Goal: Task Accomplishment & Management: Complete application form

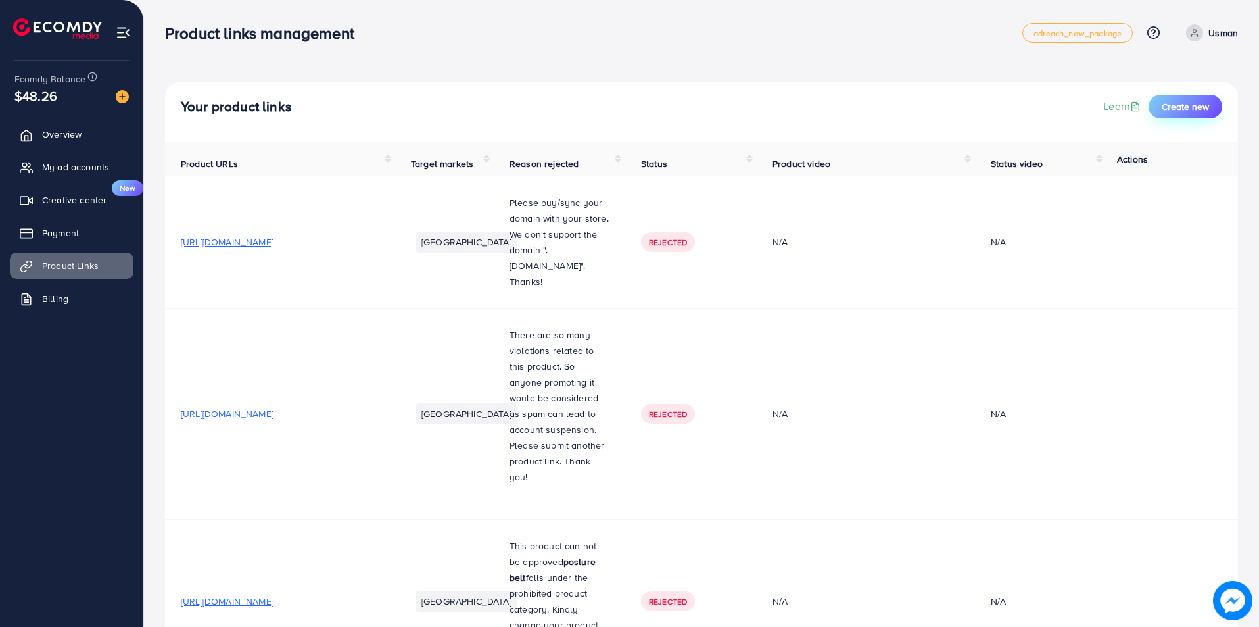
click at [1174, 110] on span "Create new" at bounding box center [1185, 106] width 47 height 13
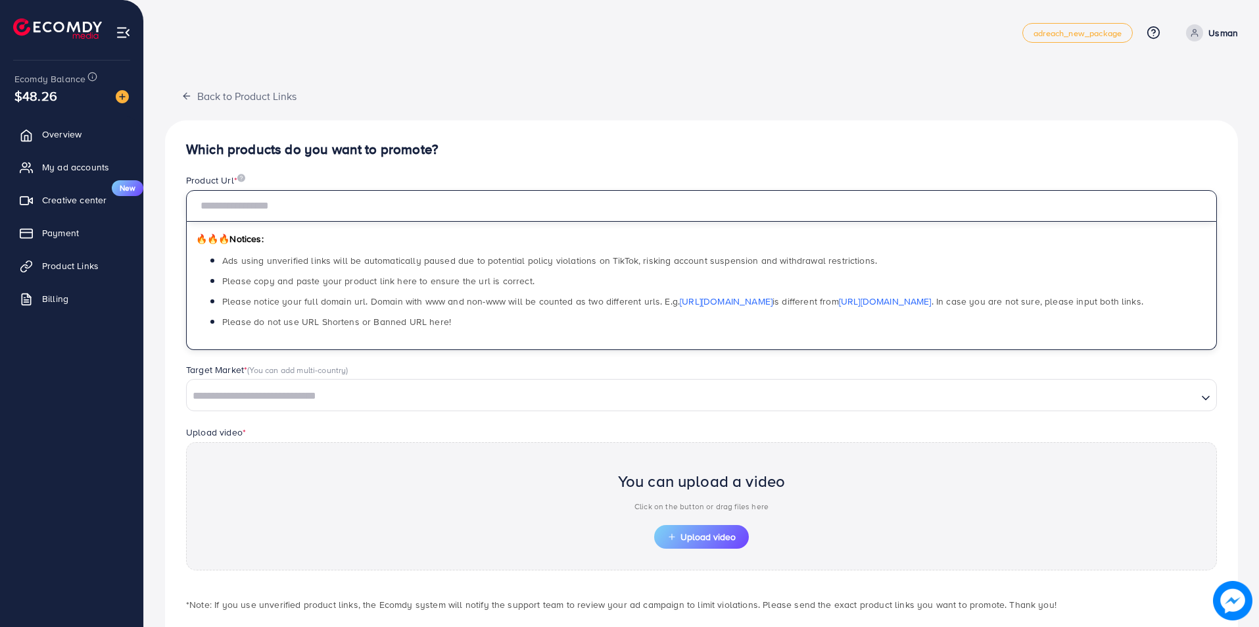
click at [302, 197] on input "text" at bounding box center [701, 206] width 1031 height 32
paste input "**********"
type input "**********"
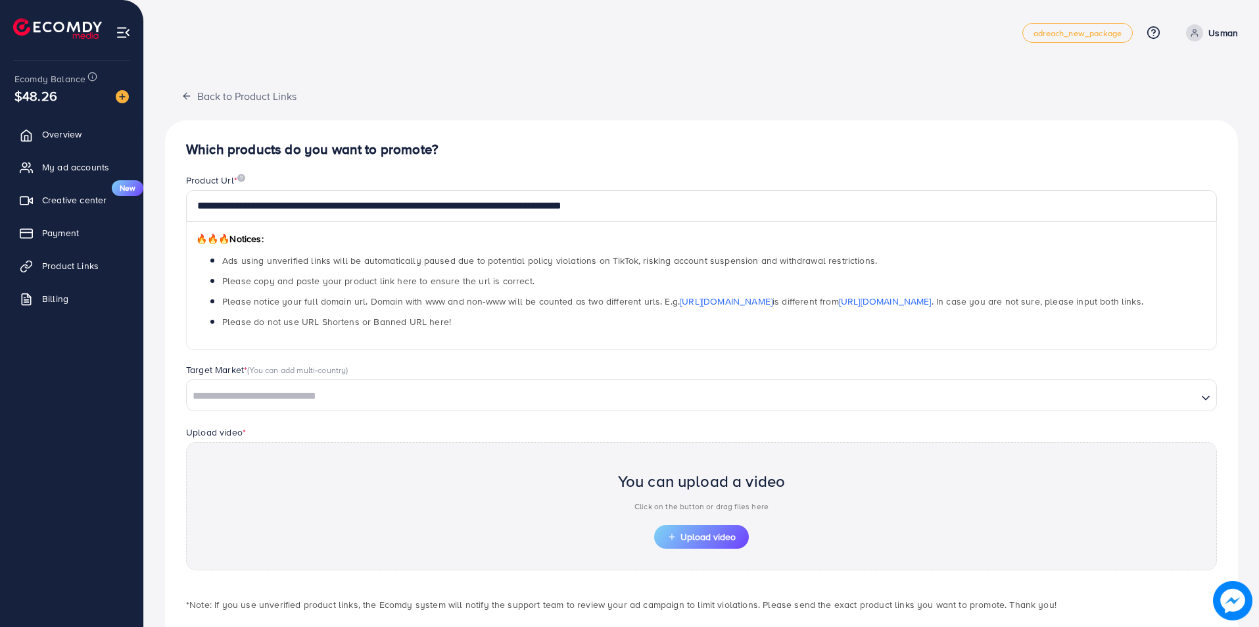
click at [255, 371] on span "(You can add multi-country)" at bounding box center [297, 370] width 101 height 12
click at [252, 382] on div "Loading..." at bounding box center [701, 395] width 1031 height 32
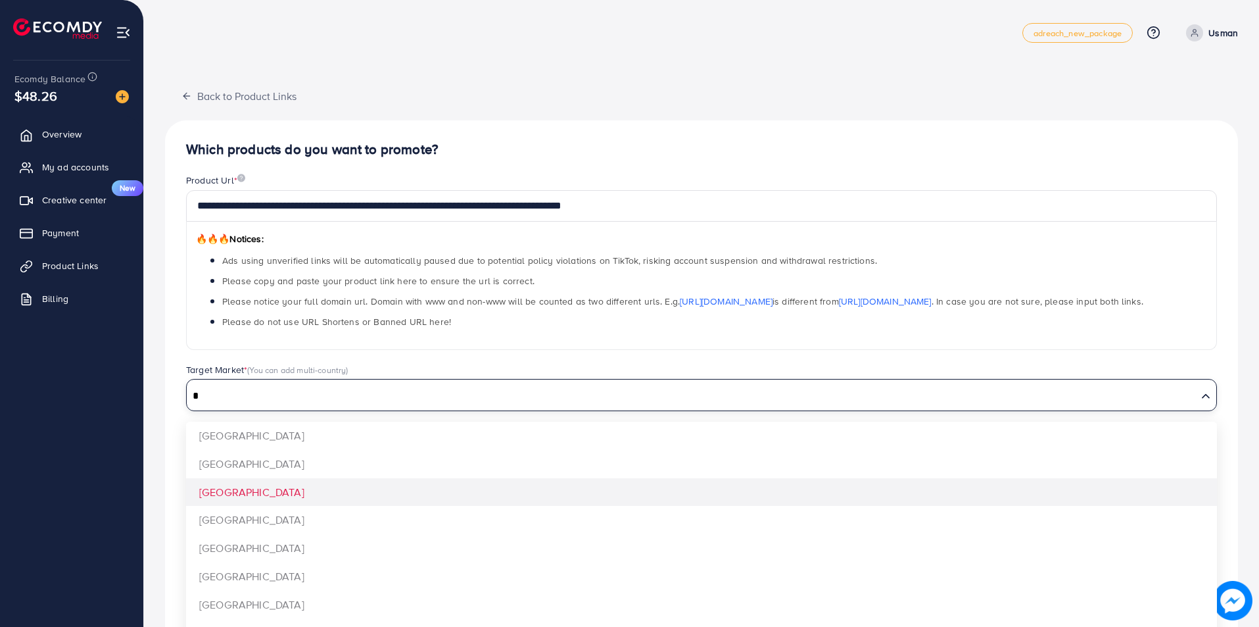
type input "*"
click at [229, 488] on div "**********" at bounding box center [701, 396] width 1073 height 552
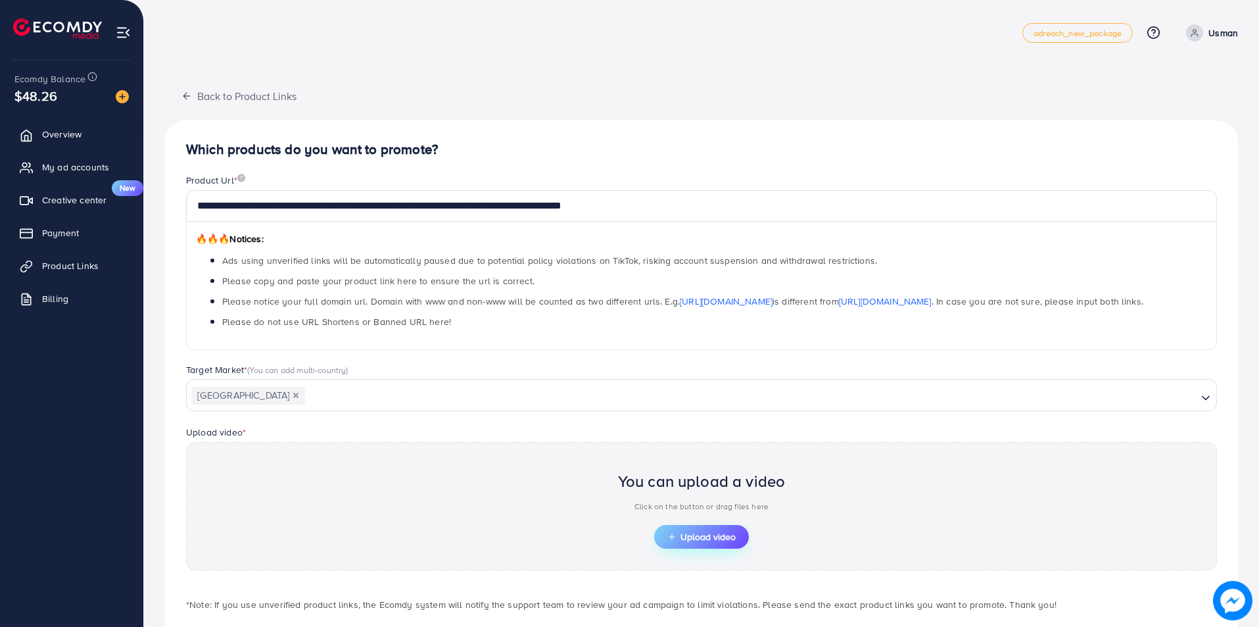
click at [701, 536] on span "Upload video" at bounding box center [701, 536] width 68 height 9
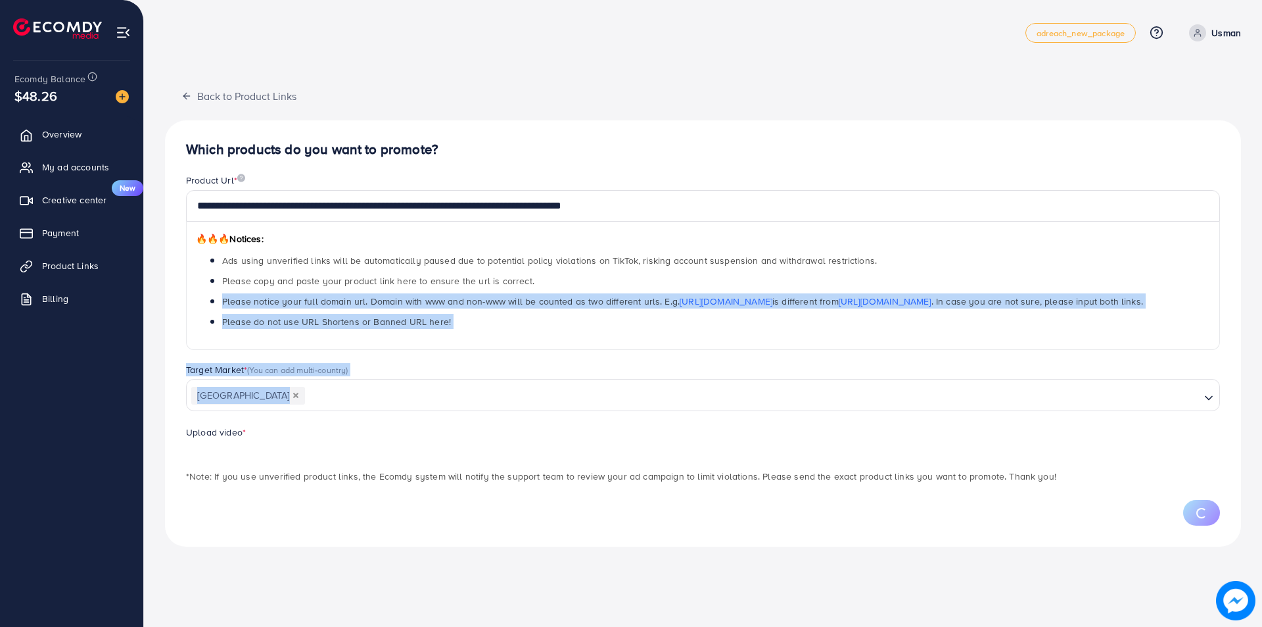
drag, startPoint x: 1262, startPoint y: 284, endPoint x: 1262, endPoint y: 385, distance: 100.6
click at [1258, 385] on html "**********" at bounding box center [631, 313] width 1262 height 627
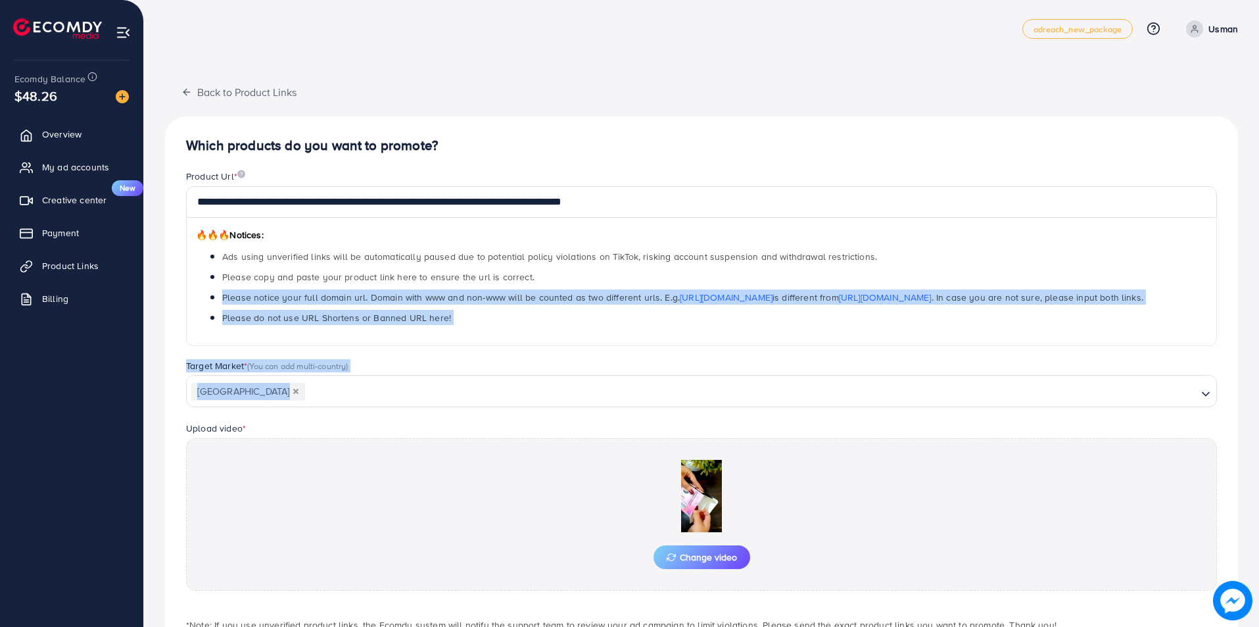
scroll to position [91, 0]
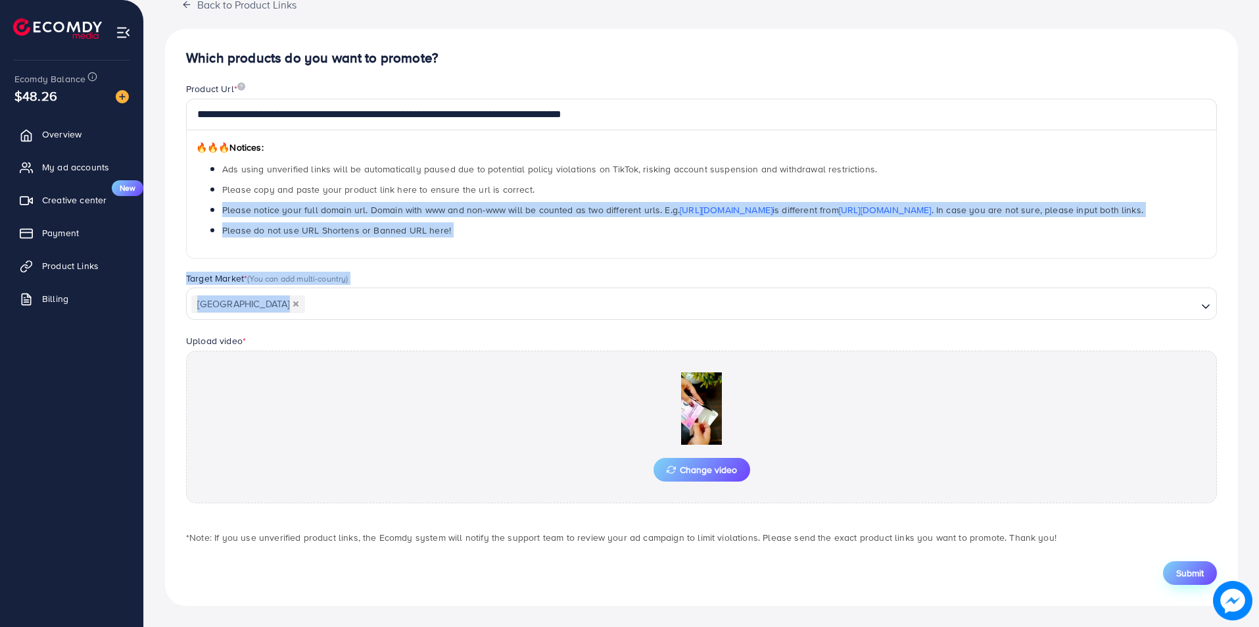
click at [1212, 567] on button "Submit" at bounding box center [1190, 573] width 54 height 24
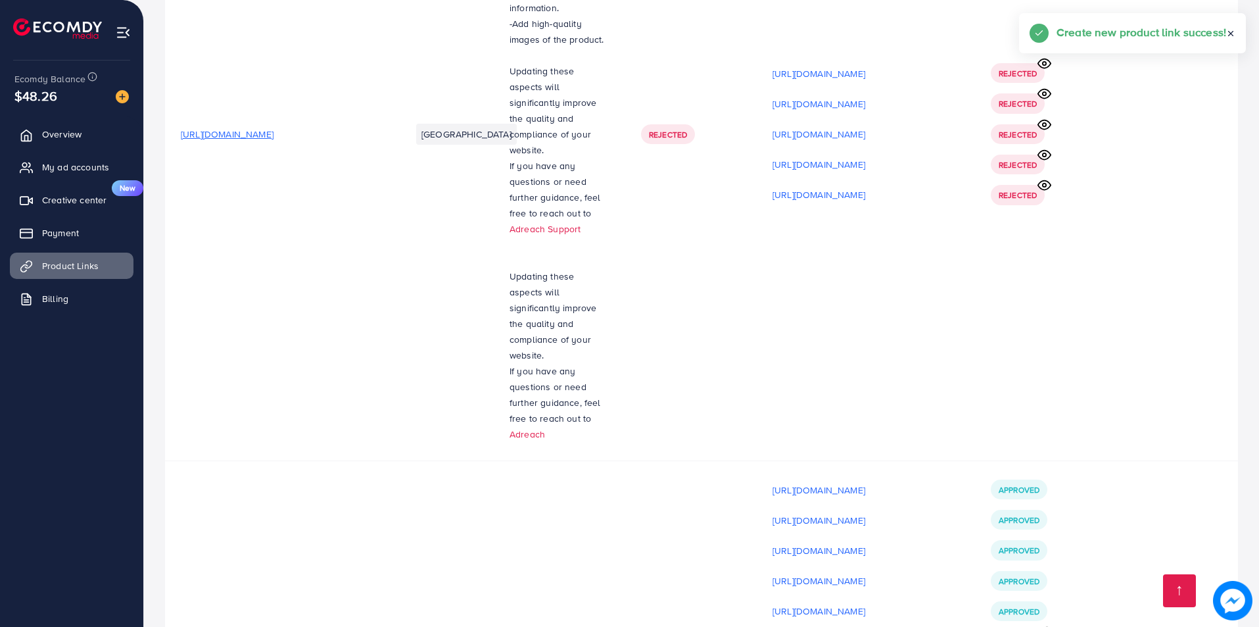
scroll to position [10078, 0]
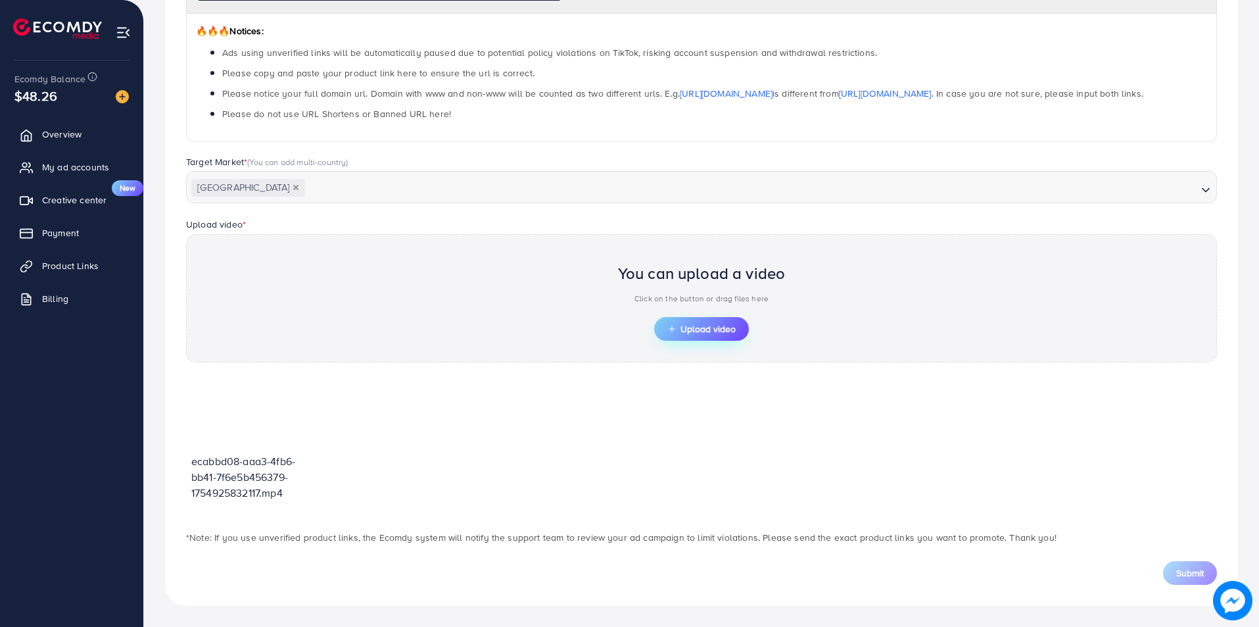
click at [697, 324] on span "Upload video" at bounding box center [701, 328] width 68 height 9
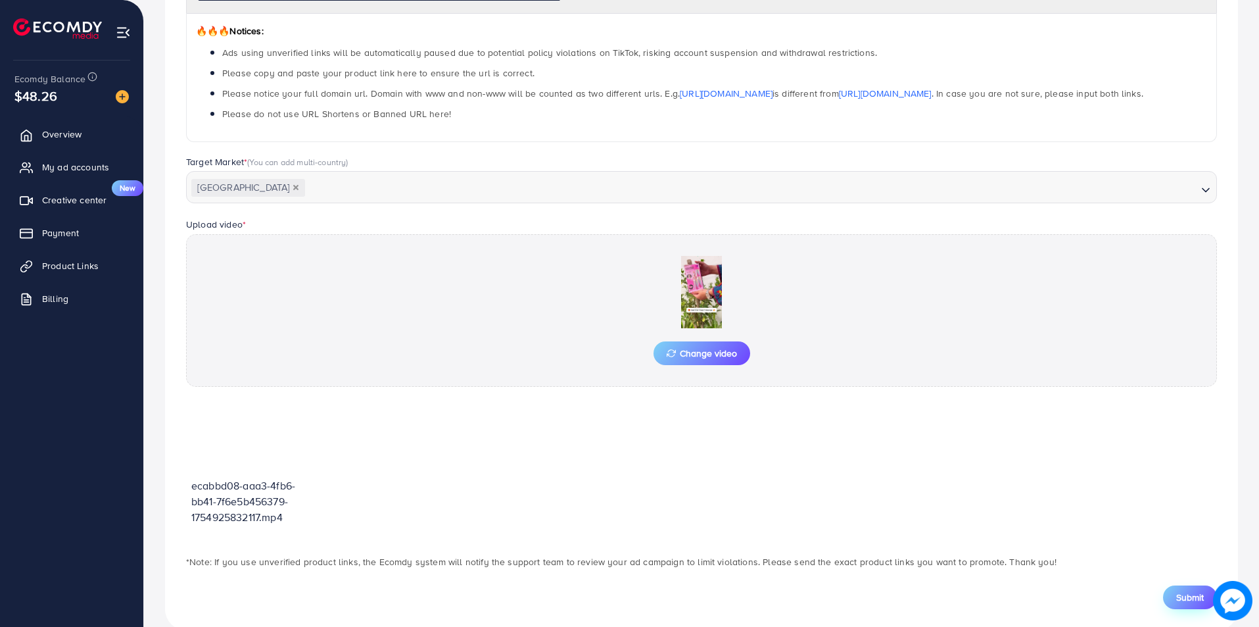
click at [1196, 599] on span "Submit" at bounding box center [1190, 596] width 28 height 13
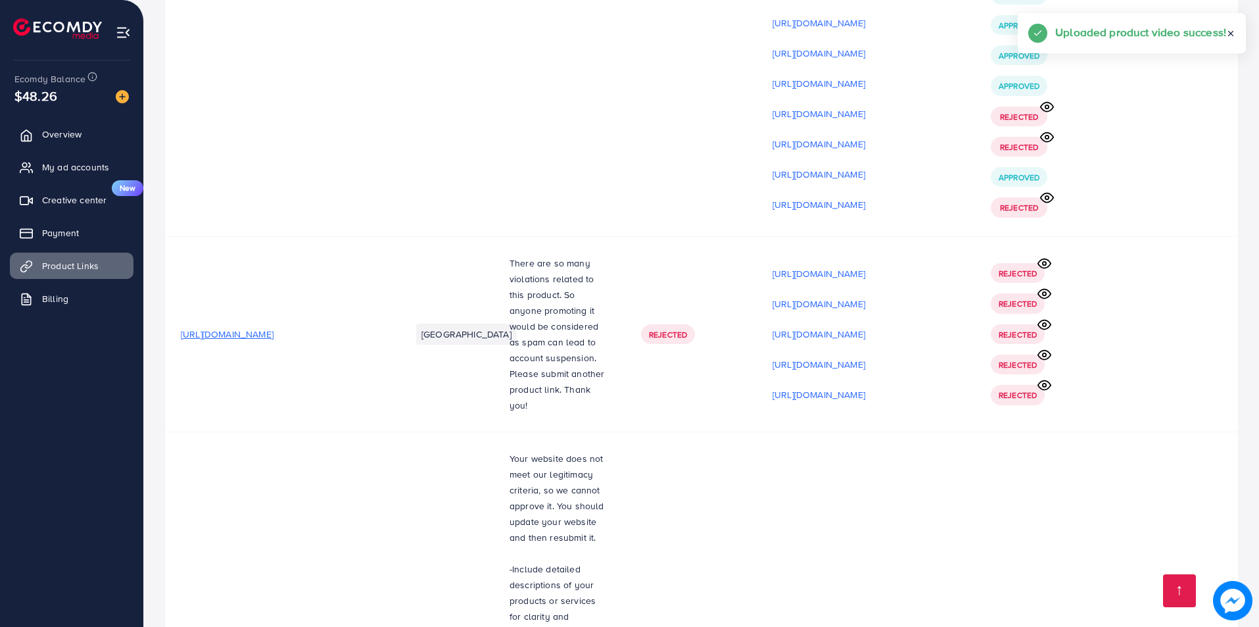
scroll to position [10096, 0]
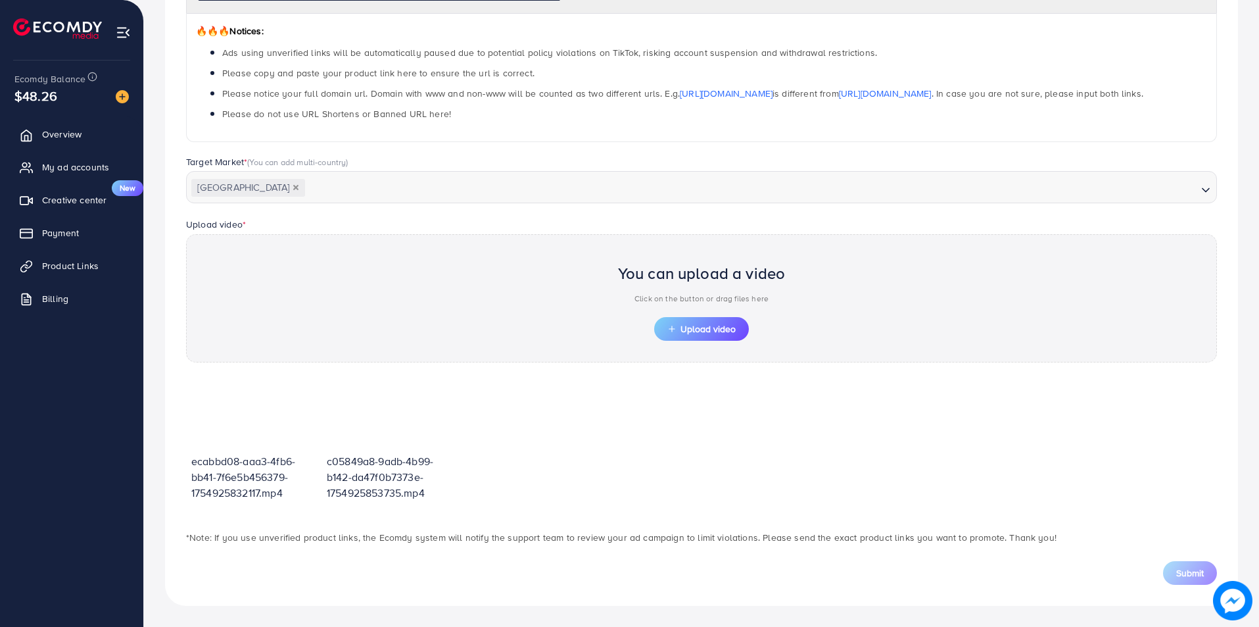
scroll to position [208, 0]
click at [740, 330] on button "Upload video" at bounding box center [701, 329] width 95 height 24
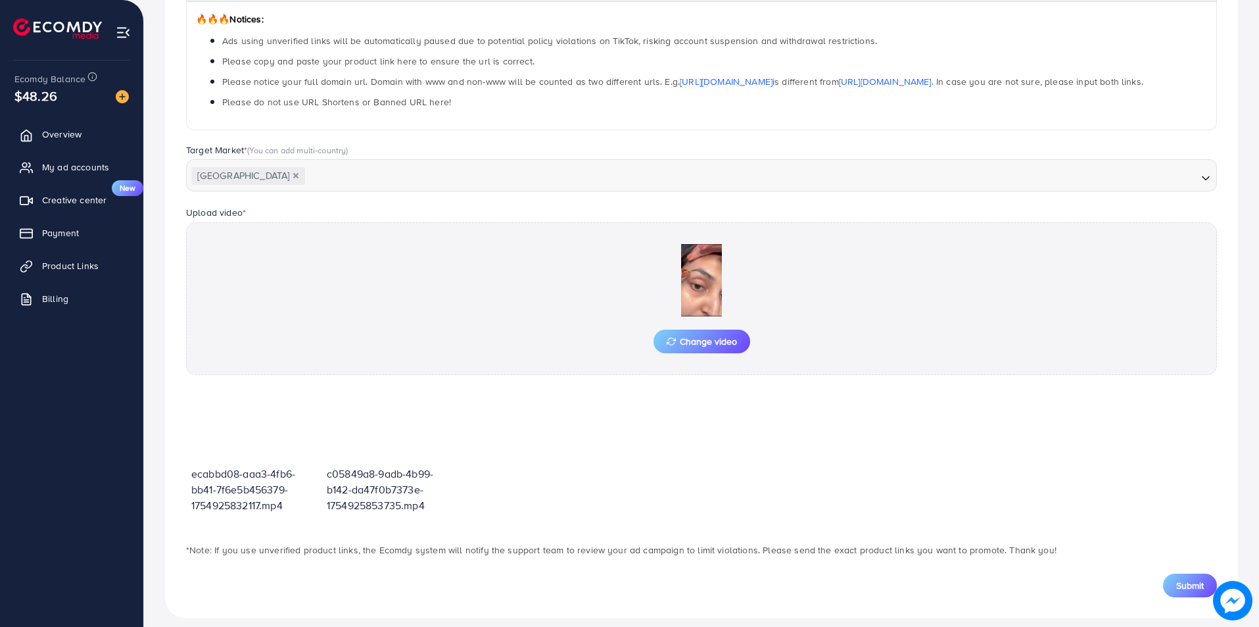
scroll to position [232, 0]
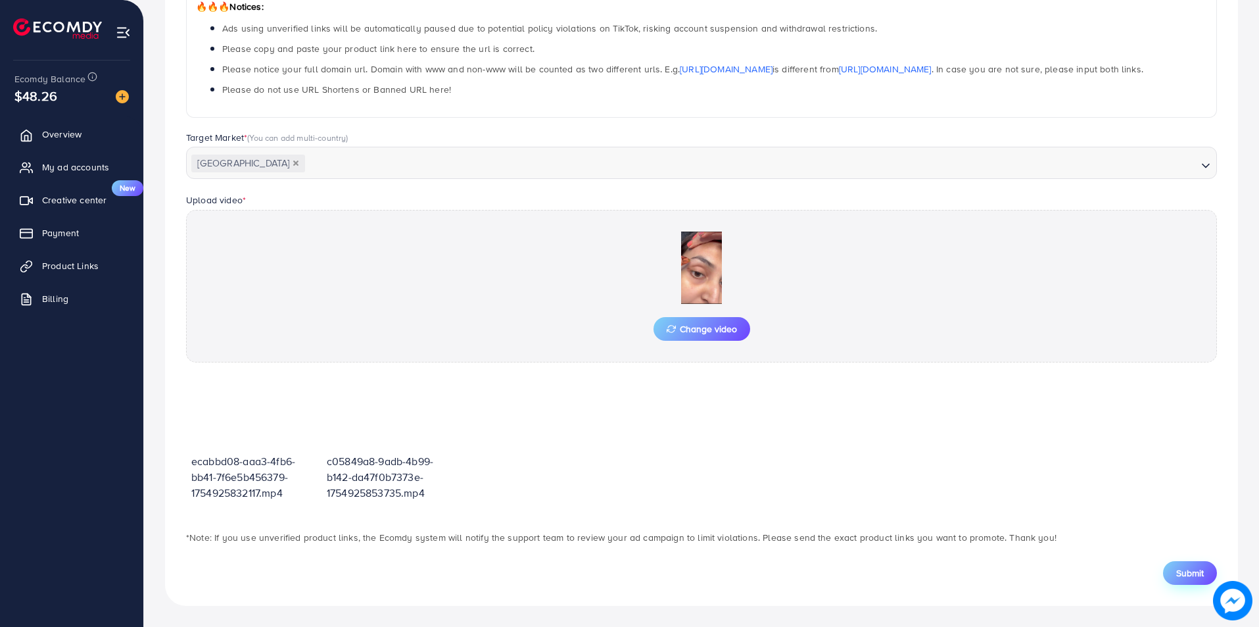
click at [1195, 581] on button "Submit" at bounding box center [1190, 573] width 54 height 24
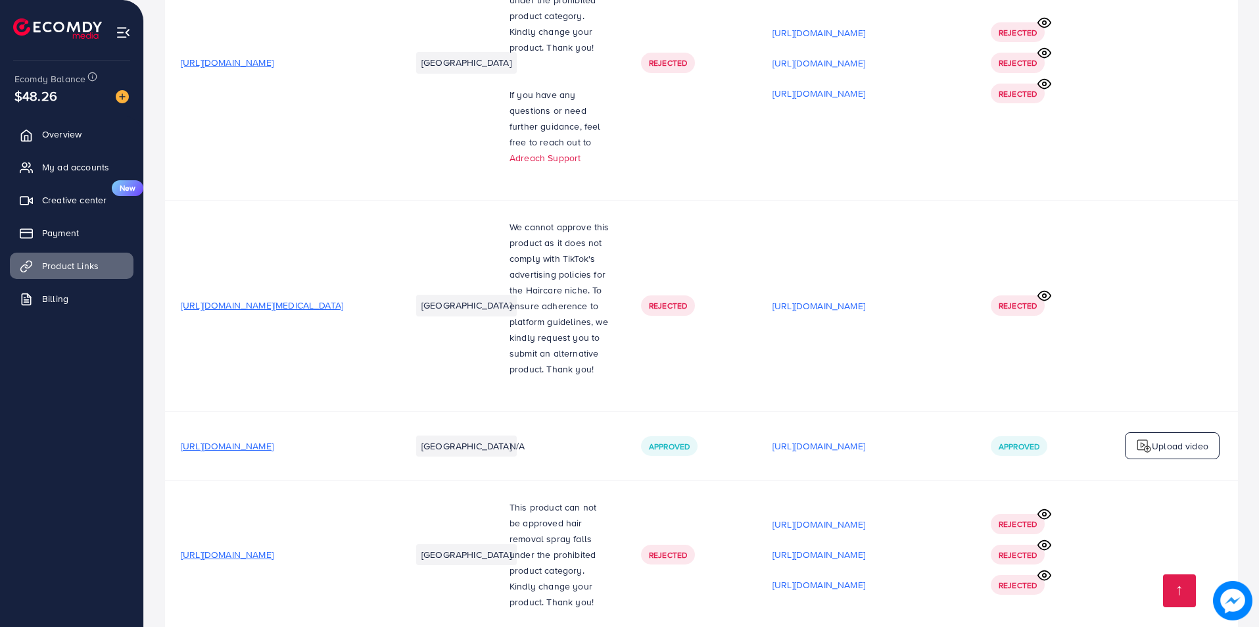
scroll to position [10127, 0]
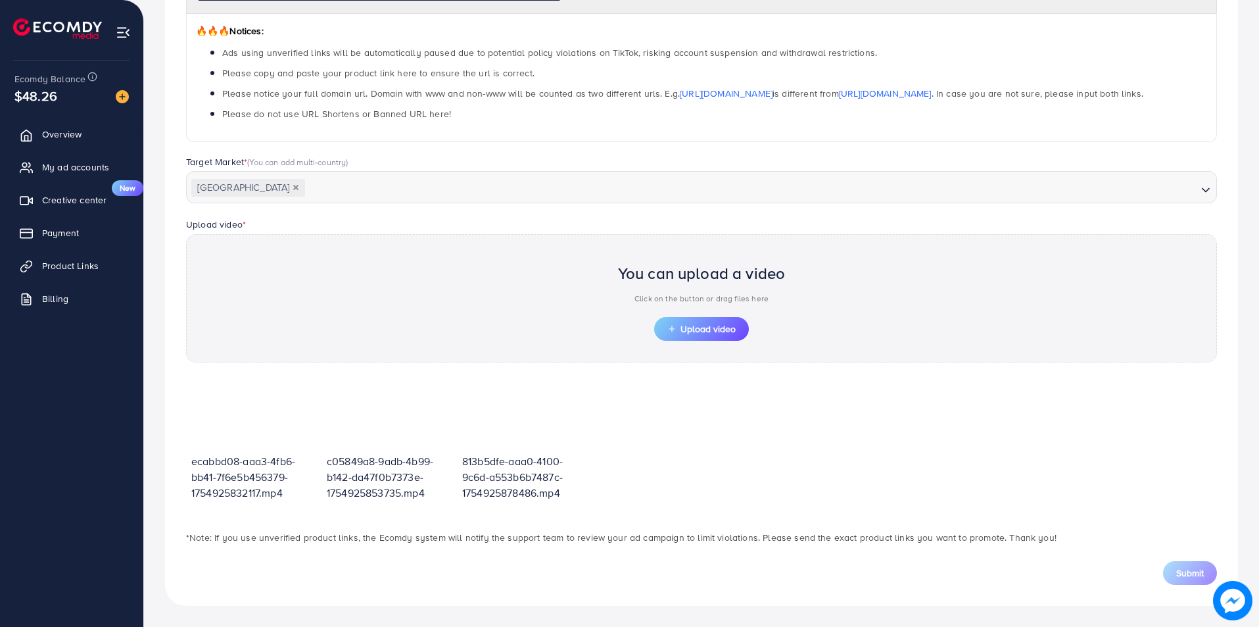
scroll to position [208, 0]
click at [729, 331] on span "Upload video" at bounding box center [701, 328] width 68 height 9
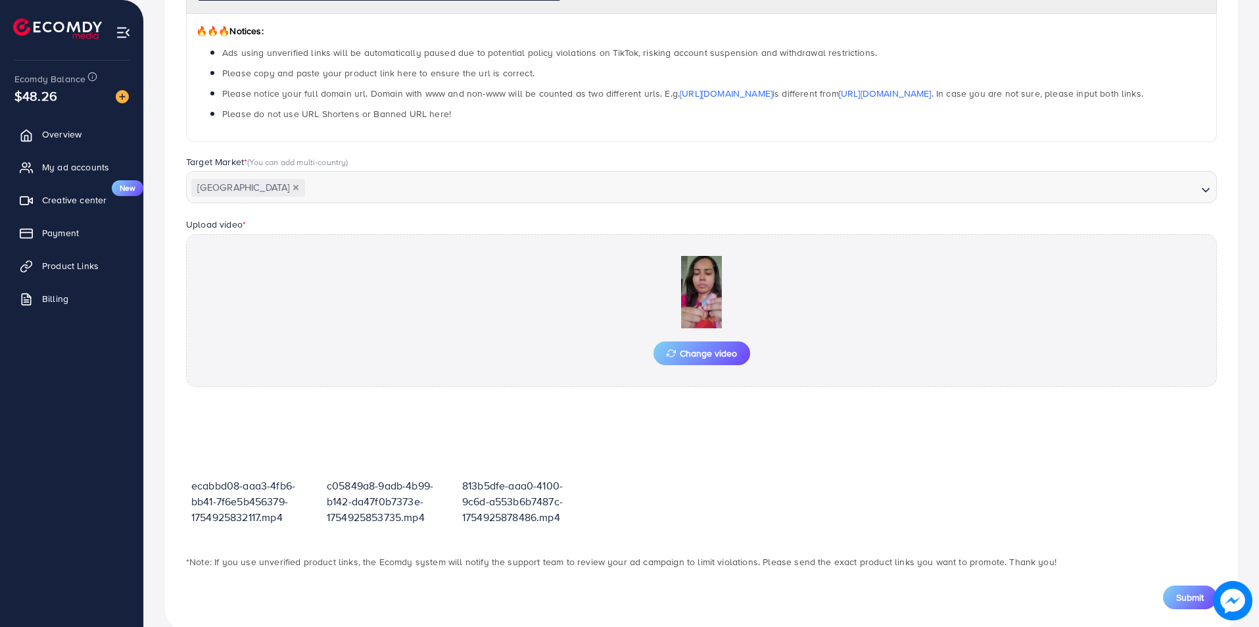
scroll to position [232, 0]
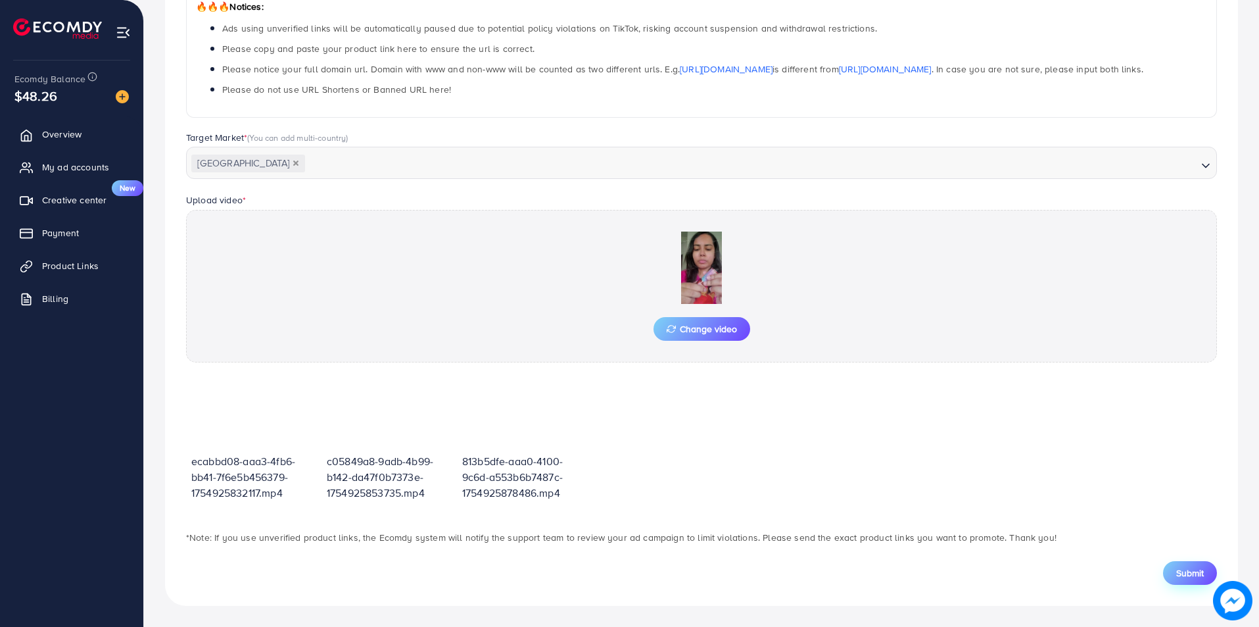
click at [1197, 582] on button "Submit" at bounding box center [1190, 573] width 54 height 24
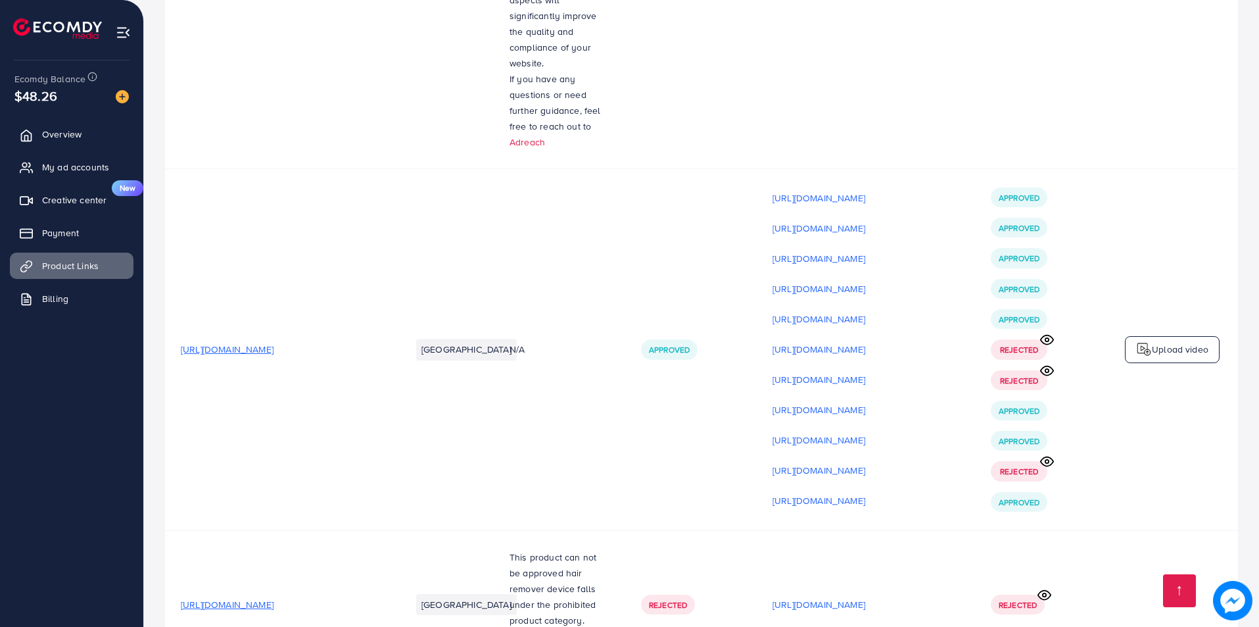
scroll to position [10158, 0]
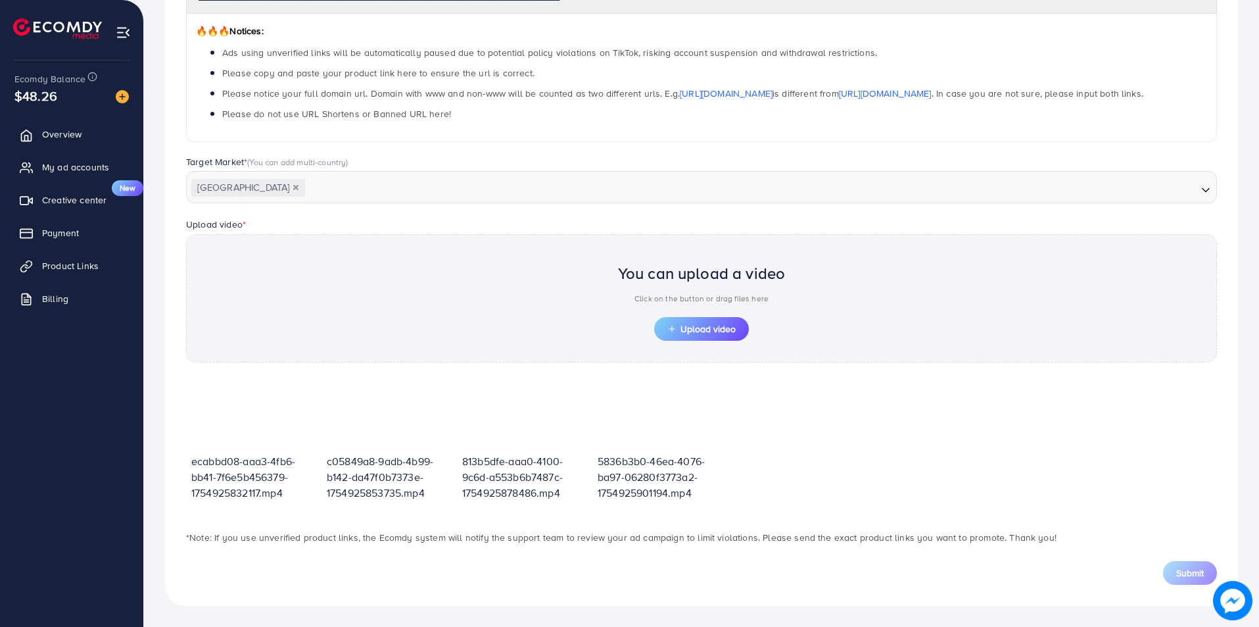
scroll to position [208, 0]
click at [734, 329] on span "Upload video" at bounding box center [701, 328] width 68 height 9
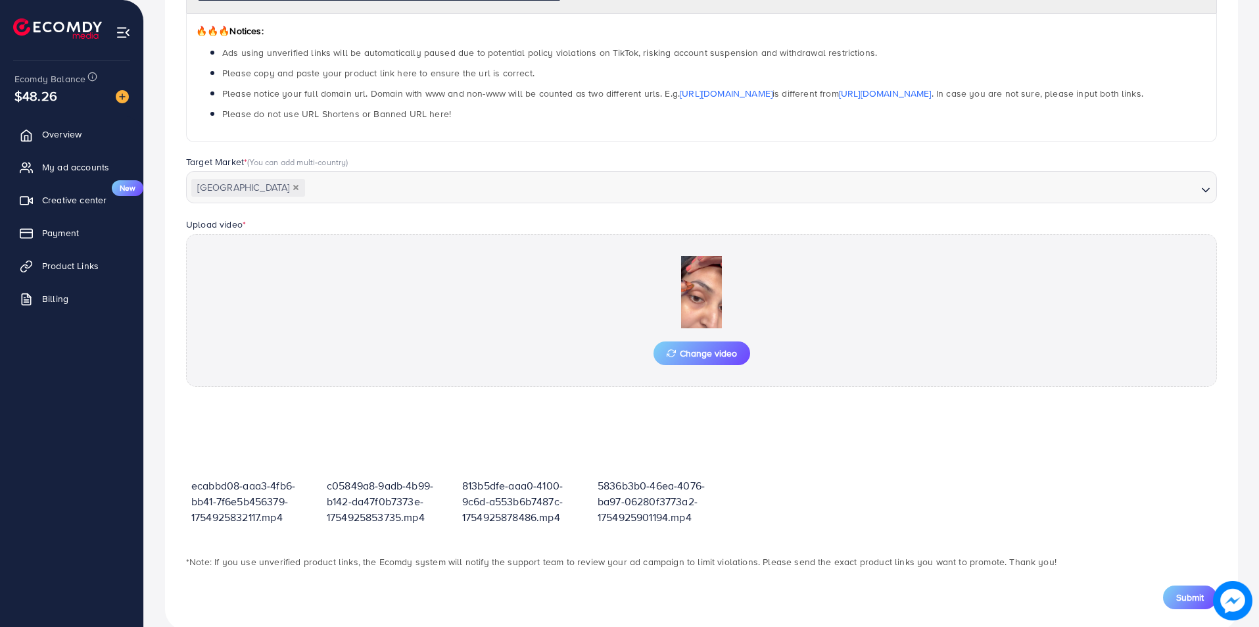
scroll to position [232, 0]
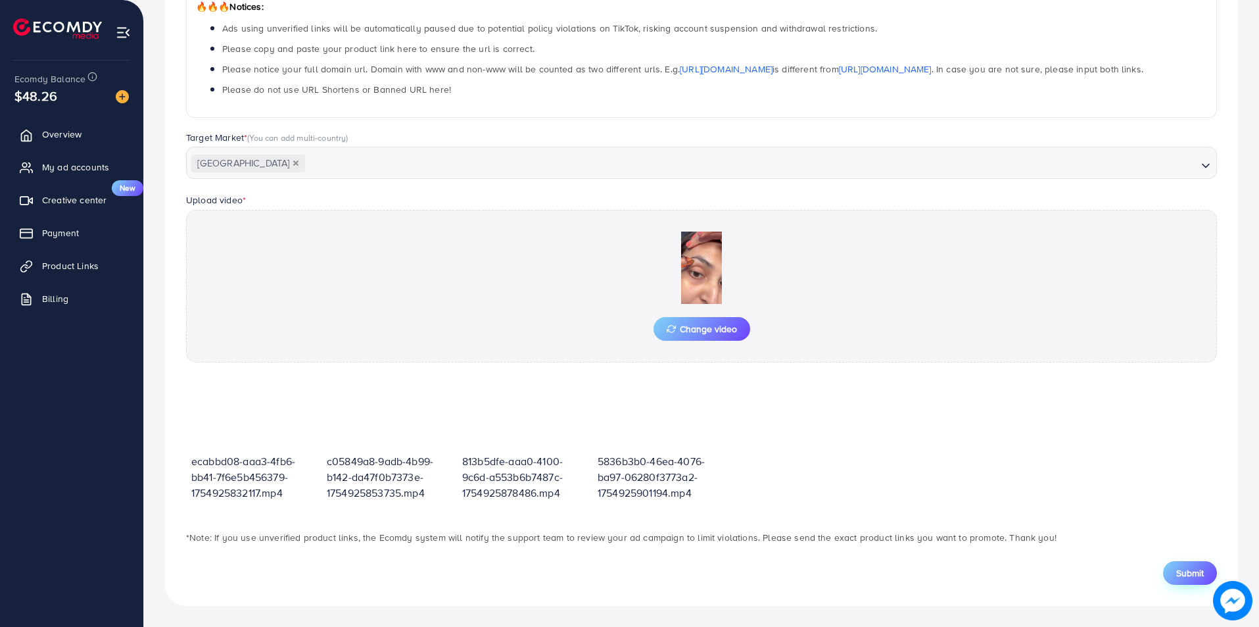
click at [1193, 563] on button "Submit" at bounding box center [1190, 573] width 54 height 24
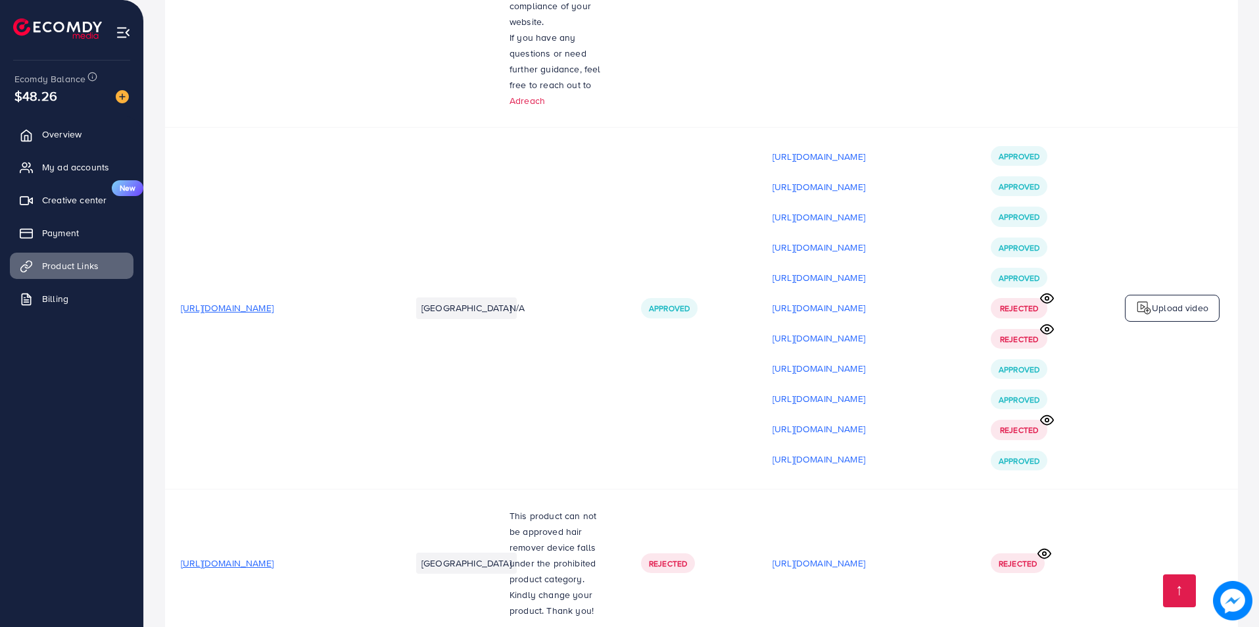
scroll to position [10188, 0]
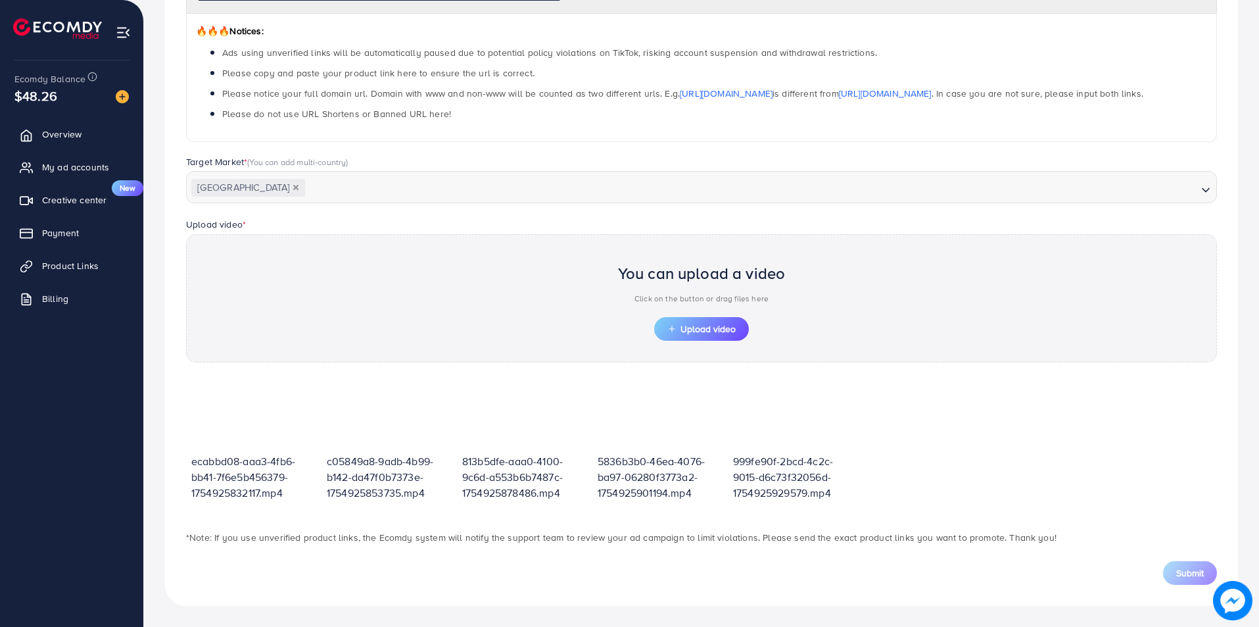
scroll to position [208, 0]
drag, startPoint x: 757, startPoint y: 319, endPoint x: 720, endPoint y: 325, distance: 37.4
click at [757, 320] on div "You can upload a video Click on the button or drag files here Upload video" at bounding box center [701, 298] width 1031 height 128
click at [720, 325] on span "Upload video" at bounding box center [701, 328] width 68 height 9
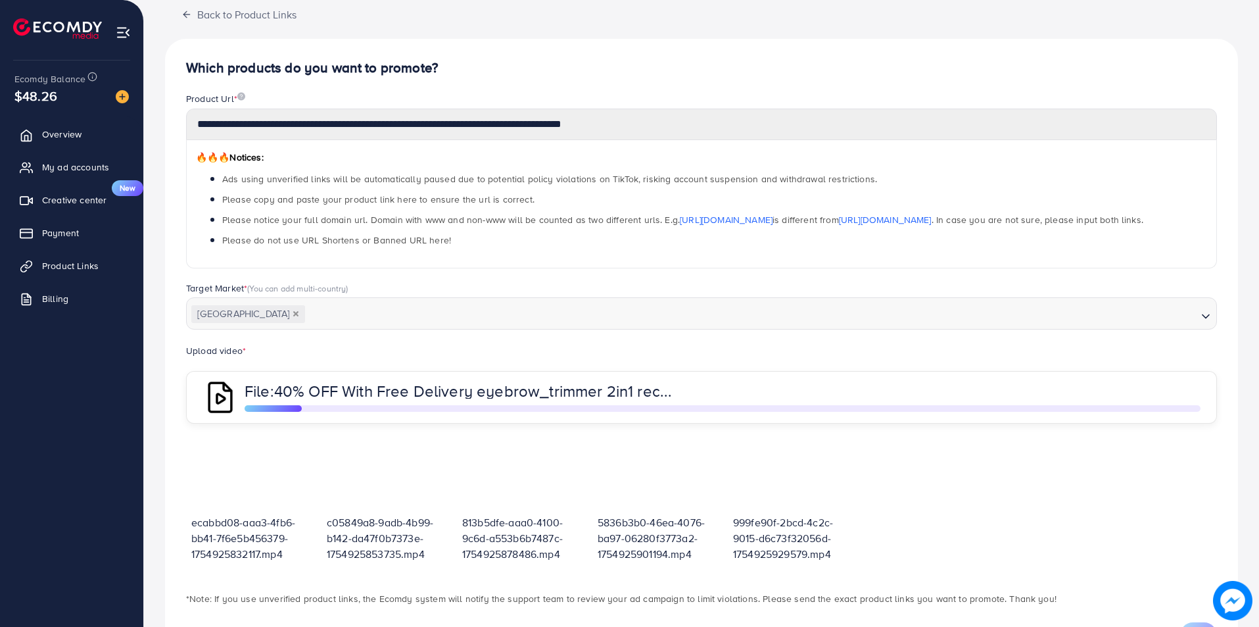
scroll to position [145, 0]
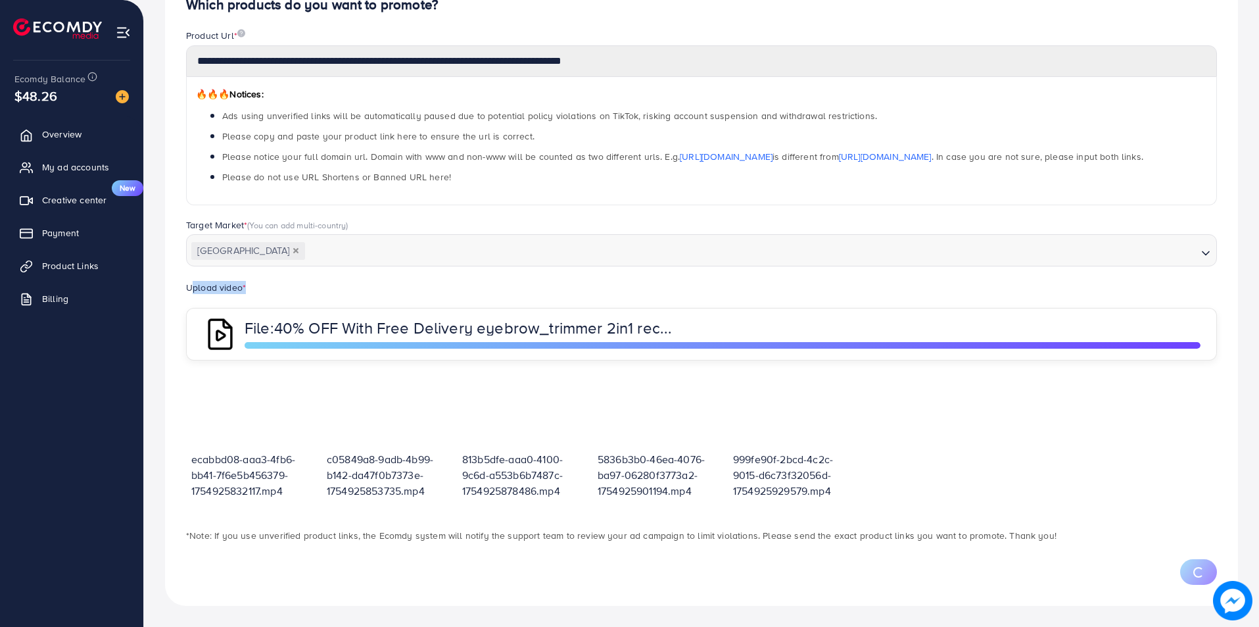
drag, startPoint x: 1258, startPoint y: 241, endPoint x: 1256, endPoint y: 286, distance: 45.4
click at [1256, 286] on div "**********" at bounding box center [701, 240] width 1115 height 771
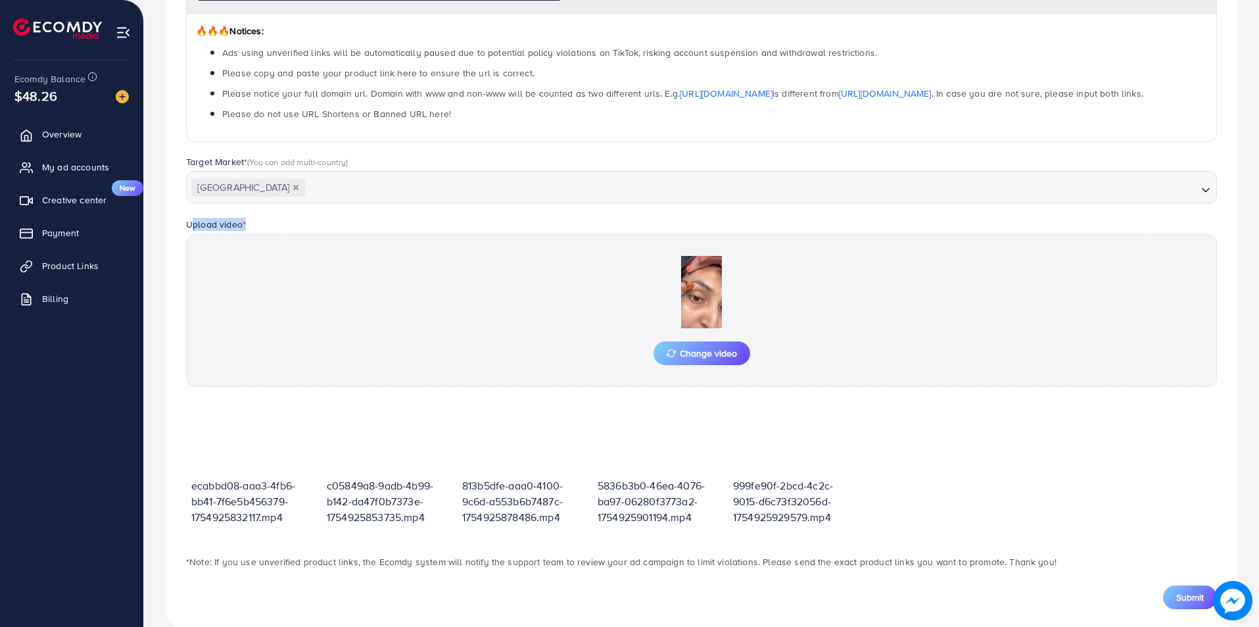
scroll to position [232, 0]
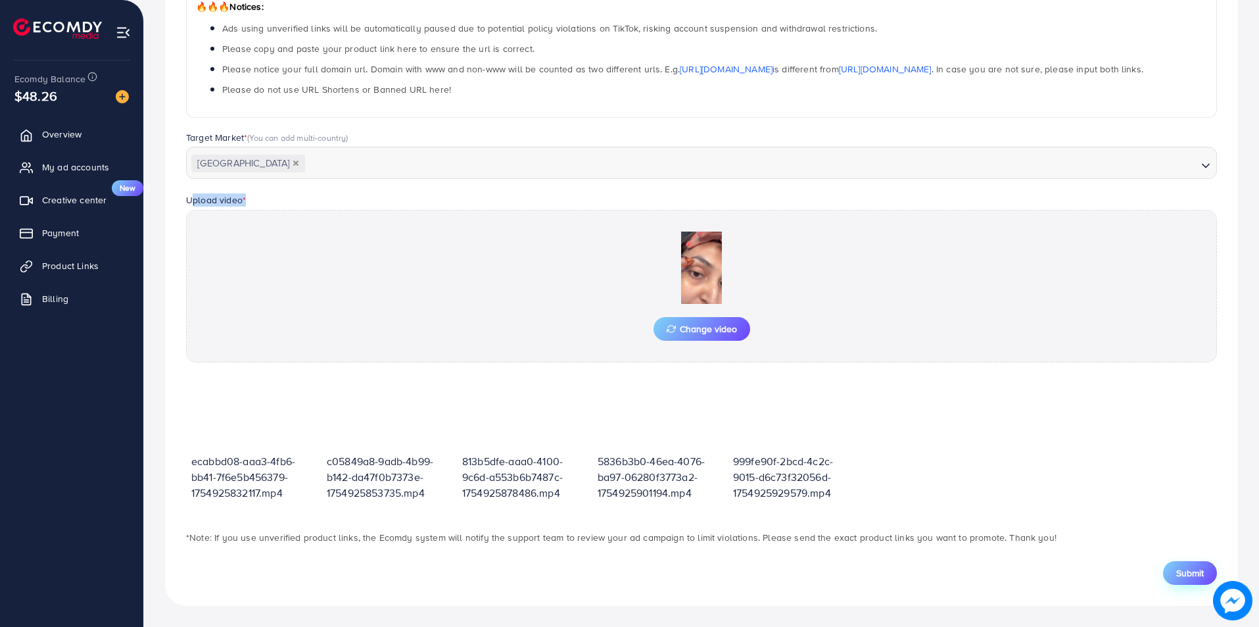
click at [1195, 575] on span "Submit" at bounding box center [1190, 572] width 28 height 13
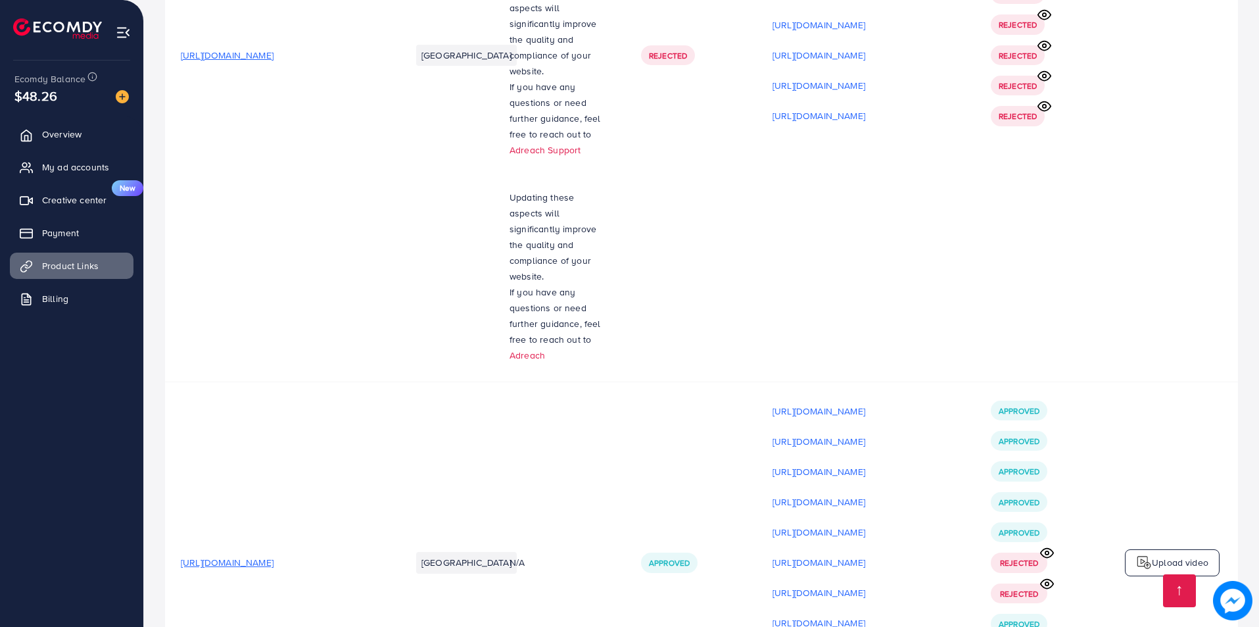
scroll to position [10206, 0]
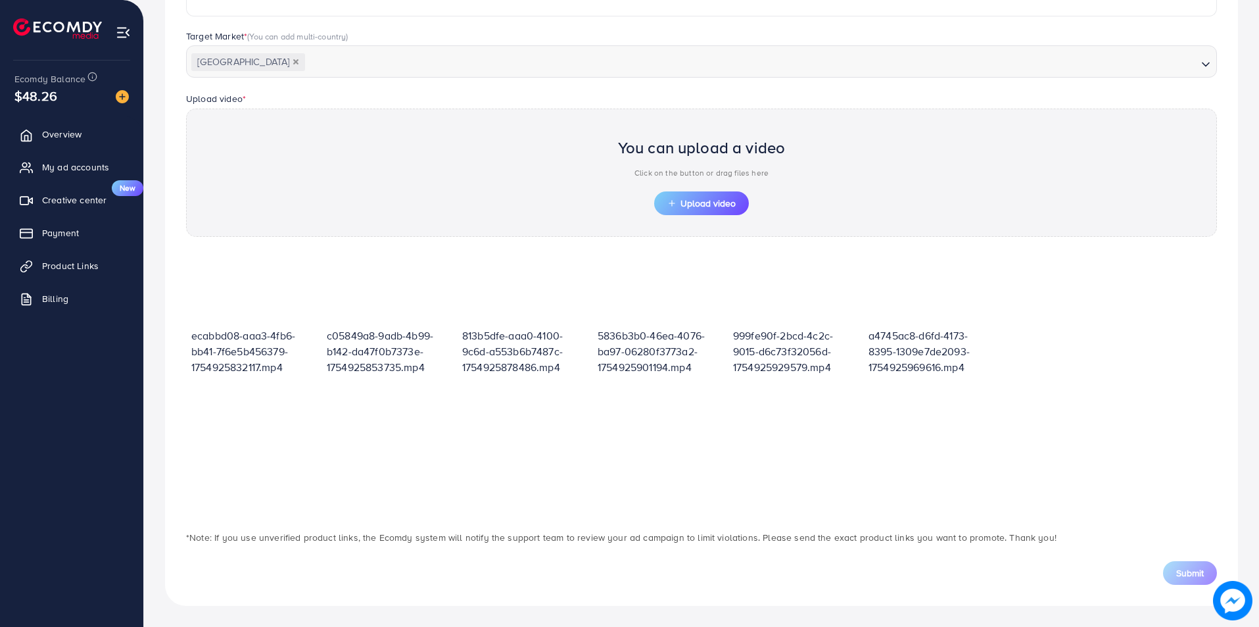
scroll to position [333, 0]
click at [730, 199] on span "Upload video" at bounding box center [701, 203] width 68 height 9
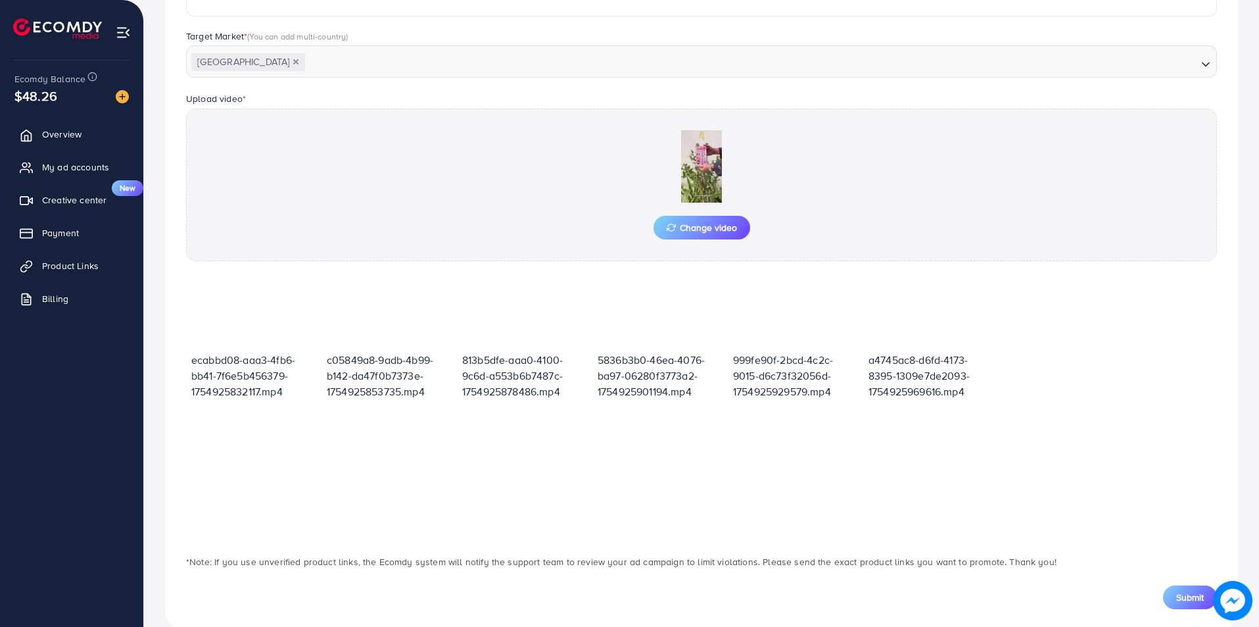
scroll to position [358, 0]
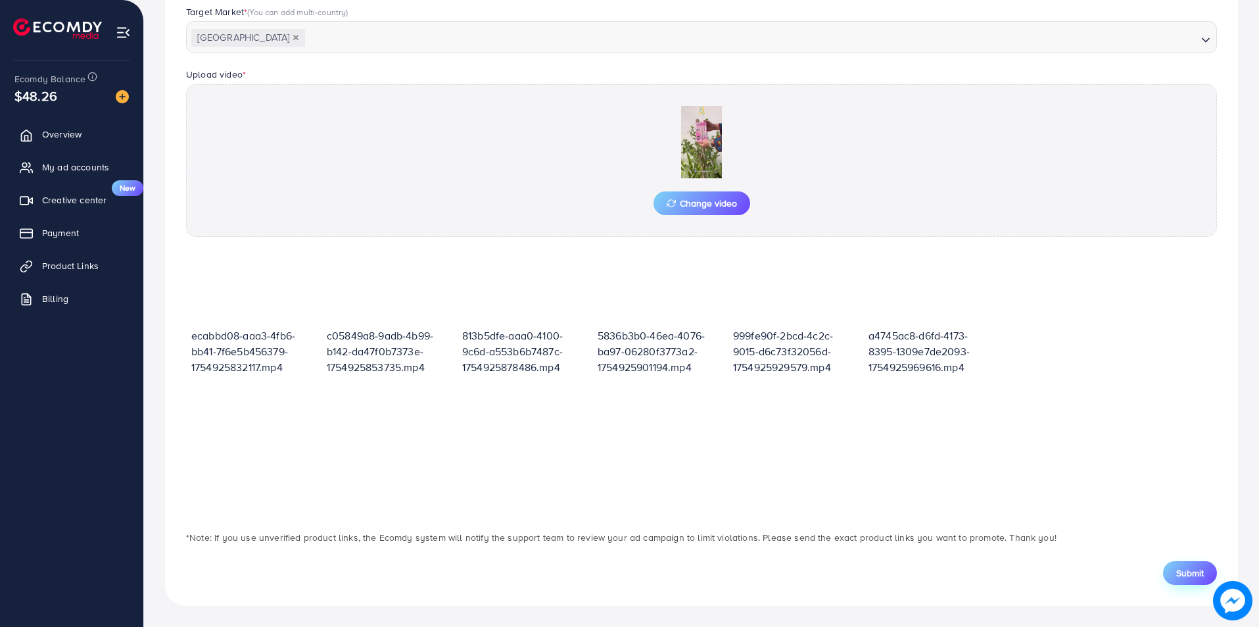
click at [1170, 581] on button "Submit" at bounding box center [1190, 573] width 54 height 24
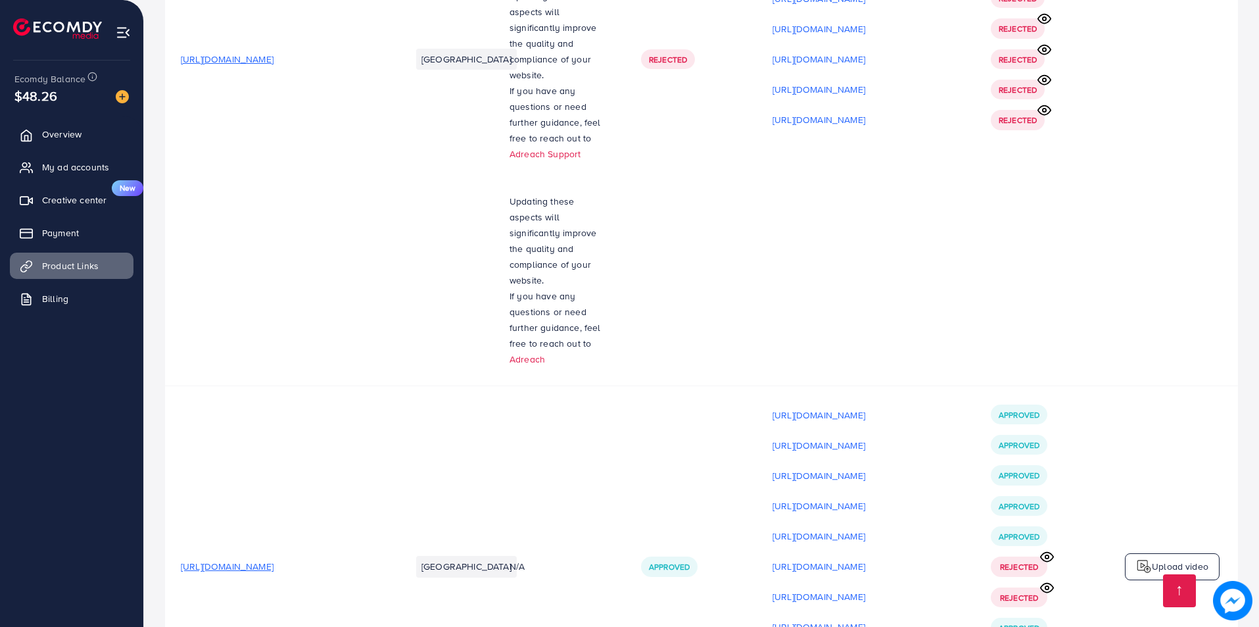
scroll to position [10249, 0]
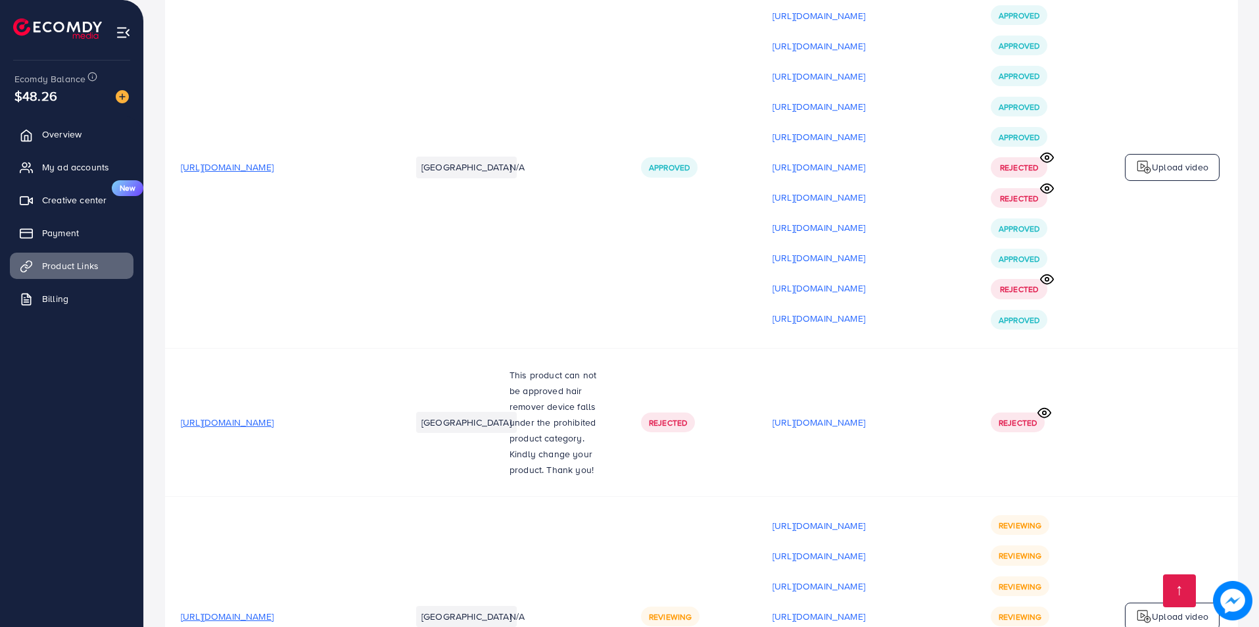
click at [1162, 602] on div "Upload video" at bounding box center [1172, 616] width 95 height 28
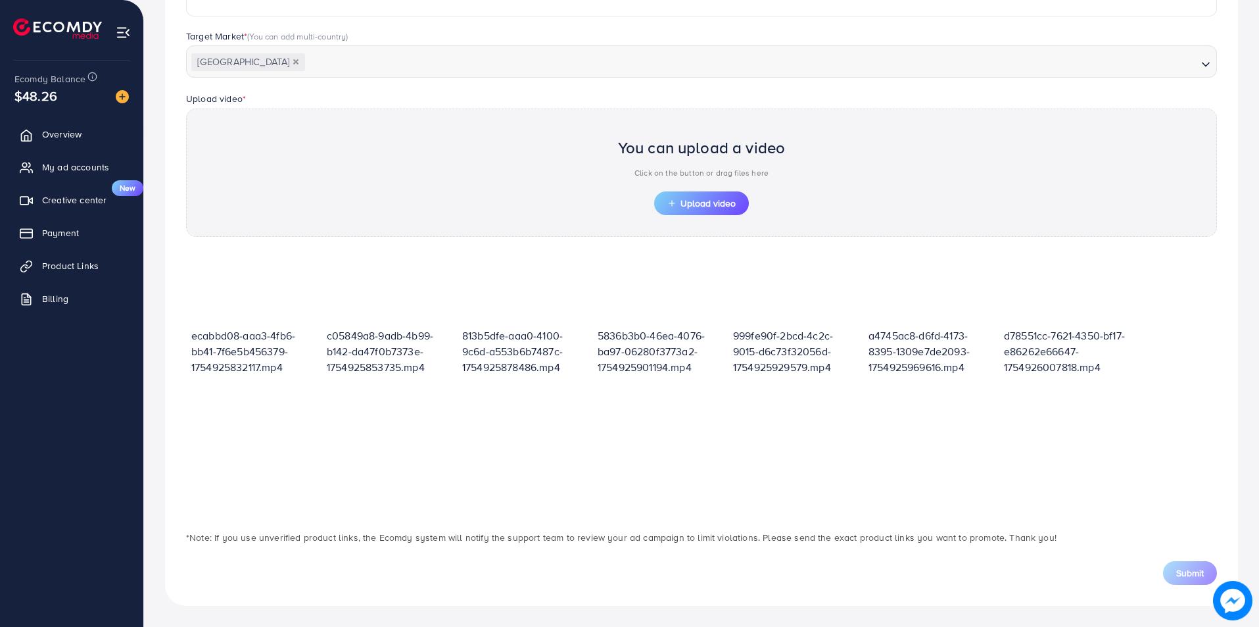
scroll to position [333, 0]
click at [734, 202] on span "Upload video" at bounding box center [701, 203] width 68 height 9
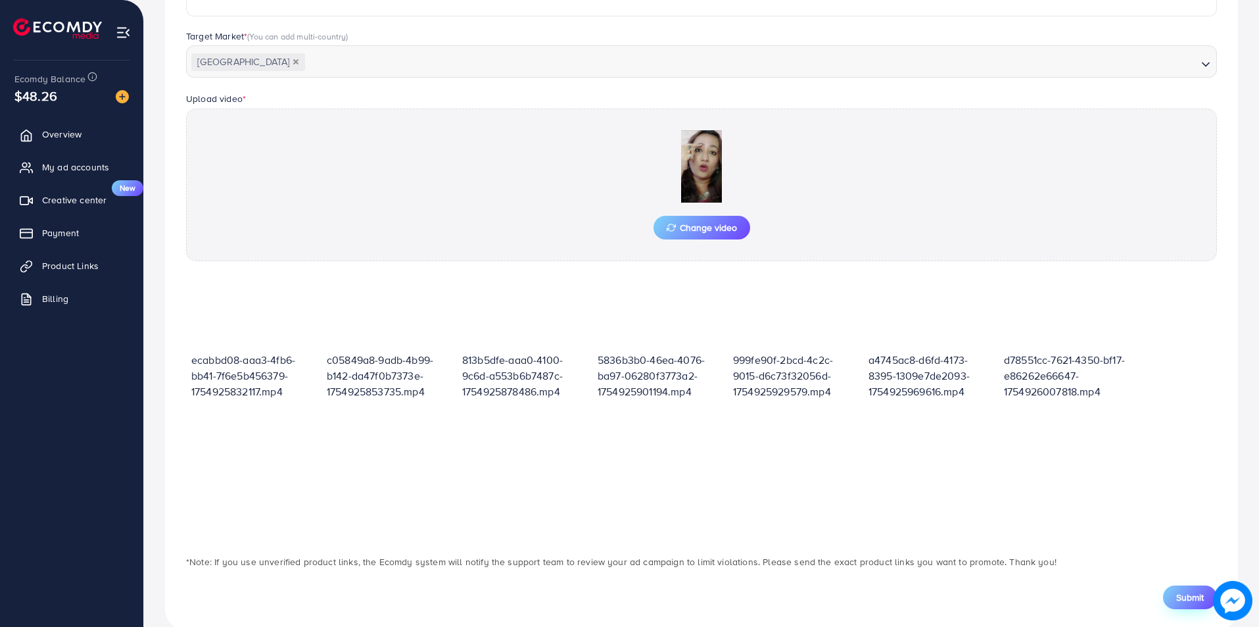
click at [1192, 600] on span "Submit" at bounding box center [1190, 596] width 28 height 13
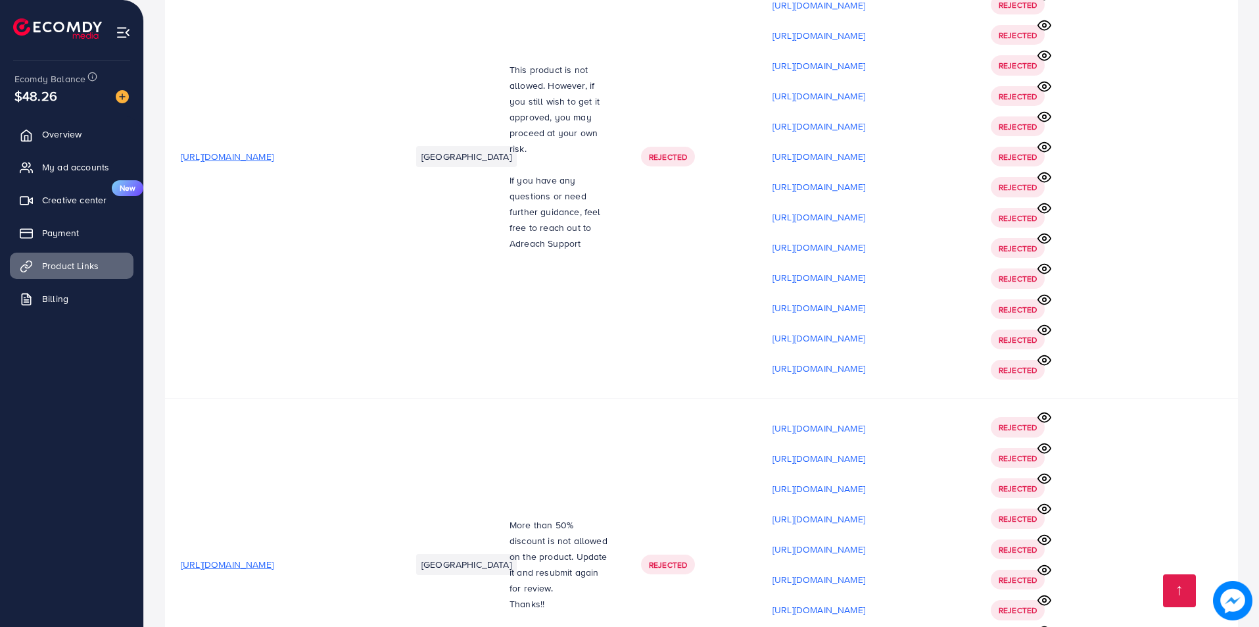
scroll to position [10279, 0]
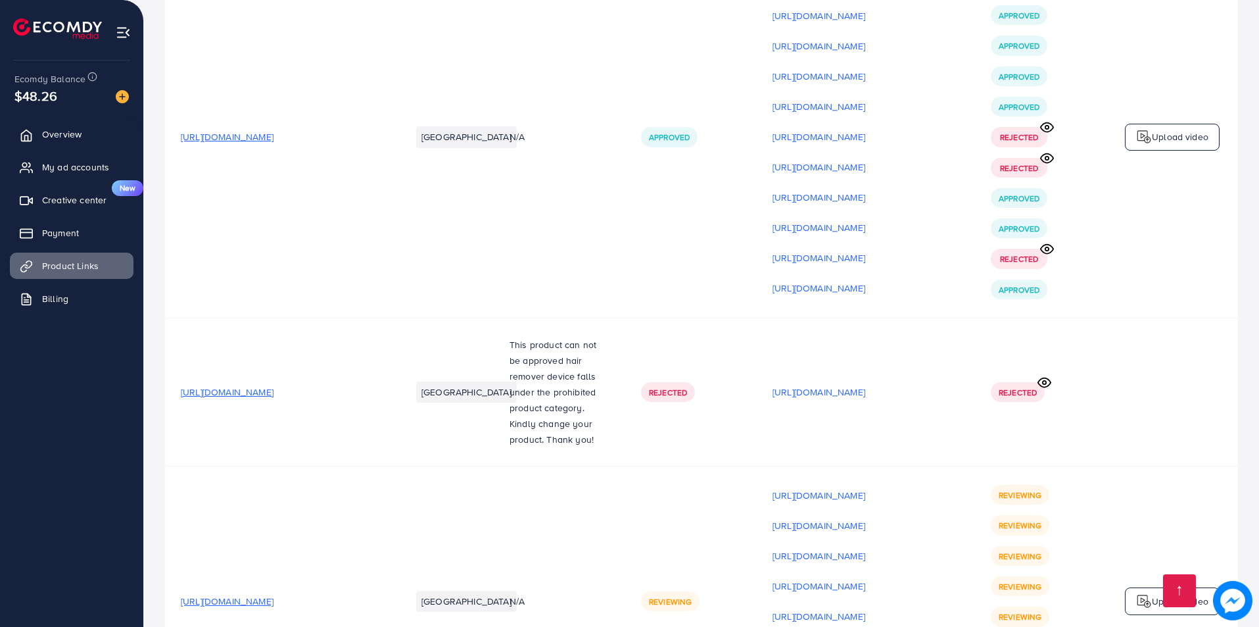
click at [1197, 466] on td "Upload video" at bounding box center [1171, 601] width 131 height 270
click at [1189, 593] on p "Upload video" at bounding box center [1180, 601] width 57 height 16
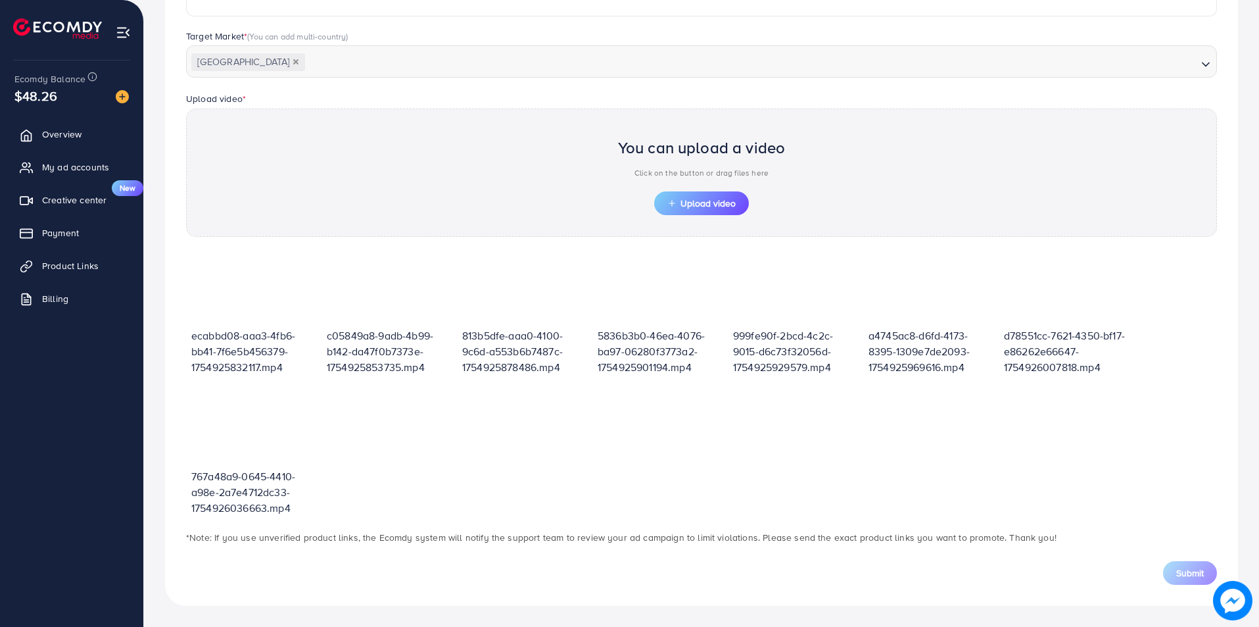
scroll to position [333, 0]
click at [697, 210] on button "Upload video" at bounding box center [701, 203] width 95 height 24
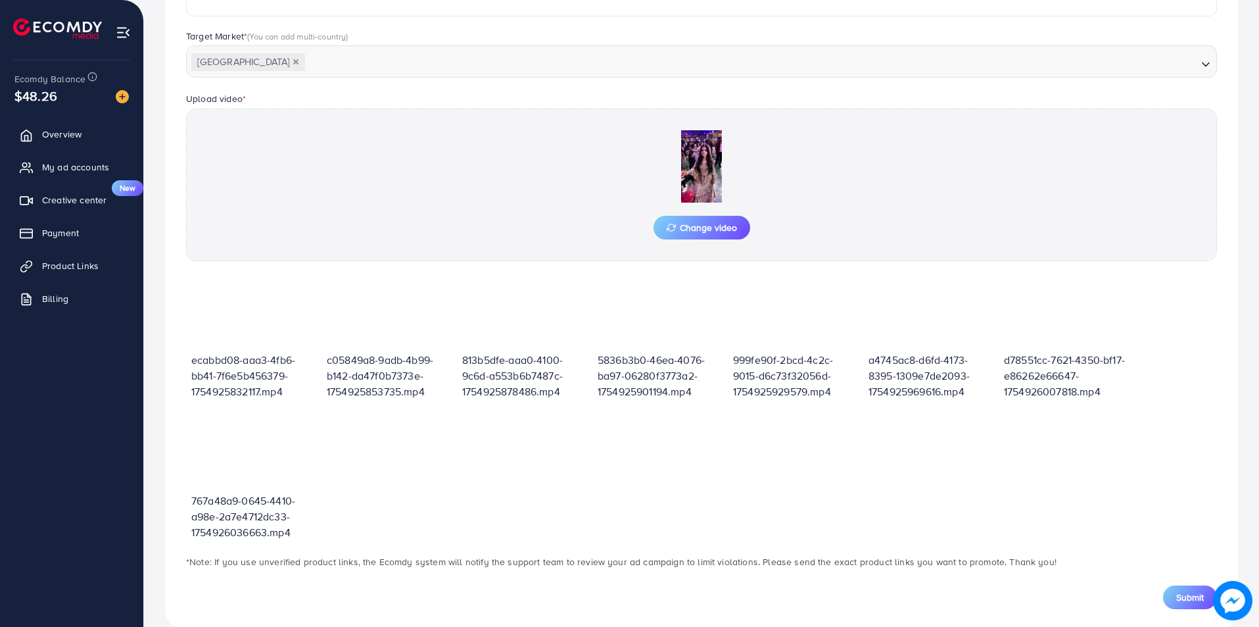
scroll to position [358, 0]
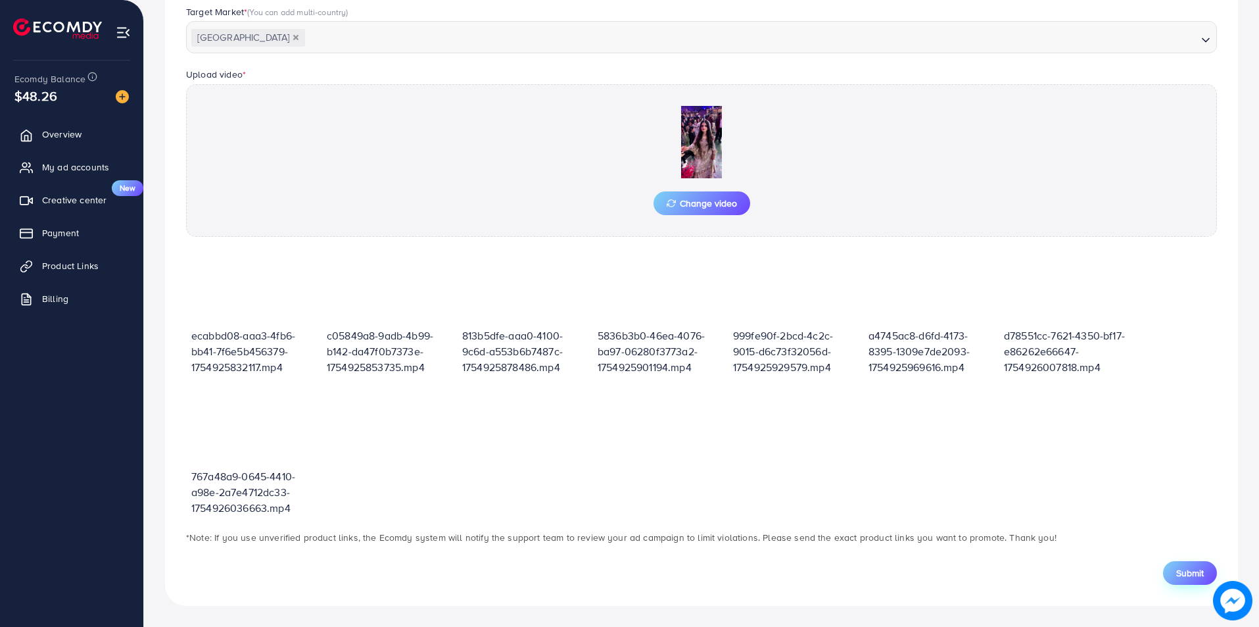
click at [1191, 582] on button "Submit" at bounding box center [1190, 573] width 54 height 24
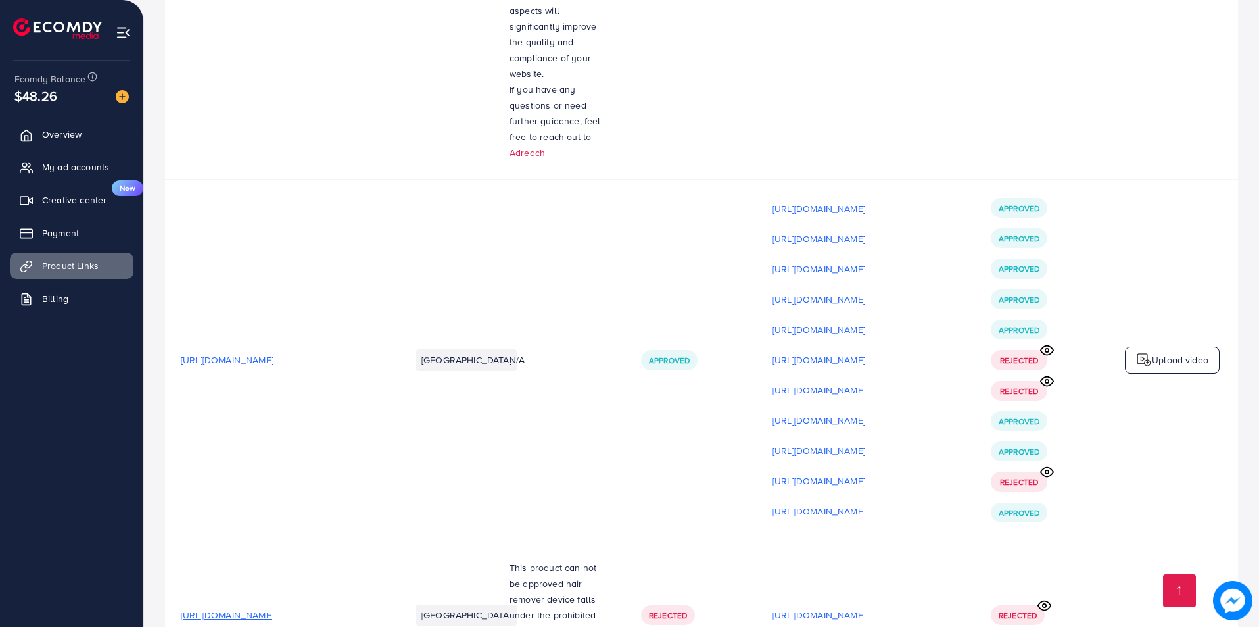
scroll to position [10309, 0]
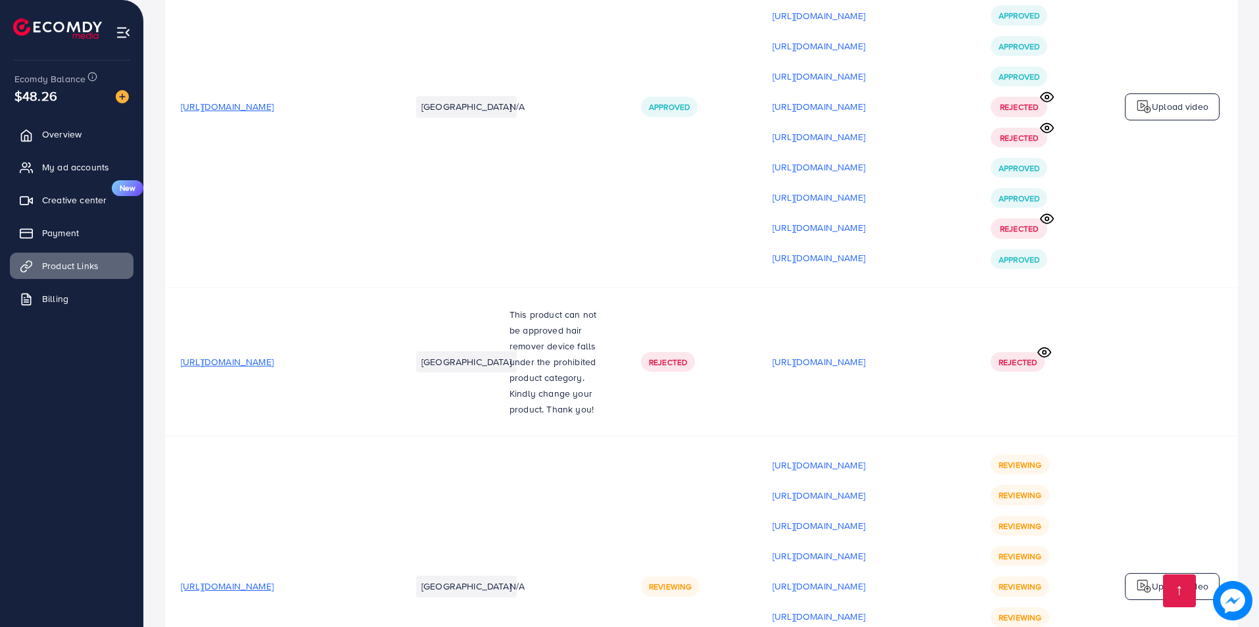
click at [1145, 578] on img at bounding box center [1144, 586] width 16 height 16
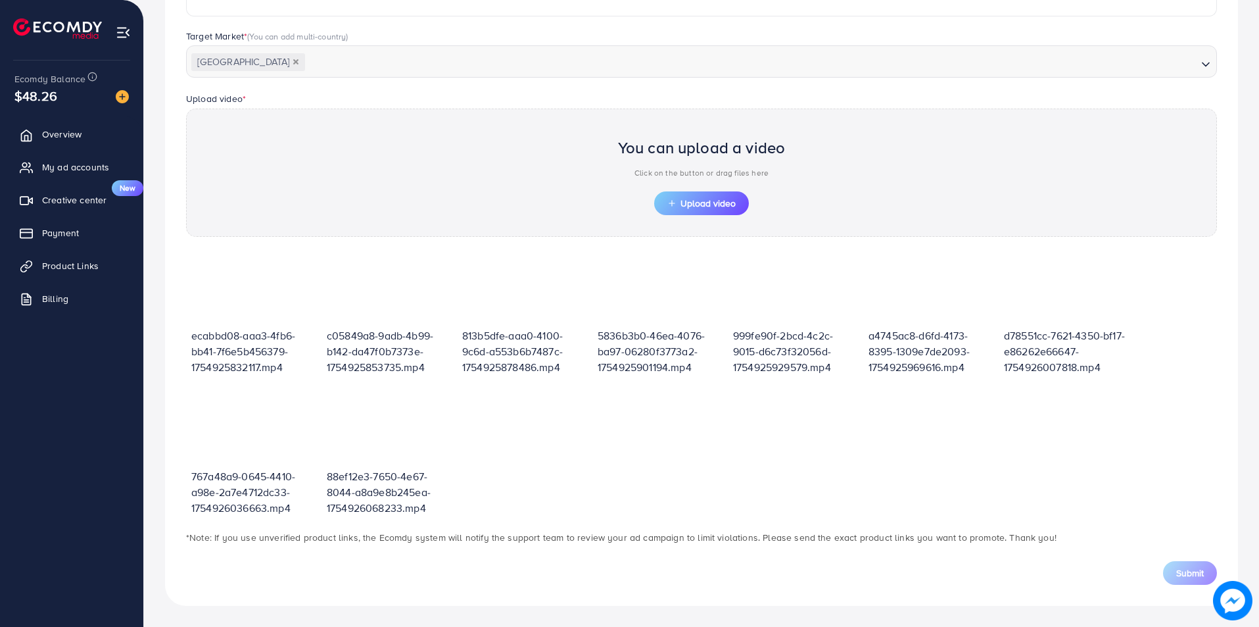
scroll to position [333, 0]
click at [721, 188] on div "You can upload a video Click on the button or drag files here" at bounding box center [702, 160] width 168 height 61
click at [723, 204] on span "Upload video" at bounding box center [701, 203] width 68 height 9
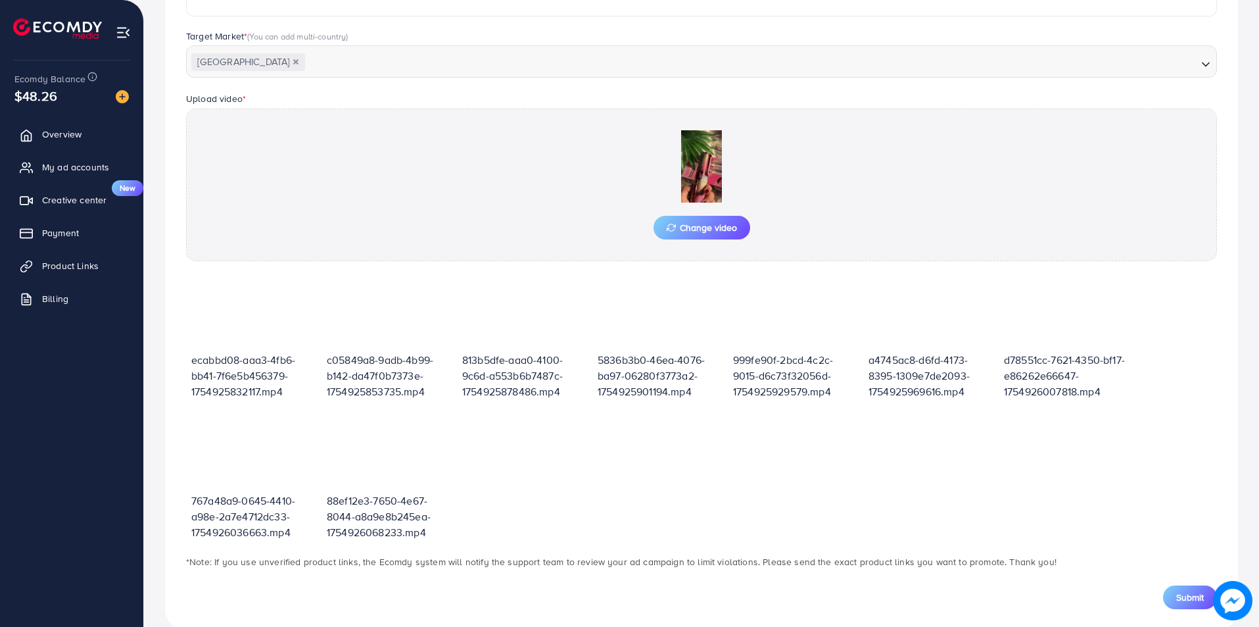
scroll to position [358, 0]
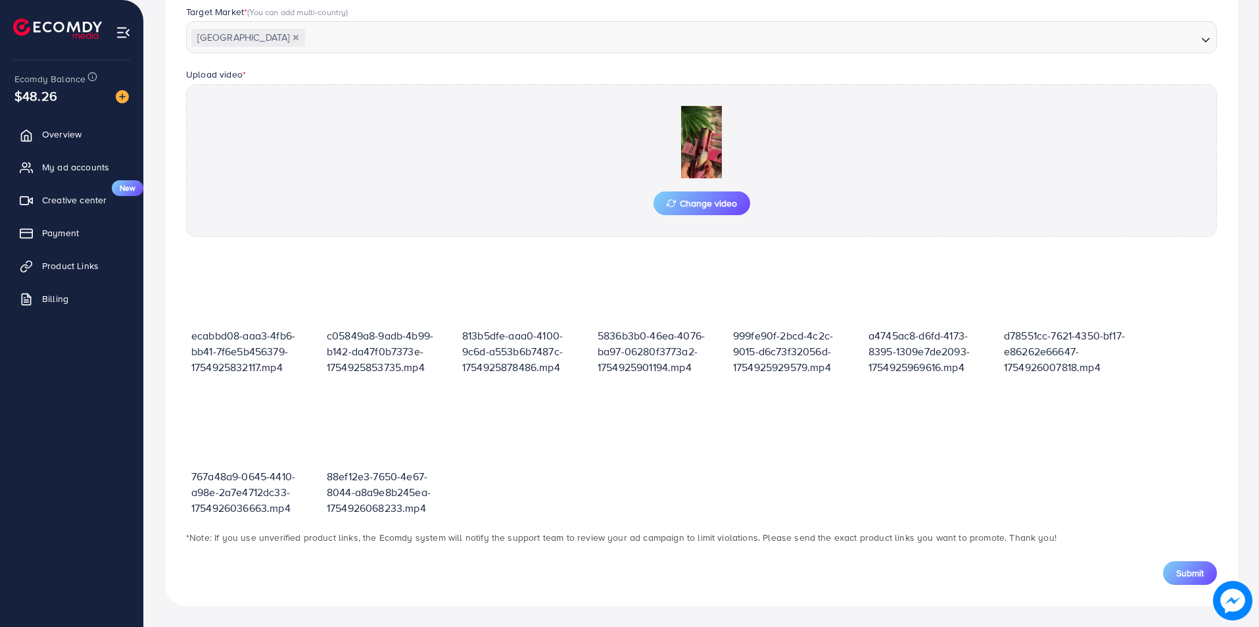
click at [1174, 576] on button "Submit" at bounding box center [1190, 573] width 54 height 24
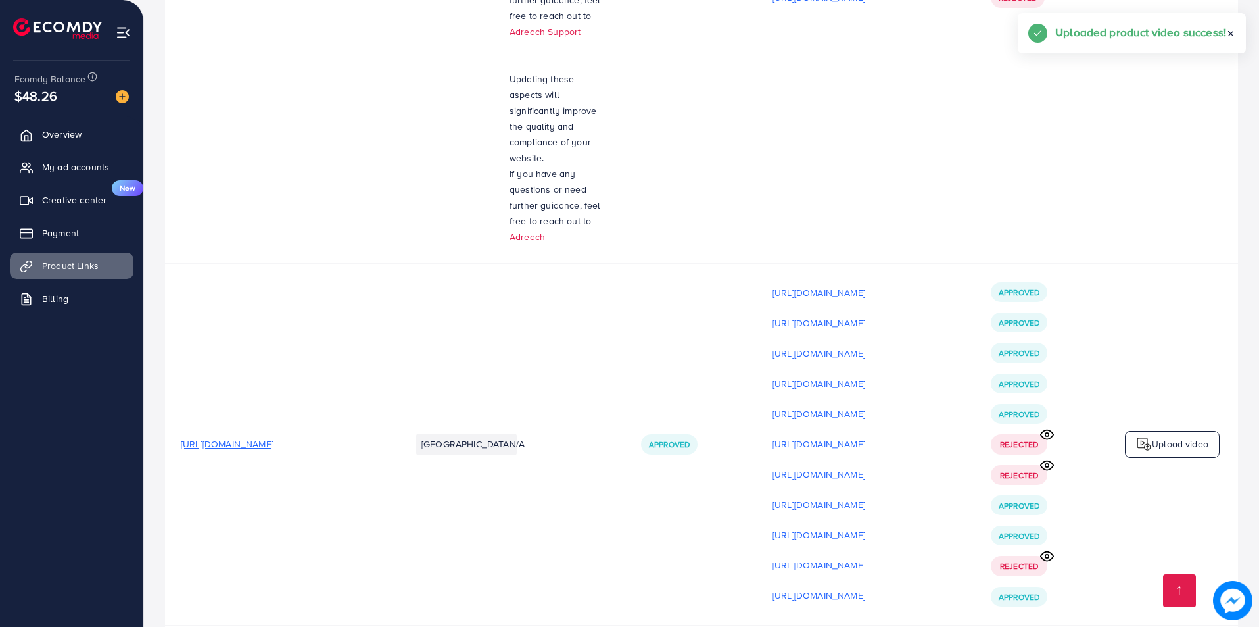
scroll to position [10340, 0]
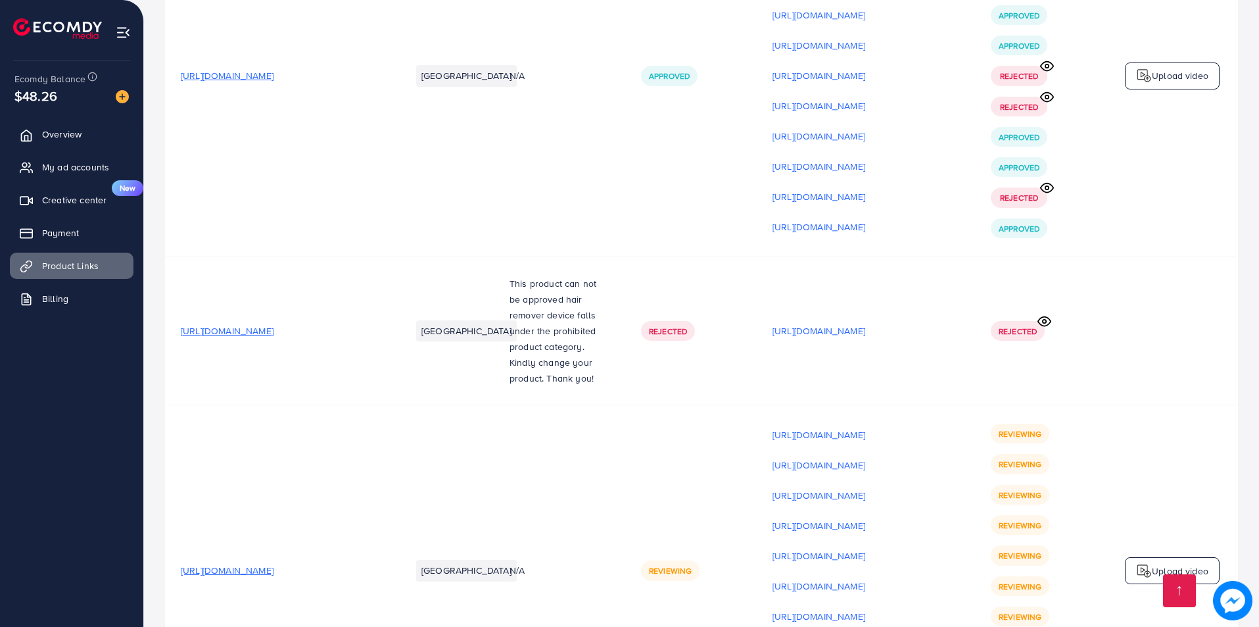
click at [1191, 557] on div "Upload video" at bounding box center [1172, 571] width 95 height 28
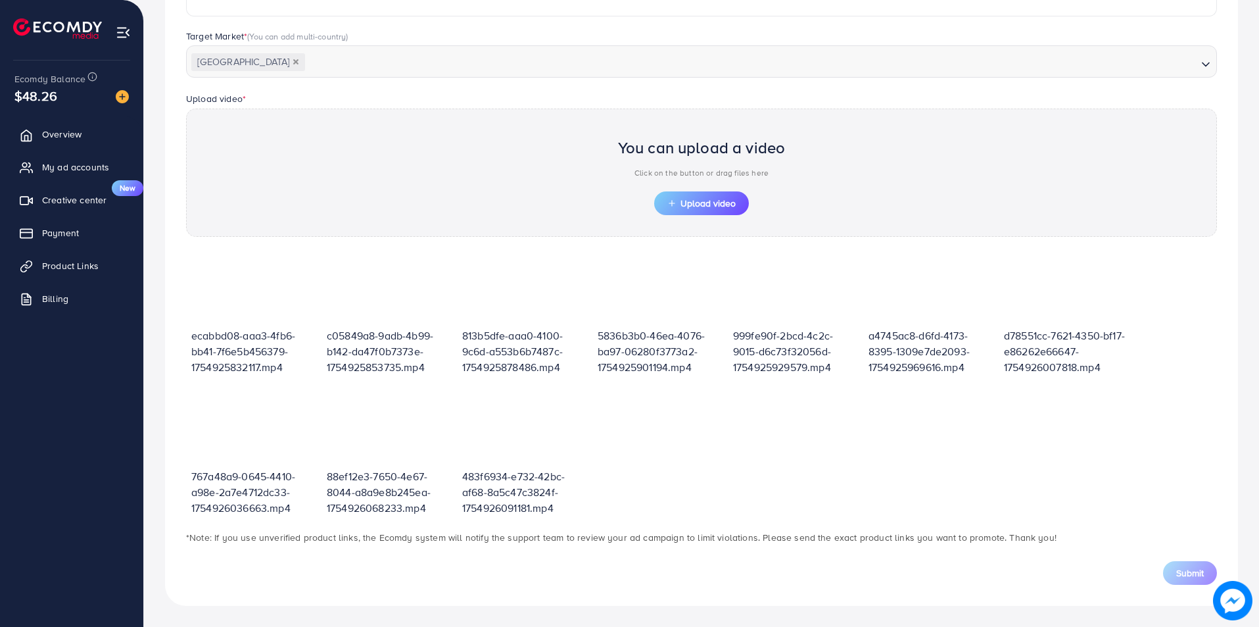
scroll to position [333, 0]
click at [698, 204] on span "Upload video" at bounding box center [701, 203] width 68 height 9
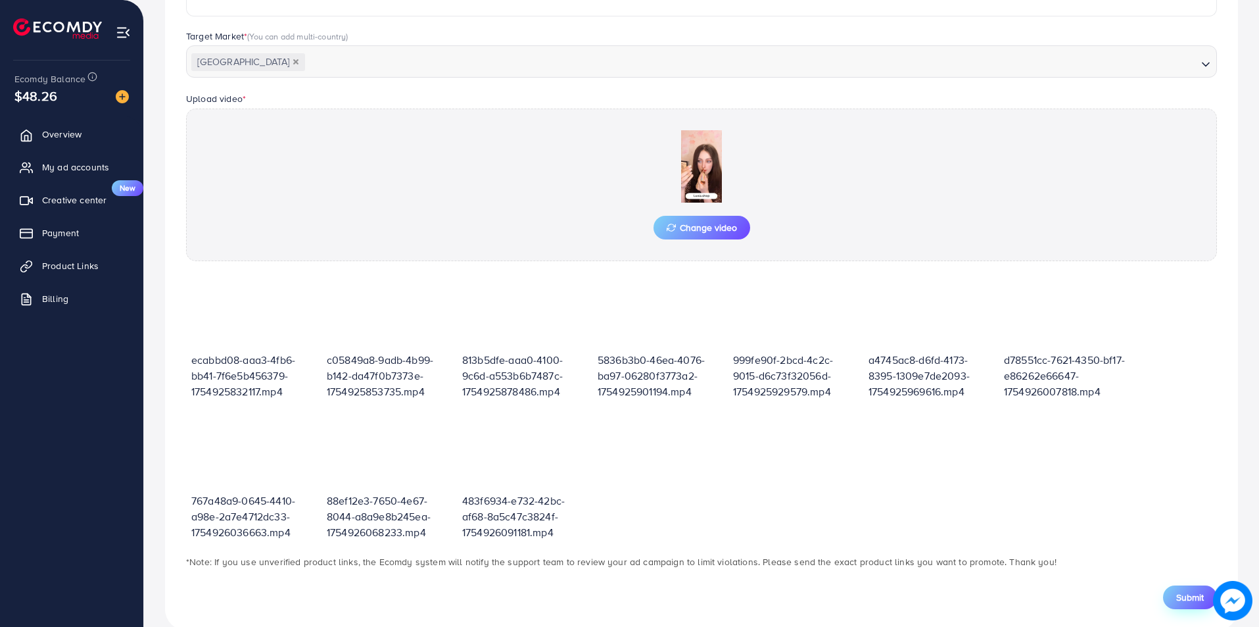
click at [1186, 594] on span "Submit" at bounding box center [1190, 596] width 28 height 13
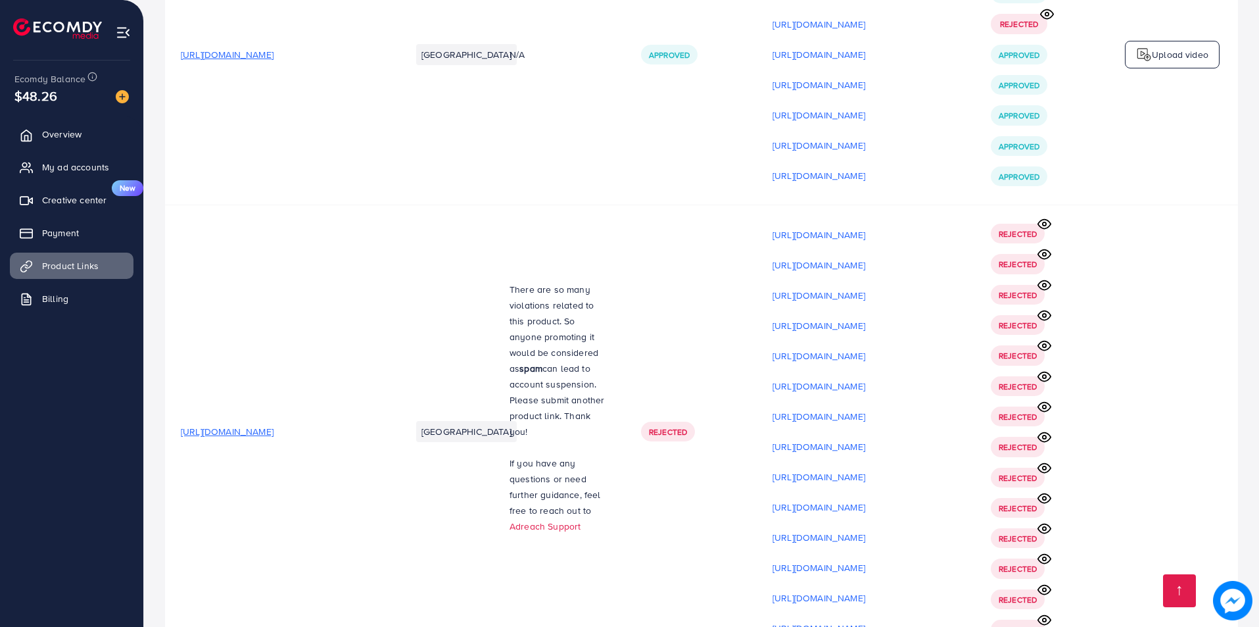
scroll to position [10371, 0]
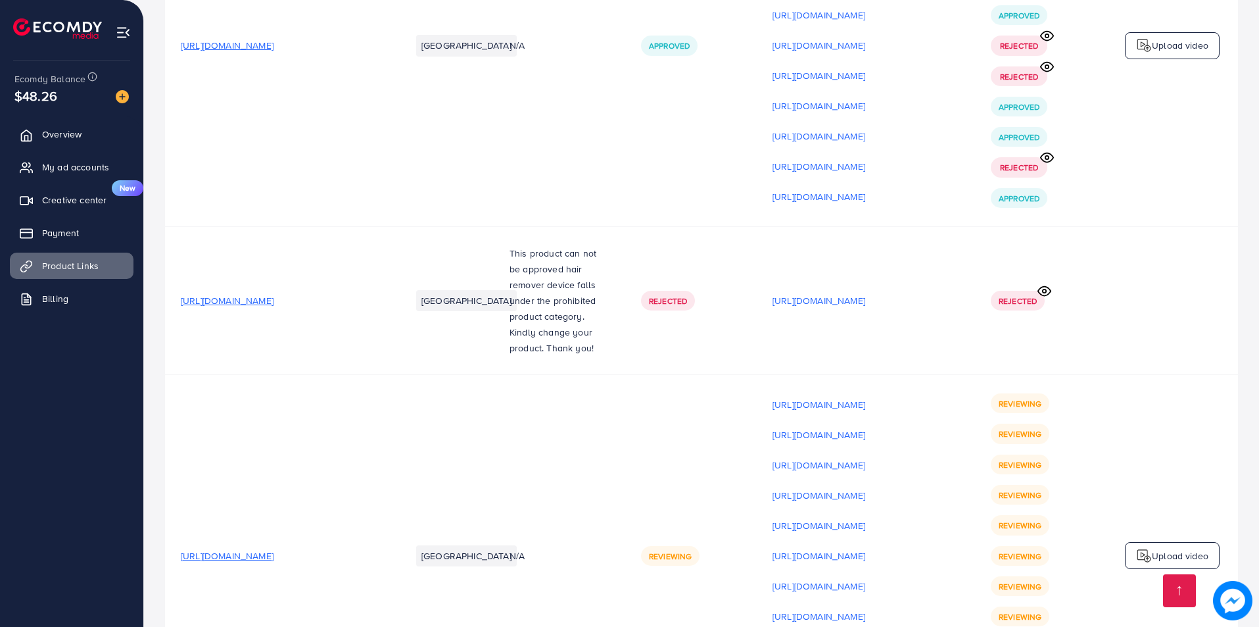
click at [1155, 548] on p "Upload video" at bounding box center [1180, 556] width 57 height 16
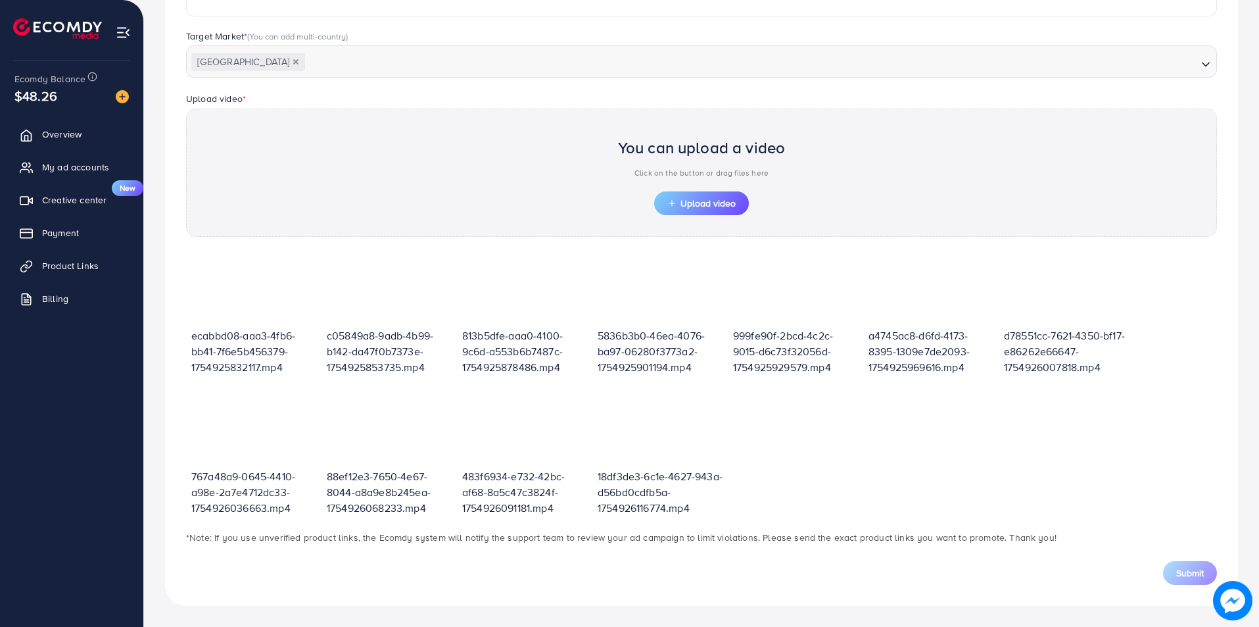
scroll to position [333, 0]
click at [748, 199] on button "Upload video" at bounding box center [701, 203] width 95 height 24
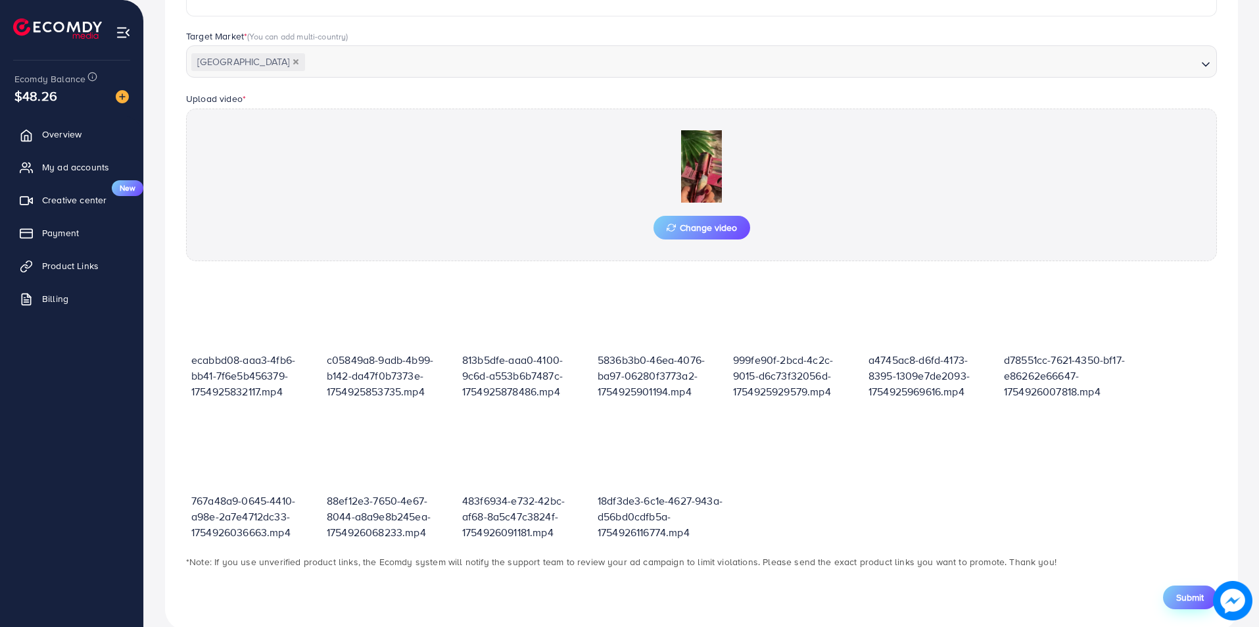
click at [1183, 598] on span "Submit" at bounding box center [1190, 596] width 28 height 13
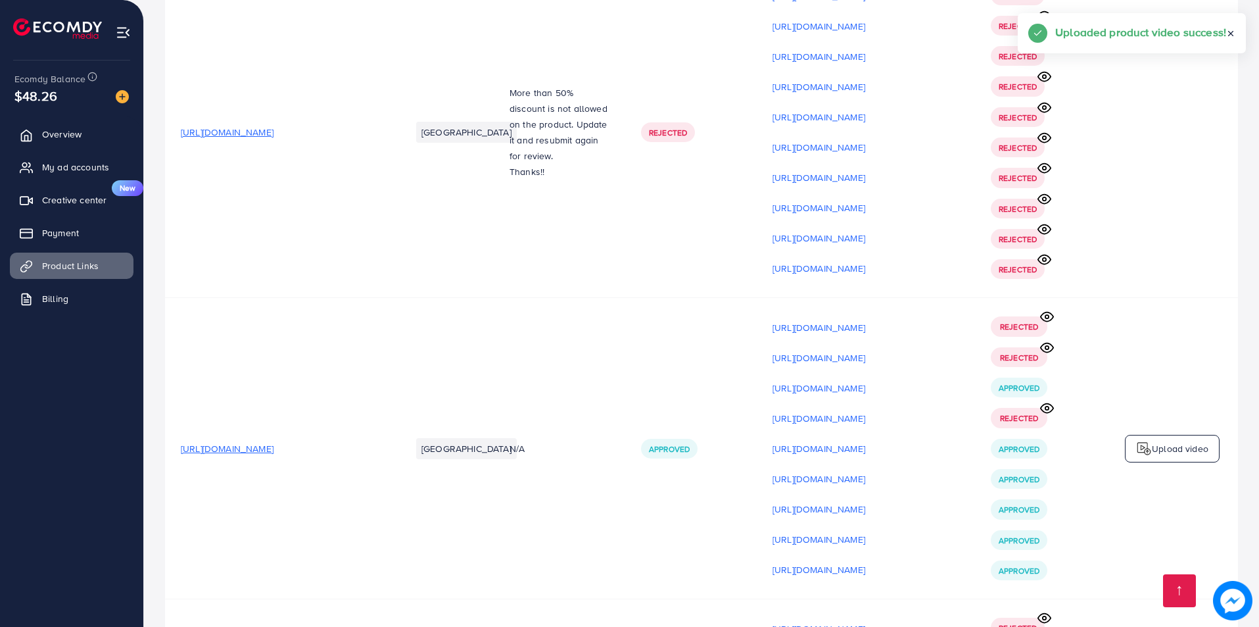
scroll to position [10401, 0]
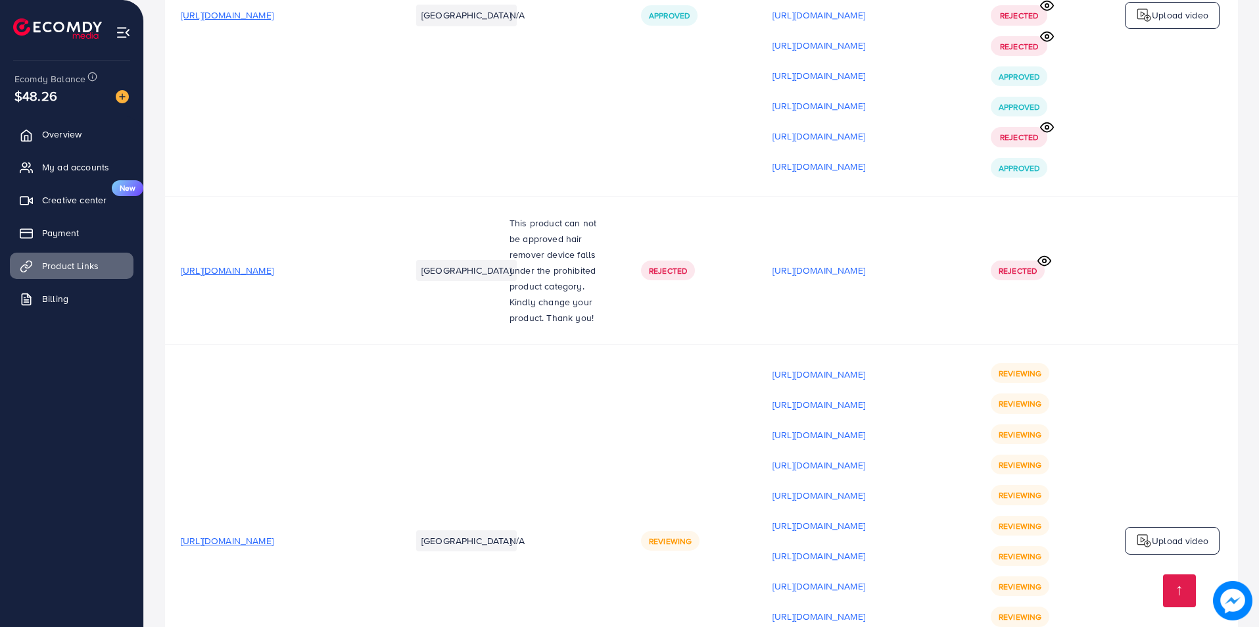
click at [1151, 533] on img at bounding box center [1144, 541] width 16 height 16
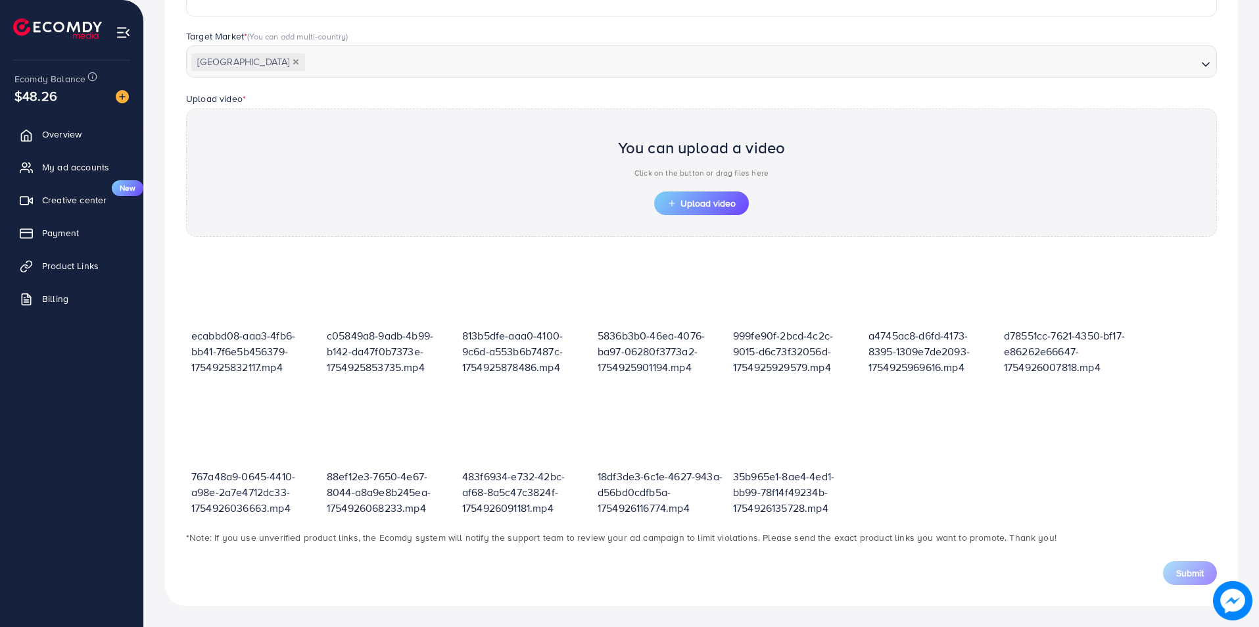
scroll to position [333, 0]
click at [744, 206] on button "Upload video" at bounding box center [701, 203] width 95 height 24
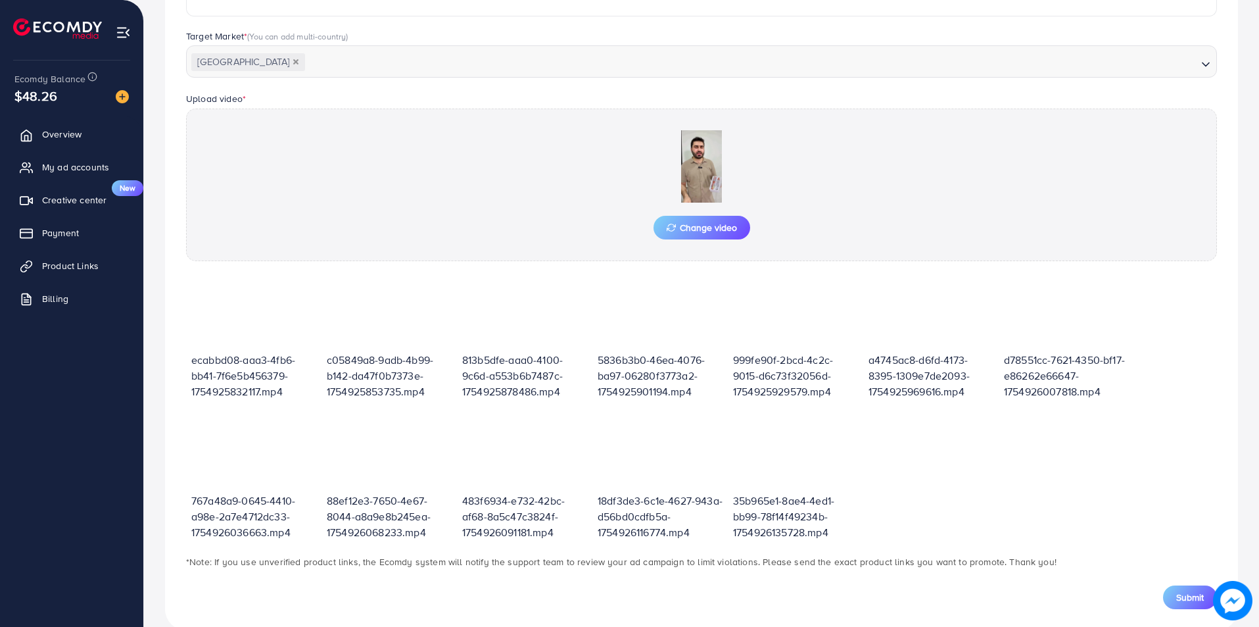
scroll to position [358, 0]
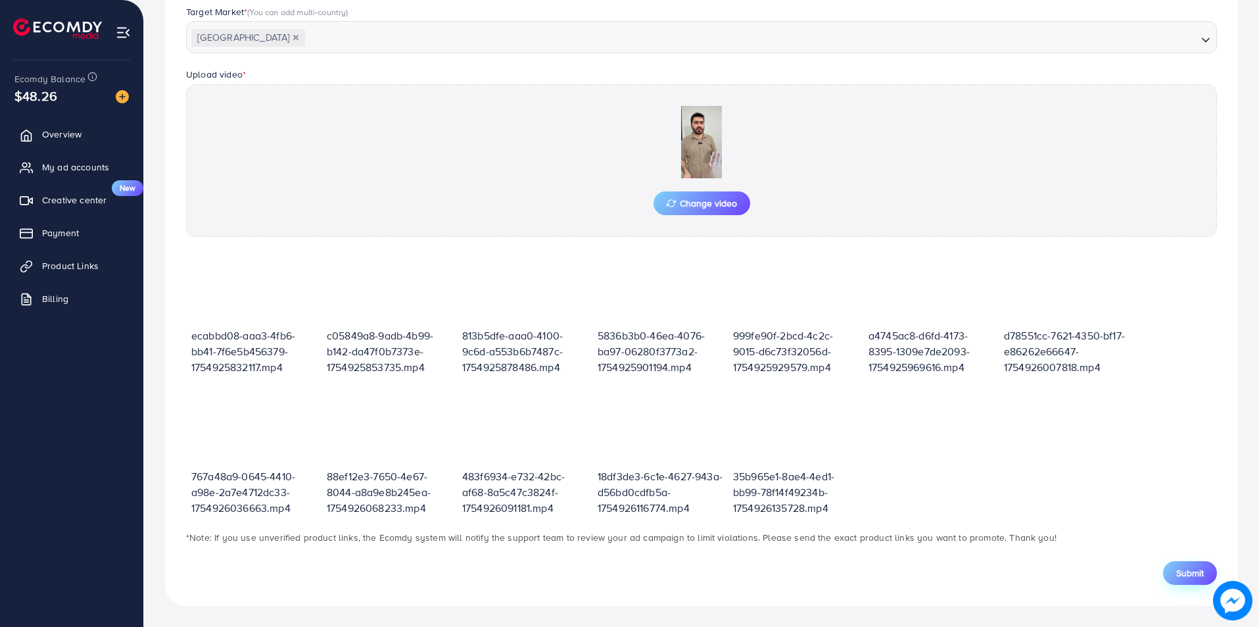
click at [1194, 566] on span "Submit" at bounding box center [1190, 572] width 28 height 13
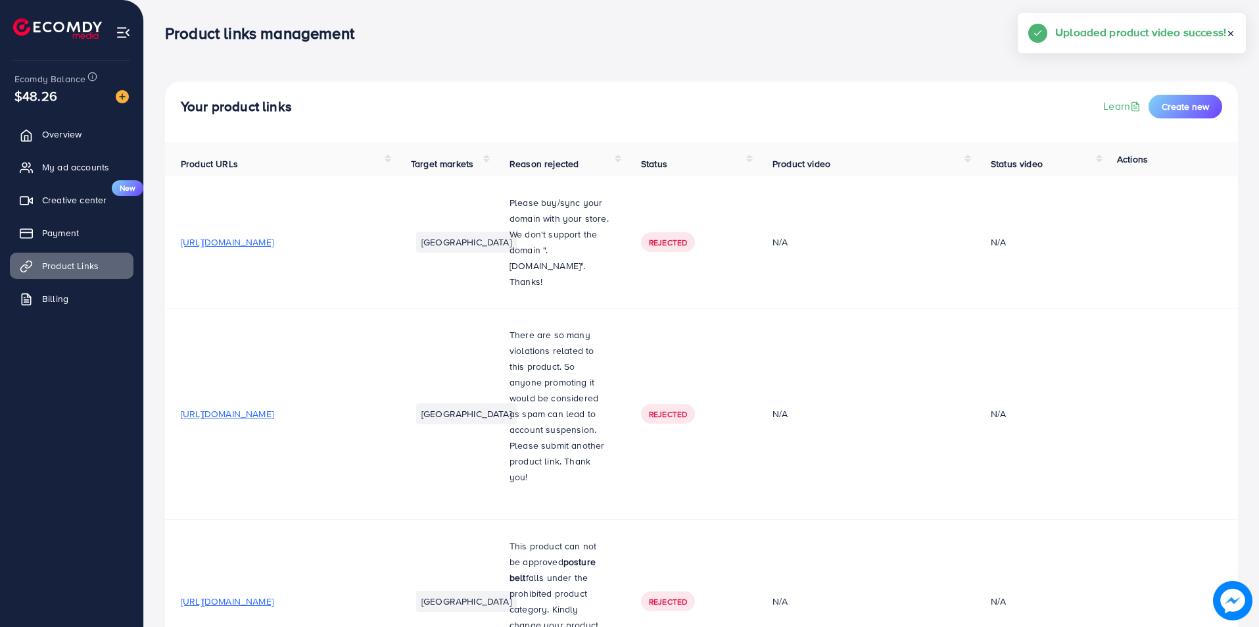
drag, startPoint x: 1262, startPoint y: 80, endPoint x: 1247, endPoint y: 287, distance: 207.6
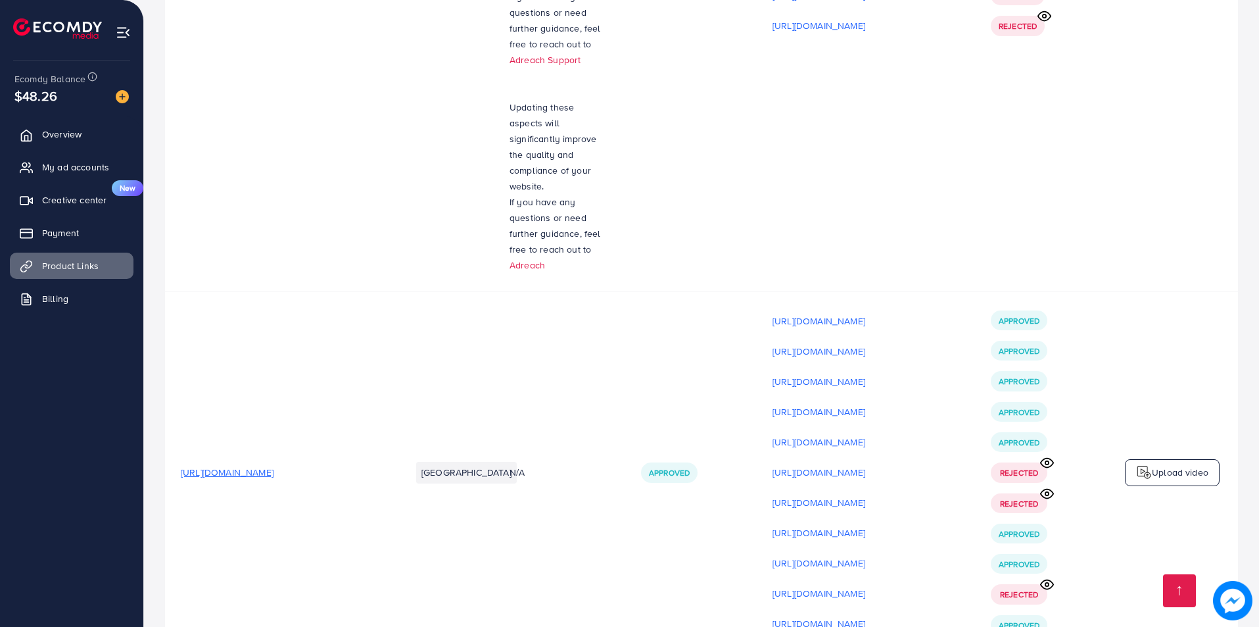
scroll to position [9967, 0]
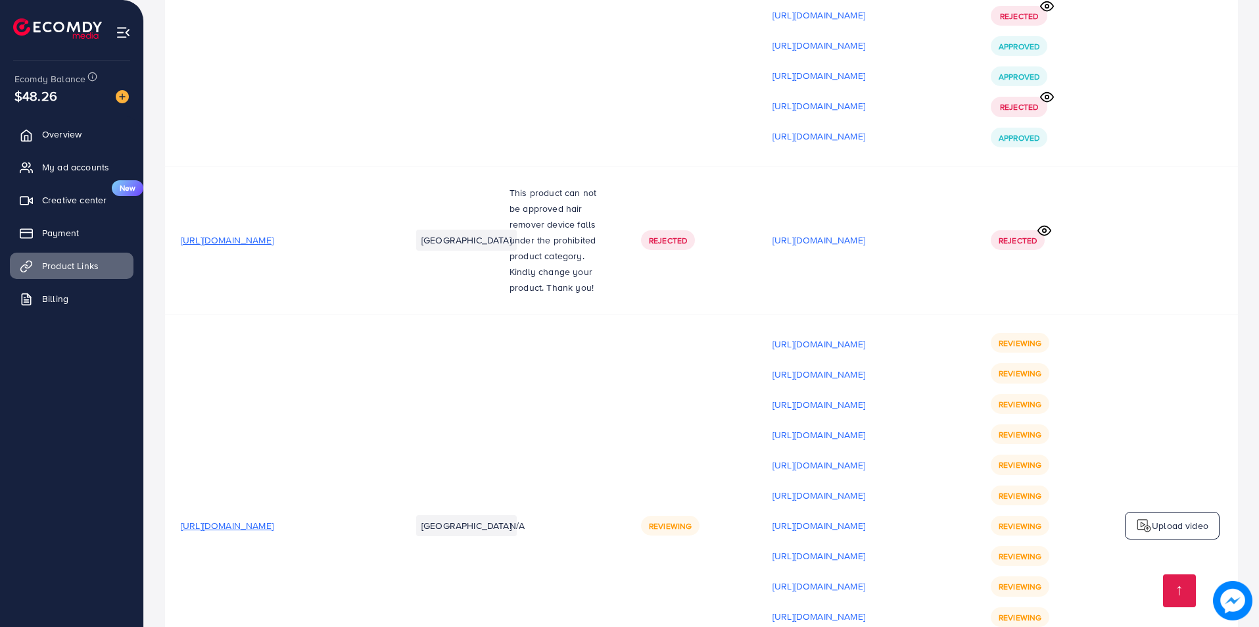
click at [1183, 517] on p "Upload video" at bounding box center [1180, 525] width 57 height 16
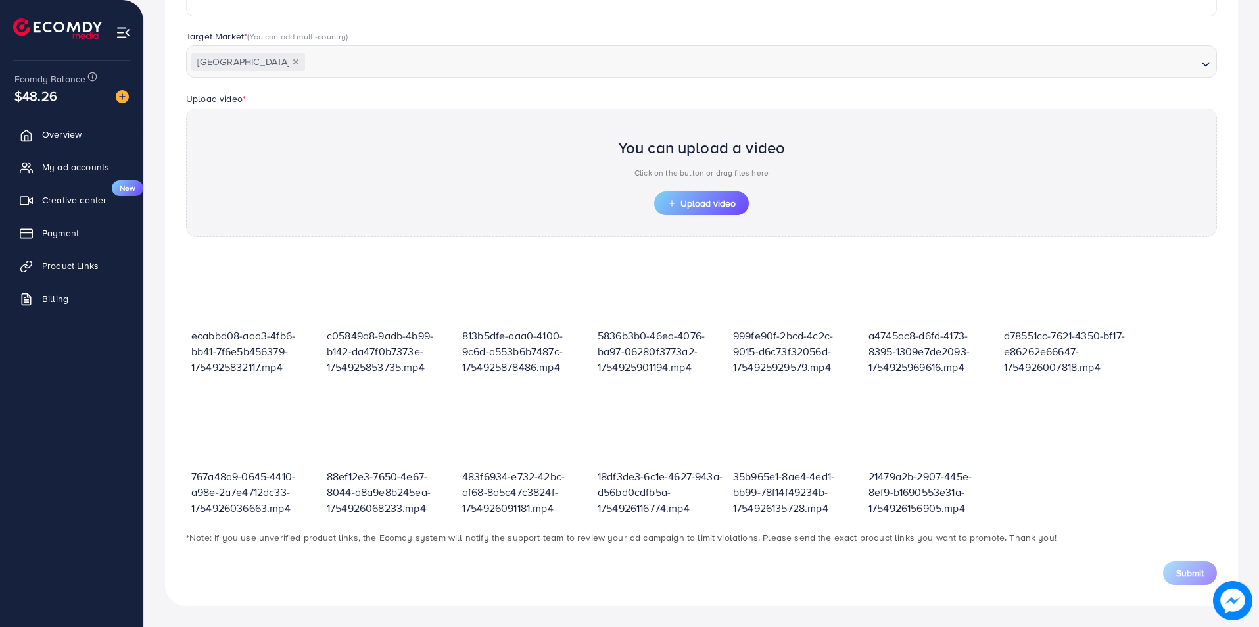
scroll to position [333, 0]
click at [744, 185] on div "You can upload a video Click on the button or drag files here" at bounding box center [702, 160] width 168 height 61
click at [731, 192] on button "Upload video" at bounding box center [701, 203] width 95 height 24
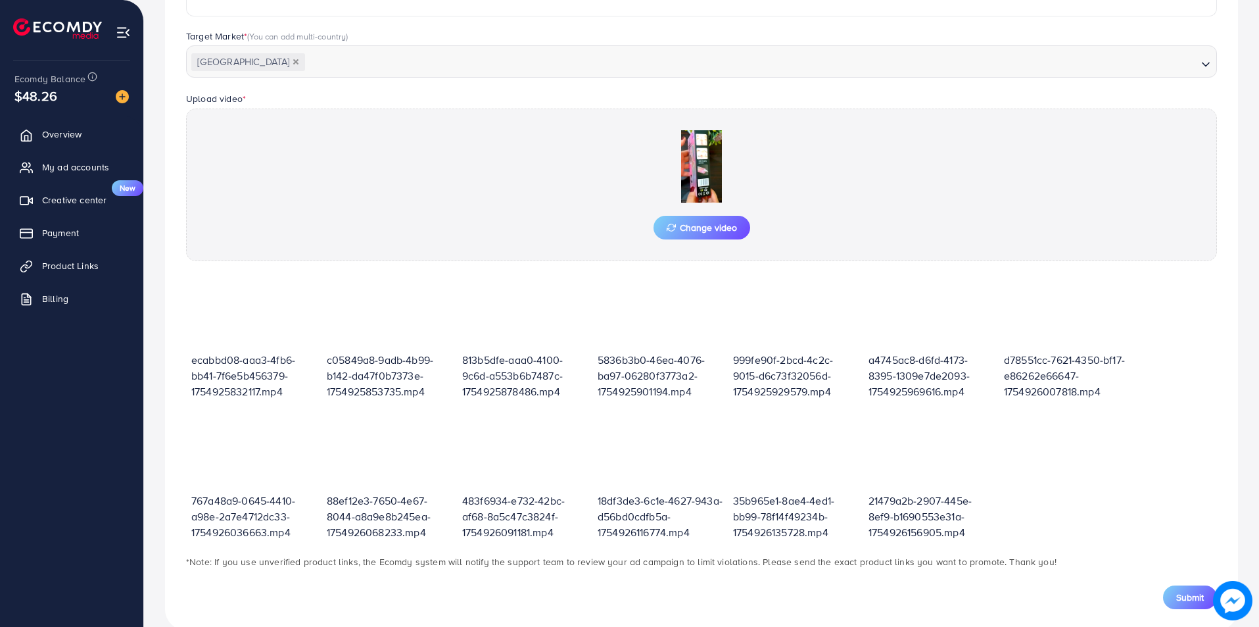
drag, startPoint x: 1216, startPoint y: 191, endPoint x: 1219, endPoint y: 233, distance: 41.5
click at [1219, 233] on div "Upload video * Change video" at bounding box center [702, 176] width 1052 height 170
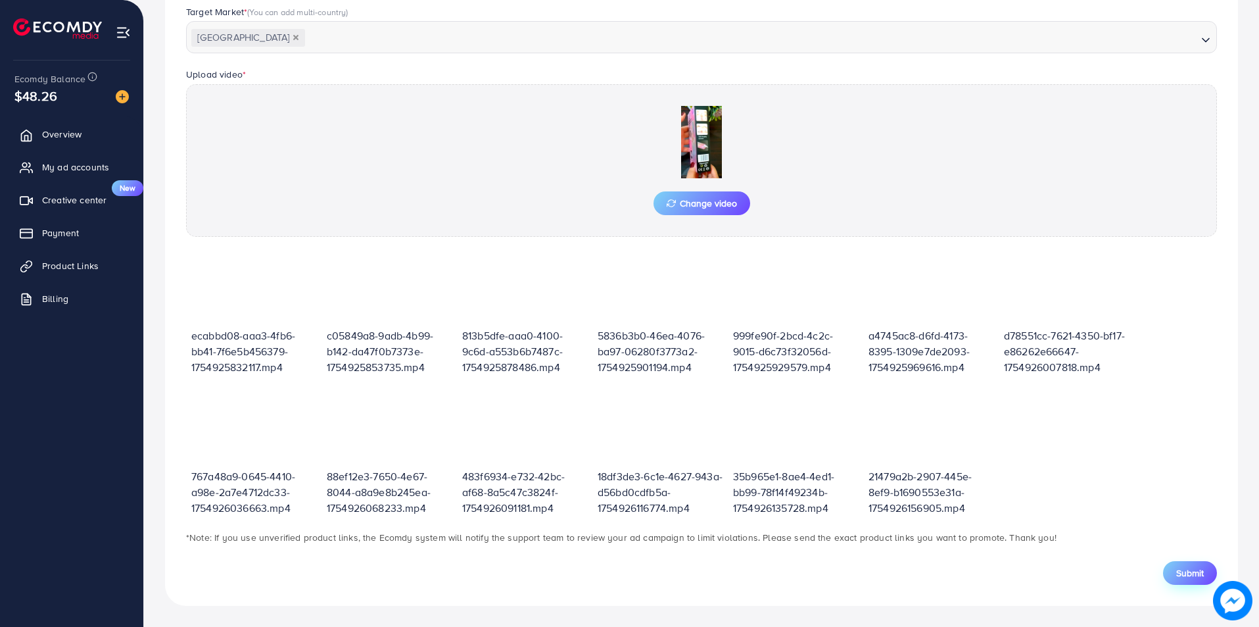
click at [1191, 575] on span "Submit" at bounding box center [1190, 572] width 28 height 13
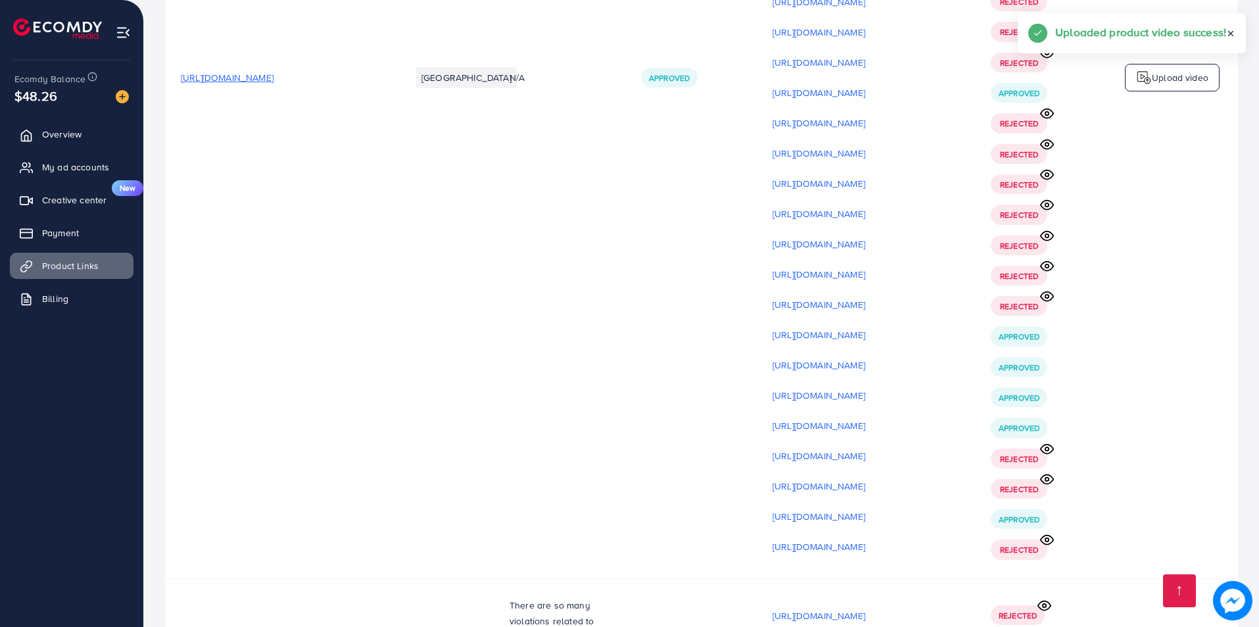
scroll to position [10462, 0]
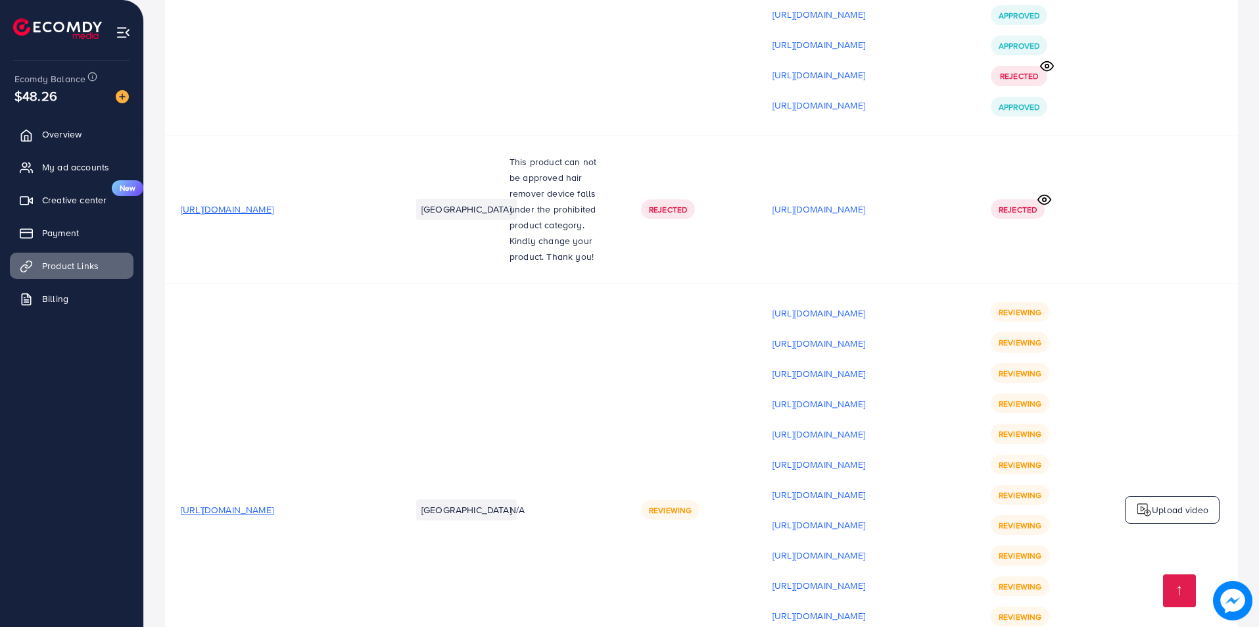
click at [1168, 502] on p "Upload video" at bounding box center [1180, 510] width 57 height 16
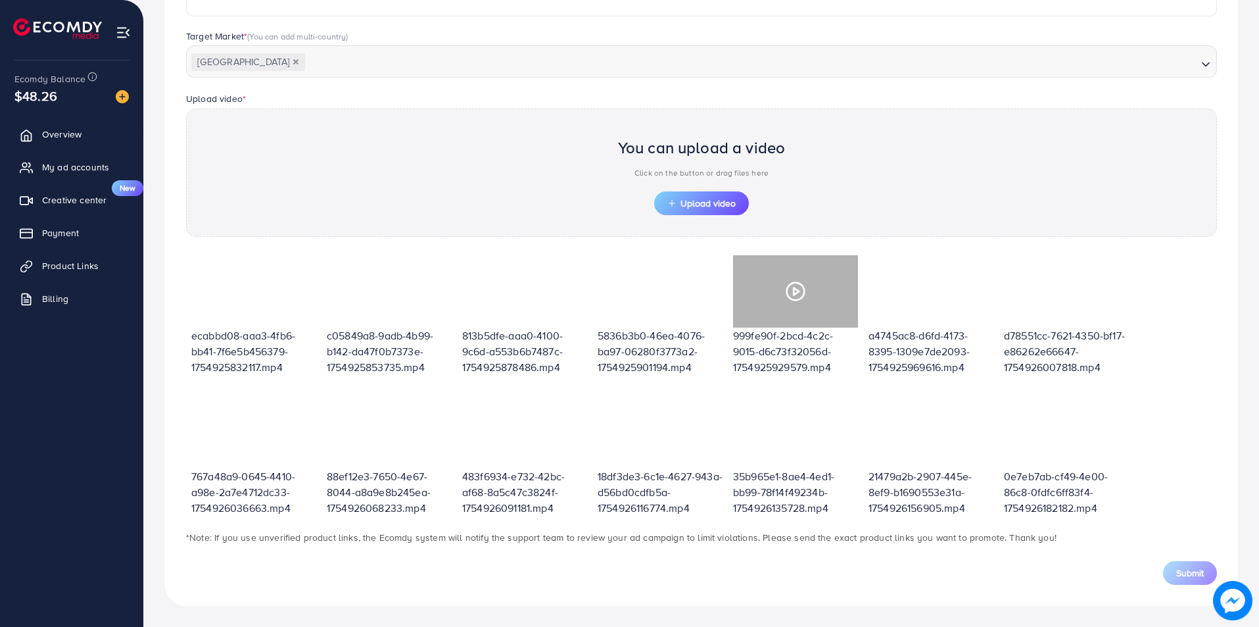
scroll to position [333, 0]
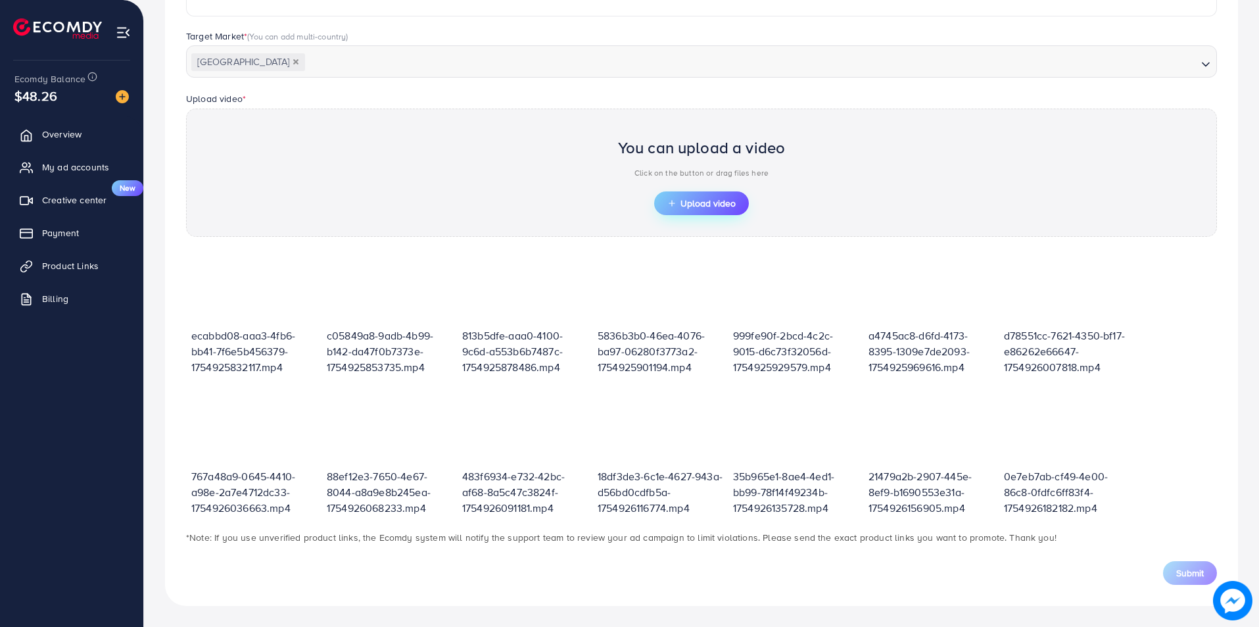
click at [710, 196] on button "Upload video" at bounding box center [701, 203] width 95 height 24
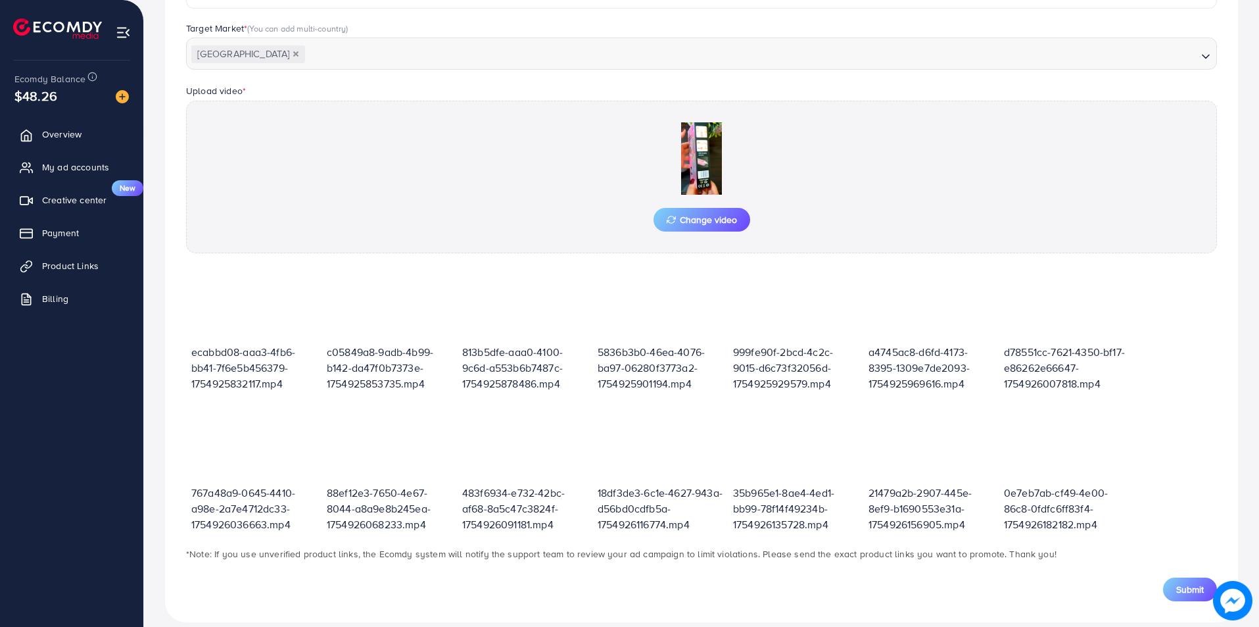
scroll to position [358, 0]
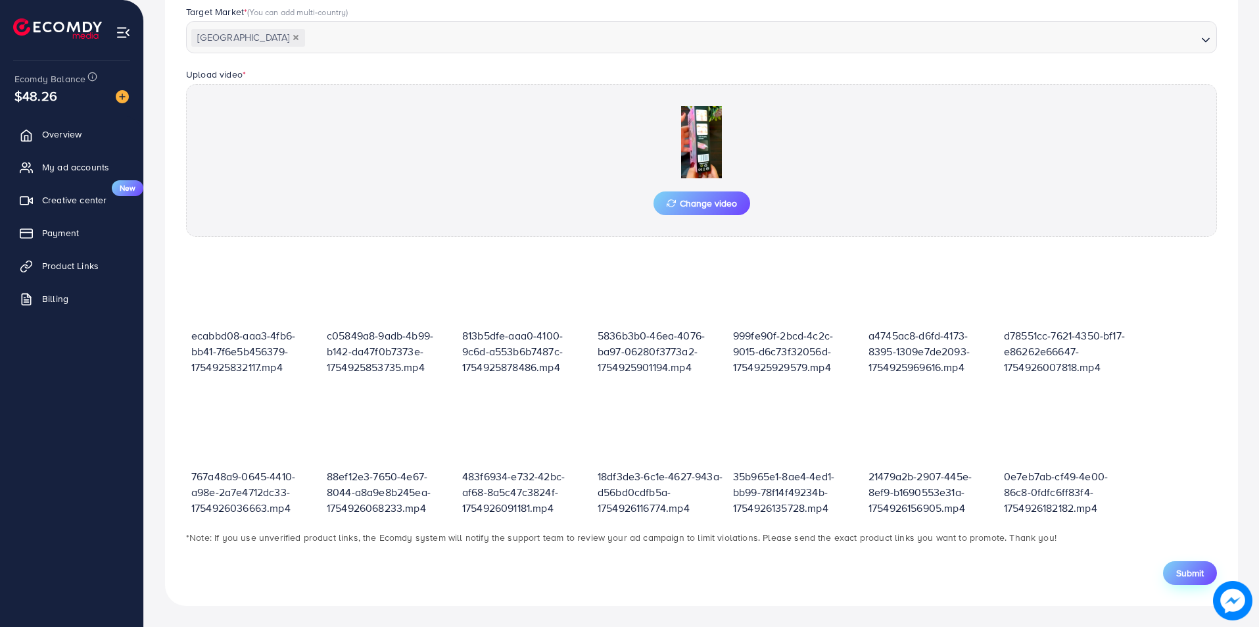
click at [1195, 573] on span "Submit" at bounding box center [1190, 572] width 28 height 13
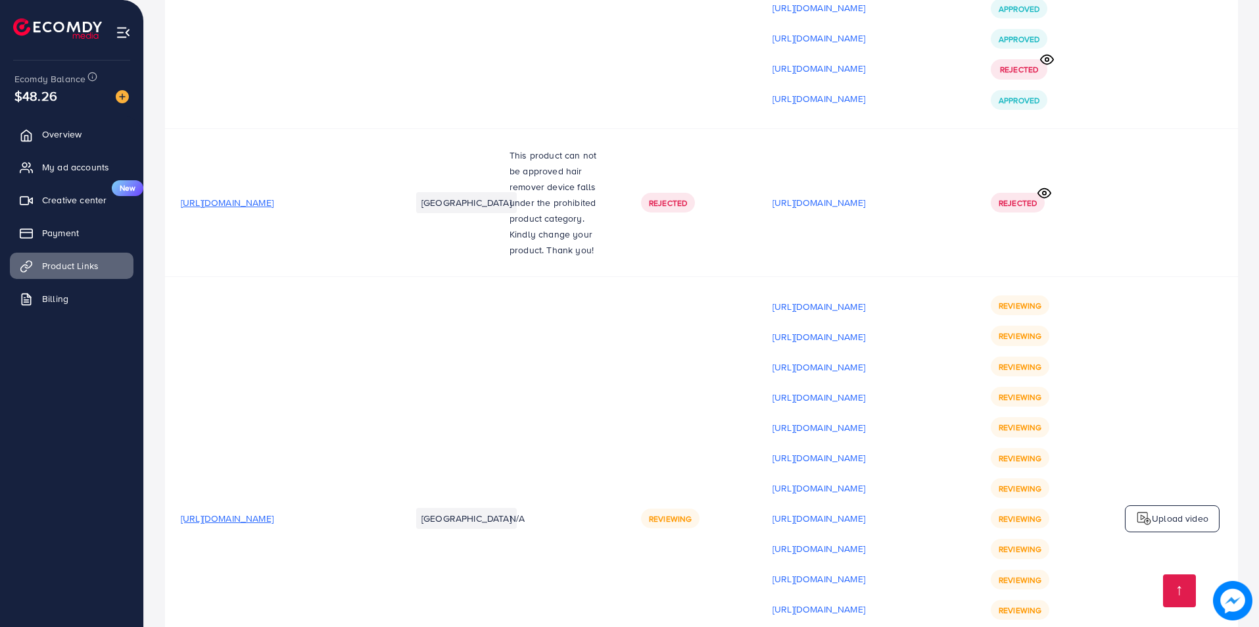
scroll to position [10492, 0]
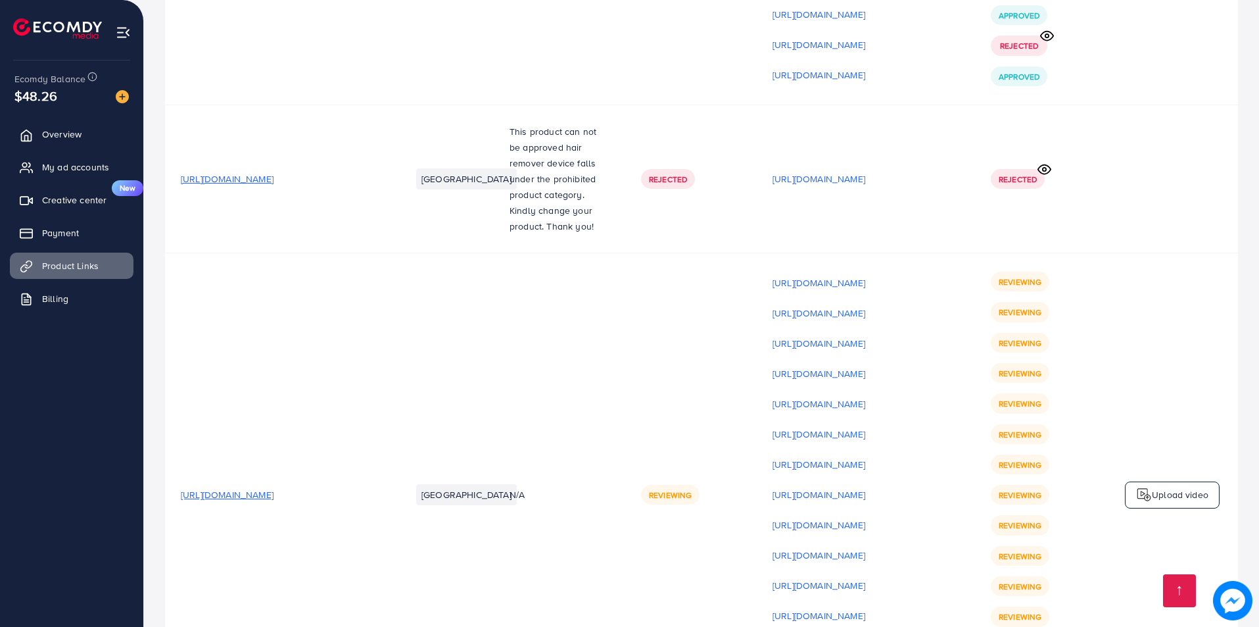
click at [1148, 487] on img at bounding box center [1144, 495] width 16 height 16
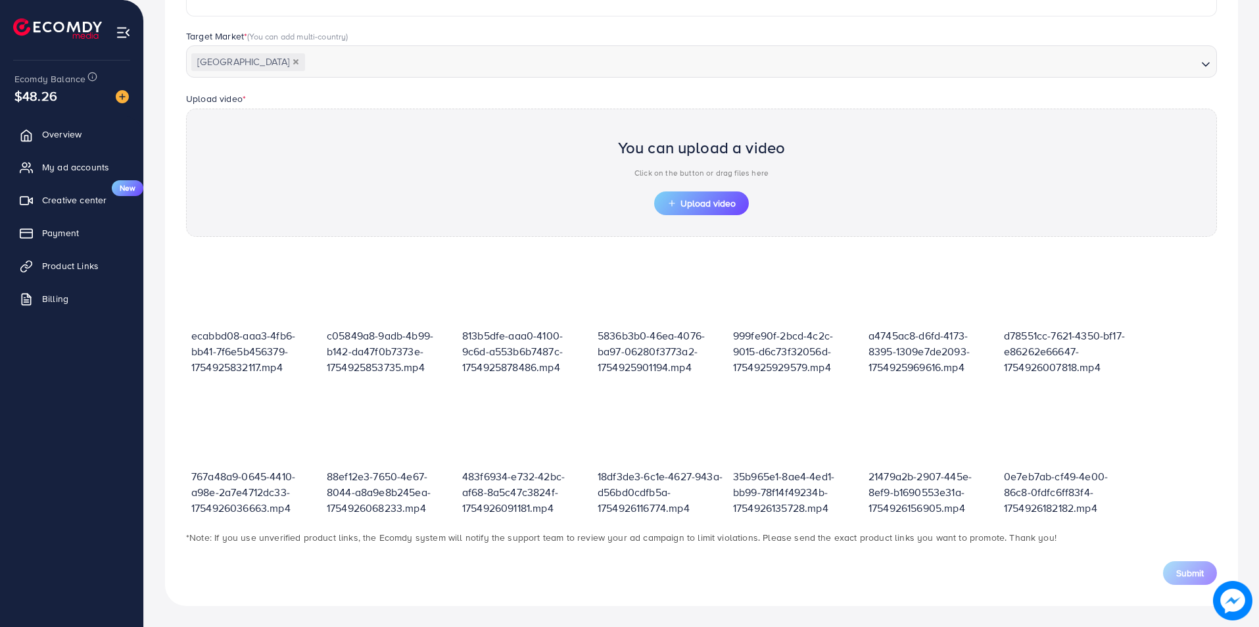
scroll to position [333, 0]
click at [719, 203] on span "Upload video" at bounding box center [701, 203] width 68 height 9
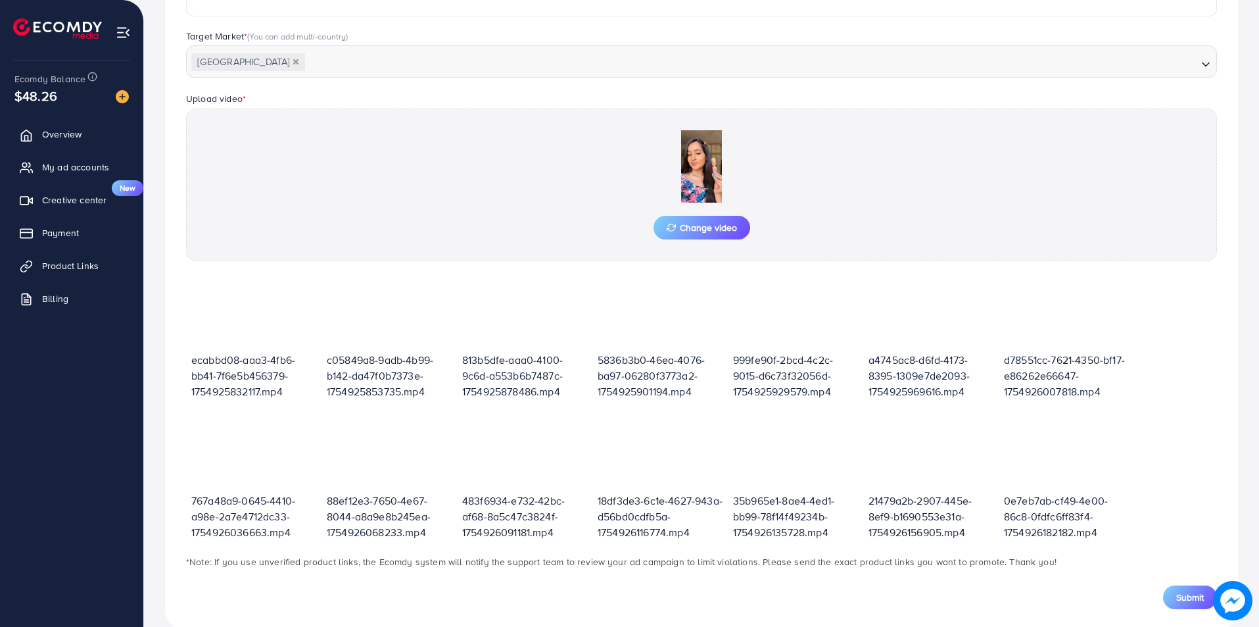
scroll to position [358, 0]
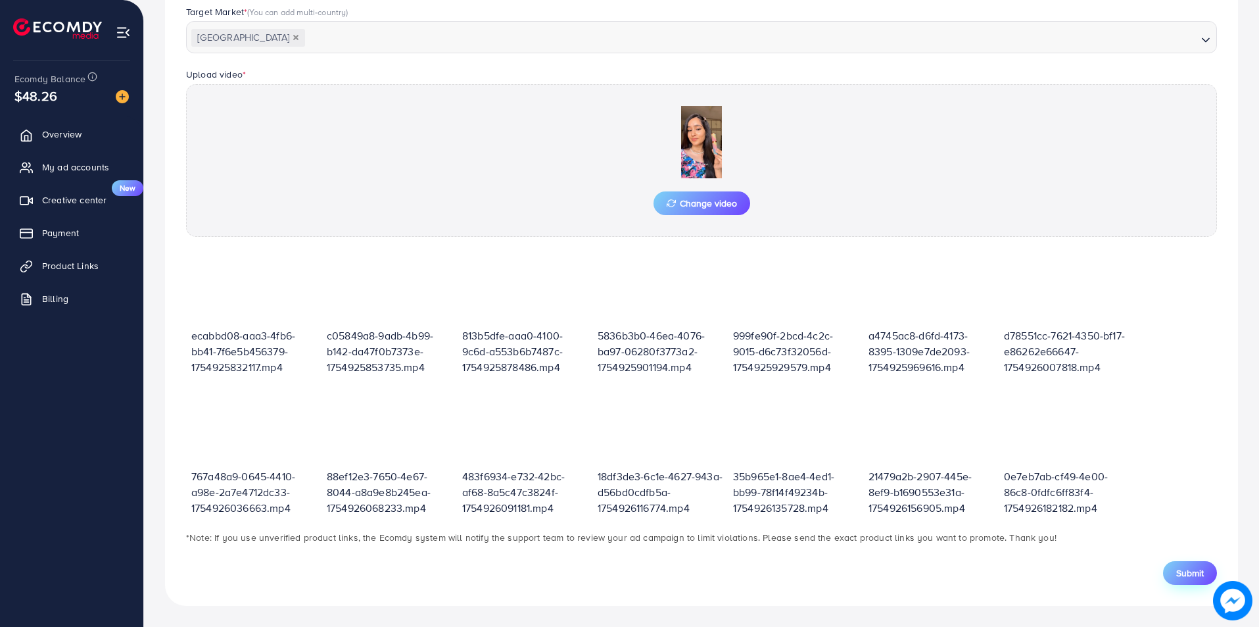
click at [1181, 568] on span "Submit" at bounding box center [1190, 572] width 28 height 13
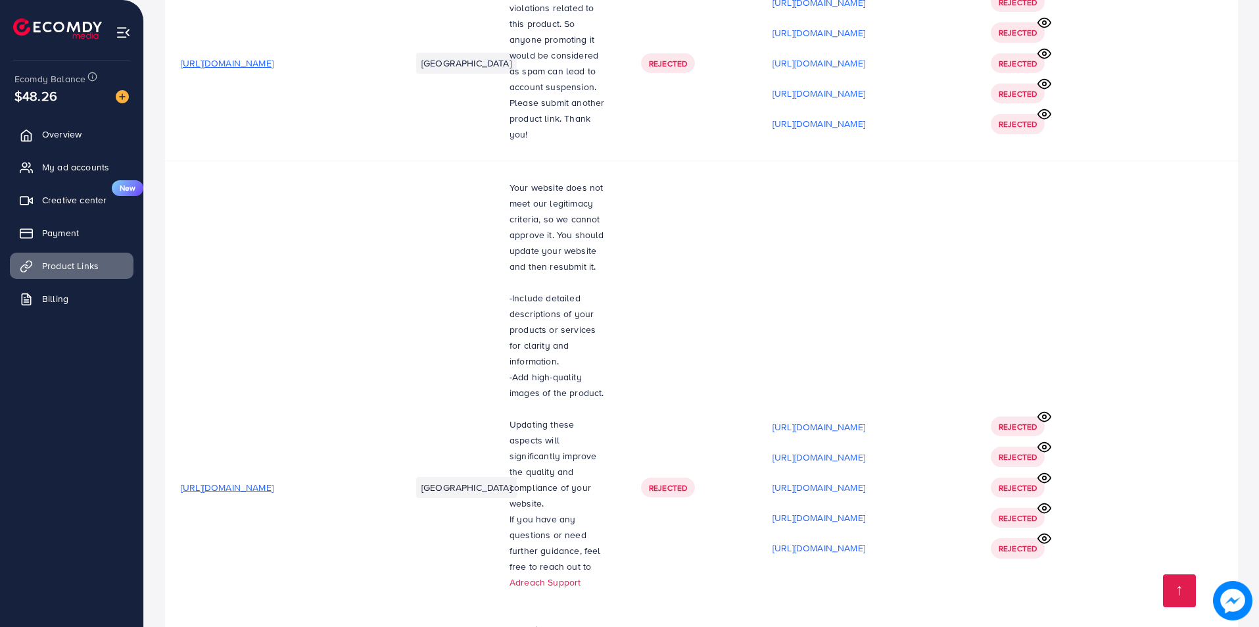
scroll to position [10522, 0]
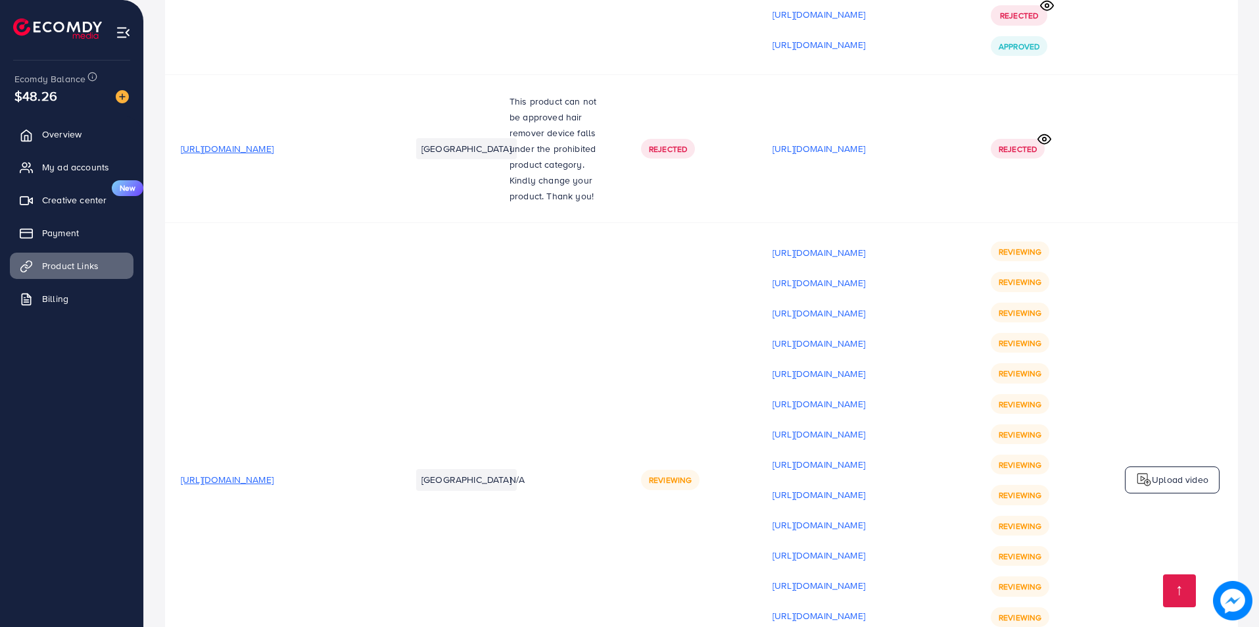
click at [1139, 471] on img at bounding box center [1144, 479] width 16 height 16
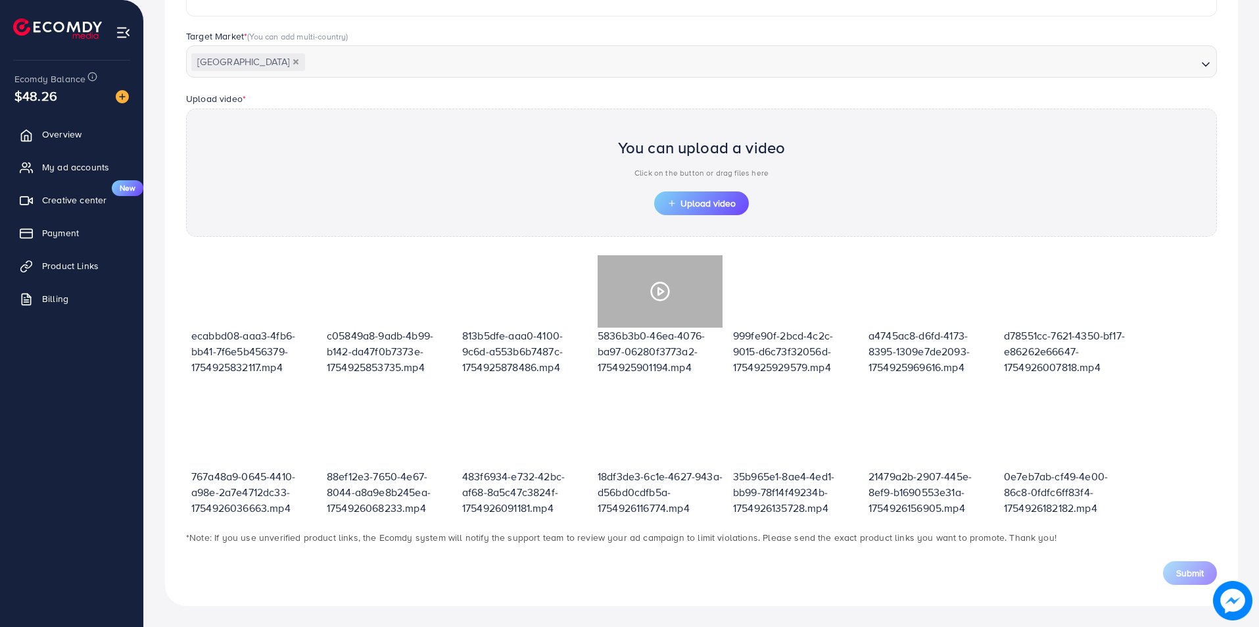
scroll to position [333, 0]
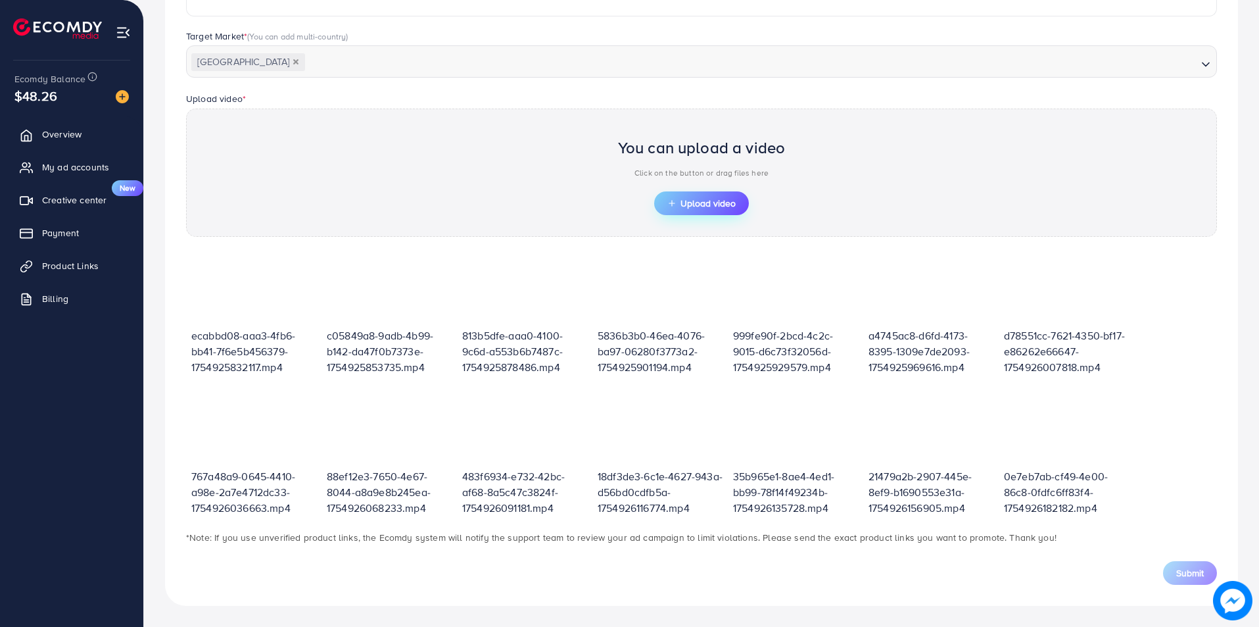
click at [726, 200] on span "Upload video" at bounding box center [701, 203] width 68 height 9
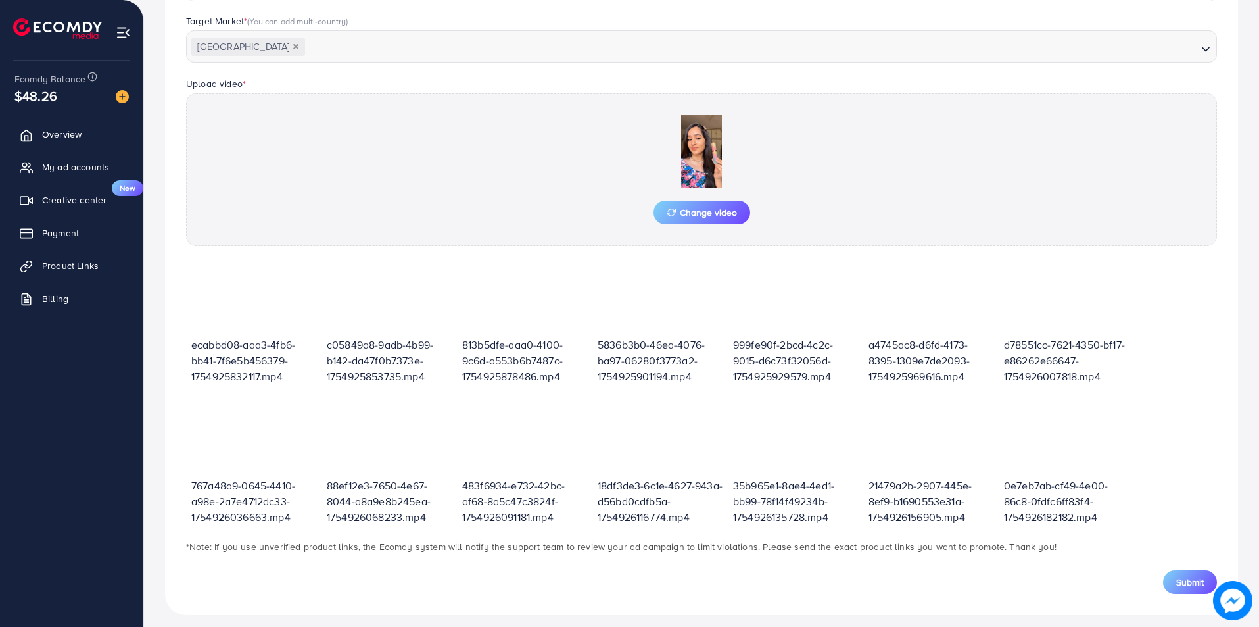
scroll to position [358, 0]
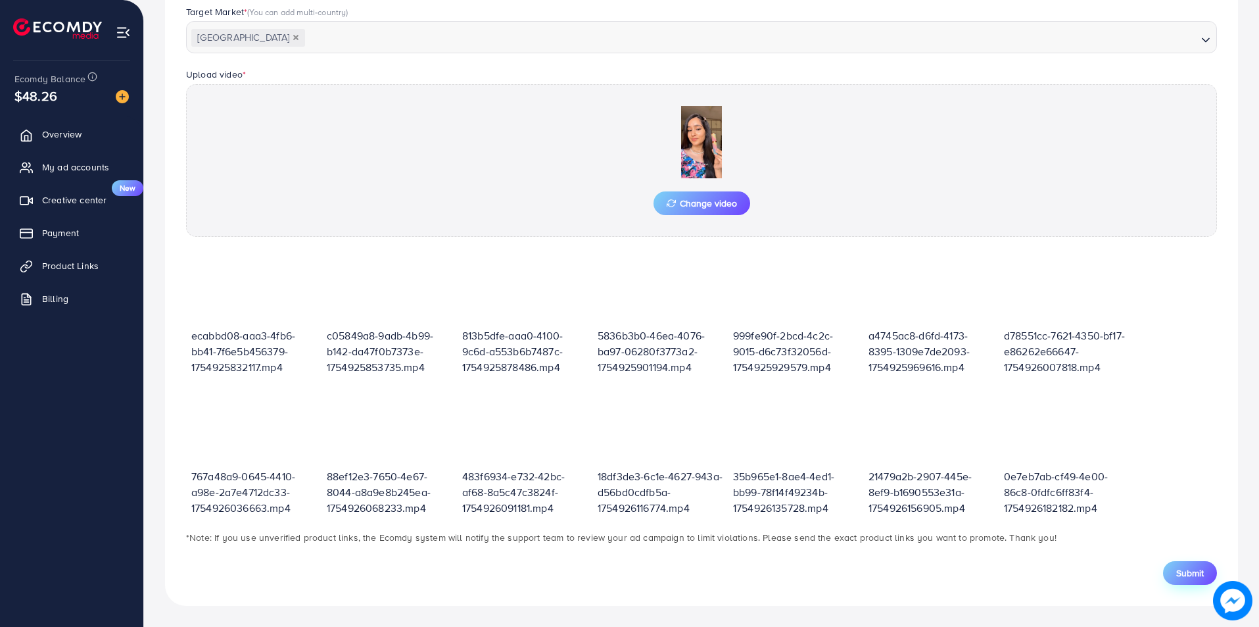
click at [1194, 571] on span "Submit" at bounding box center [1190, 572] width 28 height 13
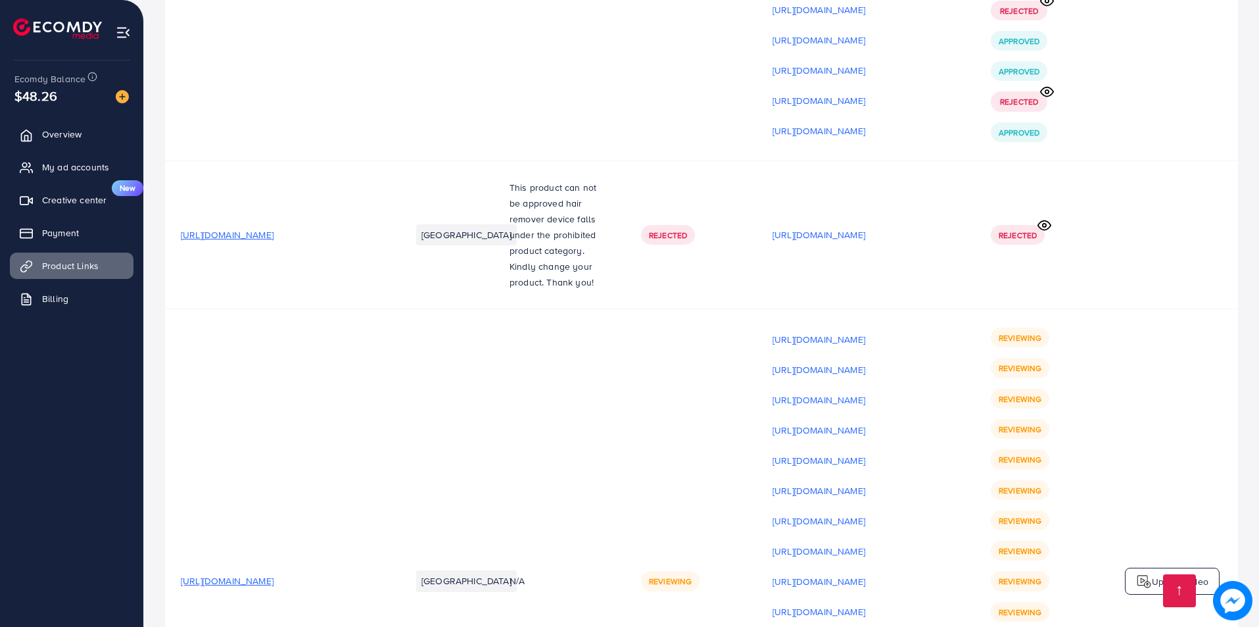
scroll to position [10553, 0]
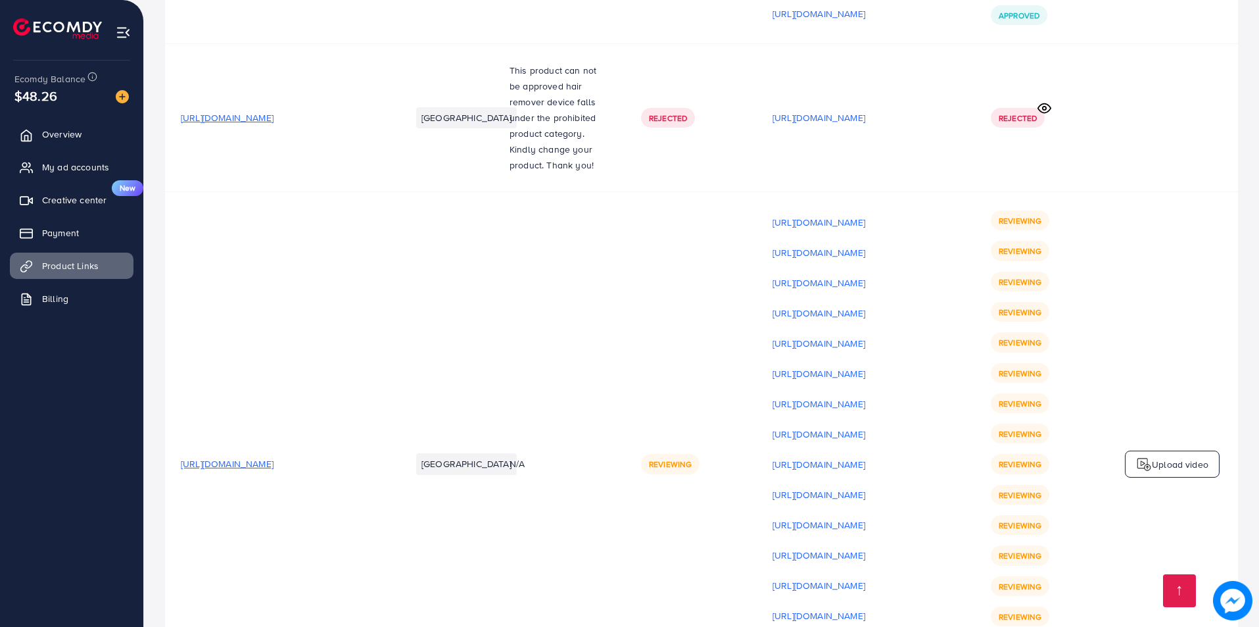
click at [1190, 450] on div "Upload video" at bounding box center [1172, 464] width 95 height 28
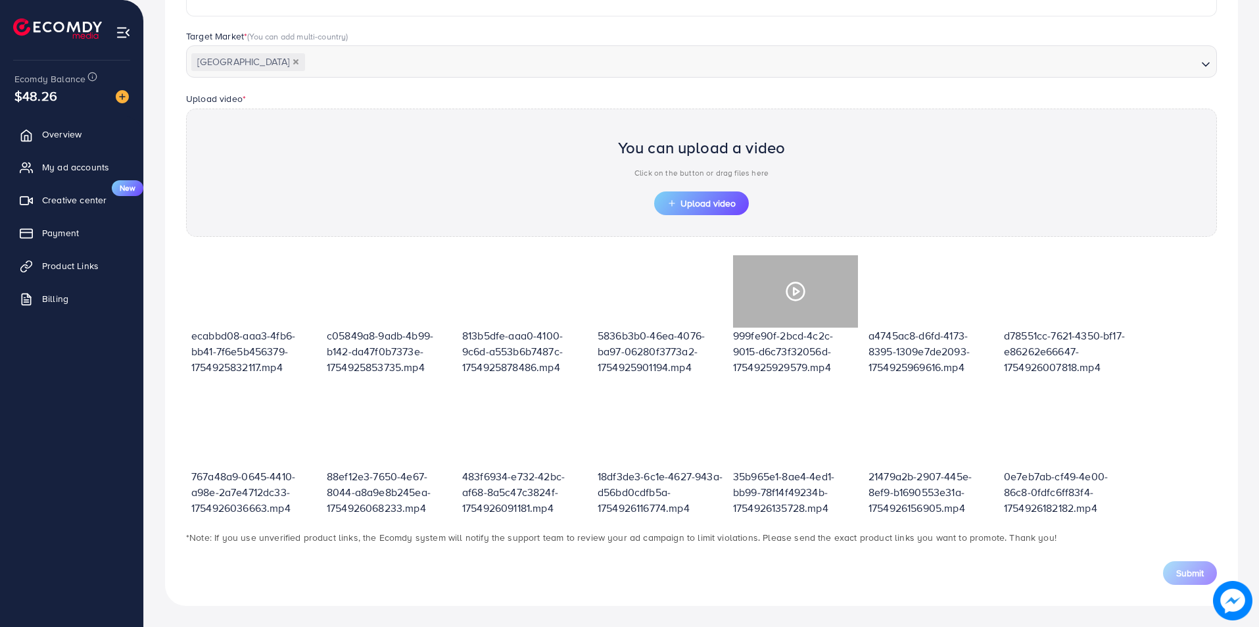
scroll to position [333, 0]
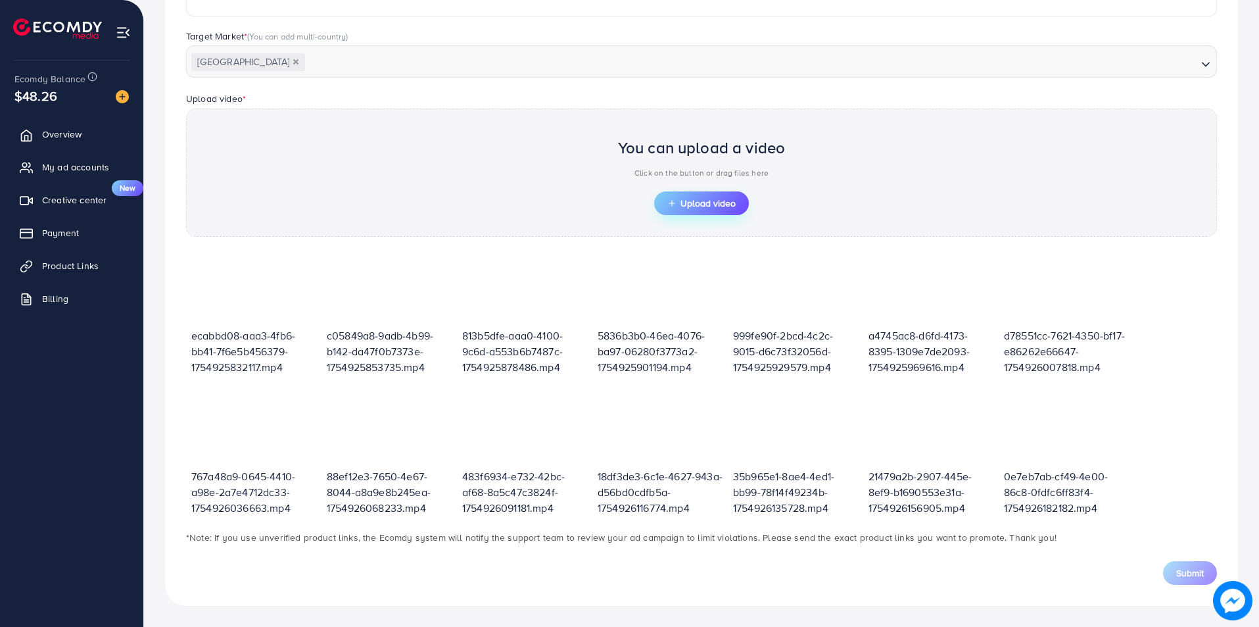
click at [705, 204] on span "Upload video" at bounding box center [701, 203] width 68 height 9
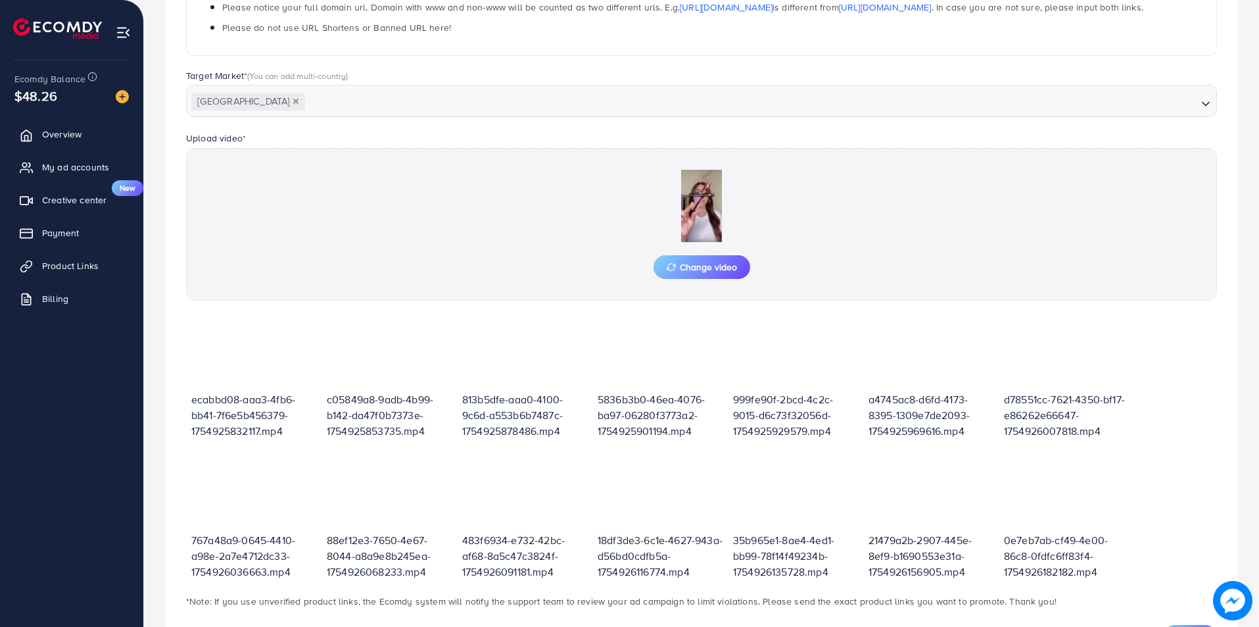
scroll to position [358, 0]
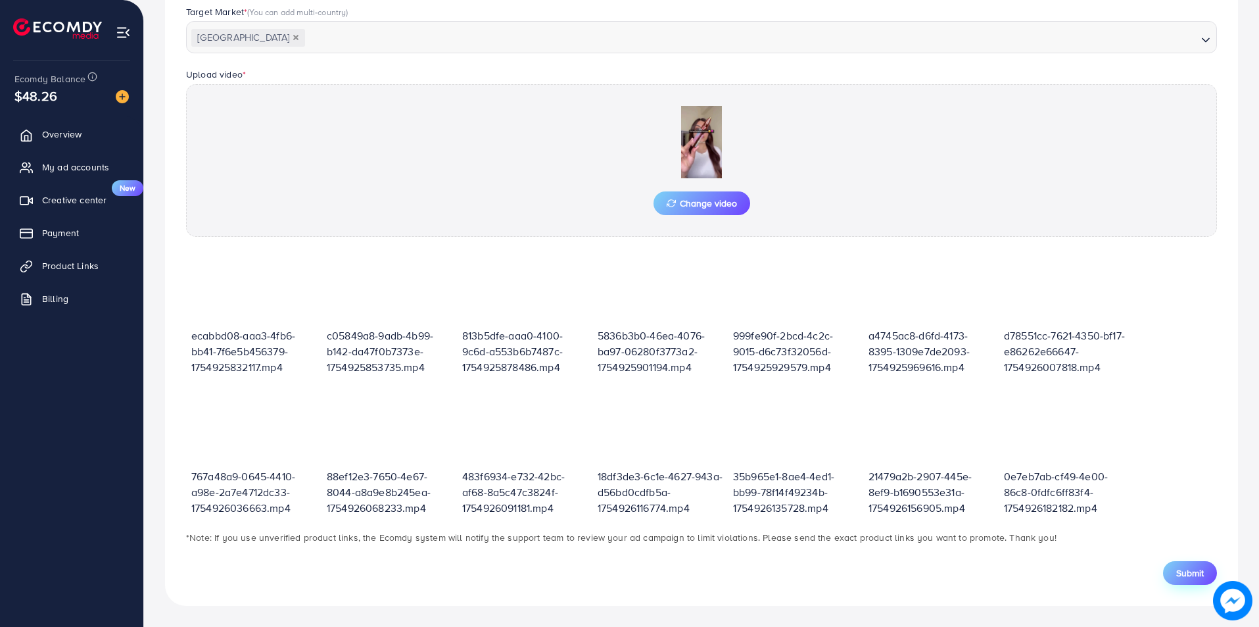
click at [1174, 573] on button "Submit" at bounding box center [1190, 573] width 54 height 24
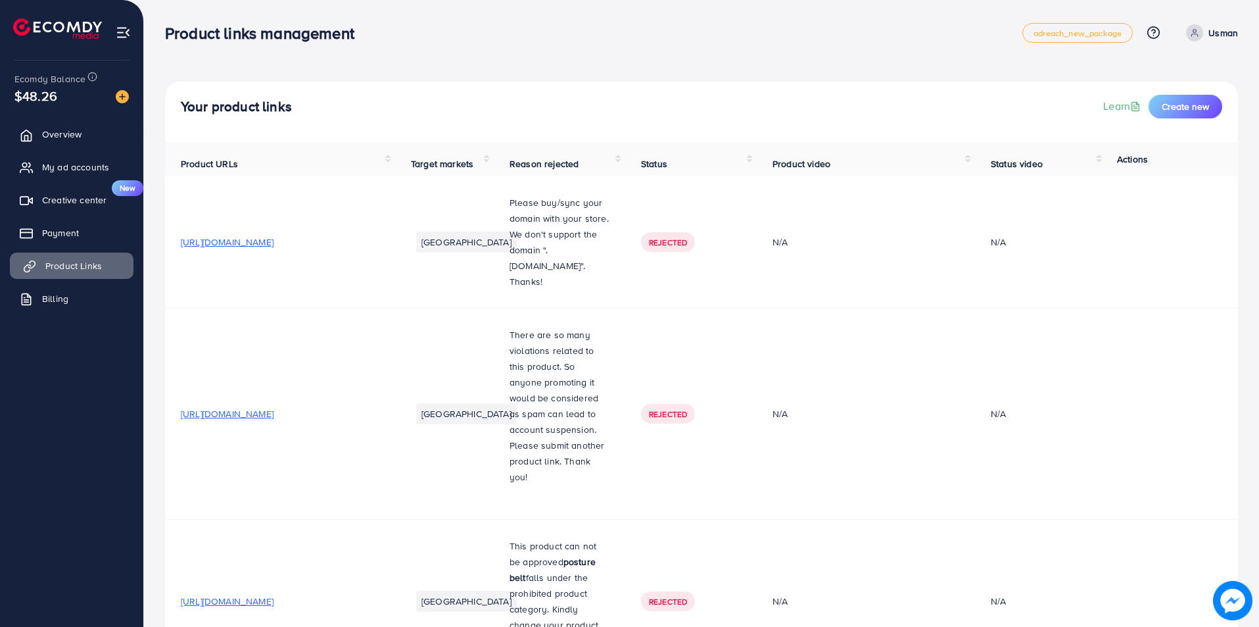
click at [84, 266] on span "Product Links" at bounding box center [73, 265] width 57 height 13
click at [88, 224] on link "Payment" at bounding box center [72, 233] width 124 height 26
click at [82, 264] on span "Product Links" at bounding box center [73, 265] width 57 height 13
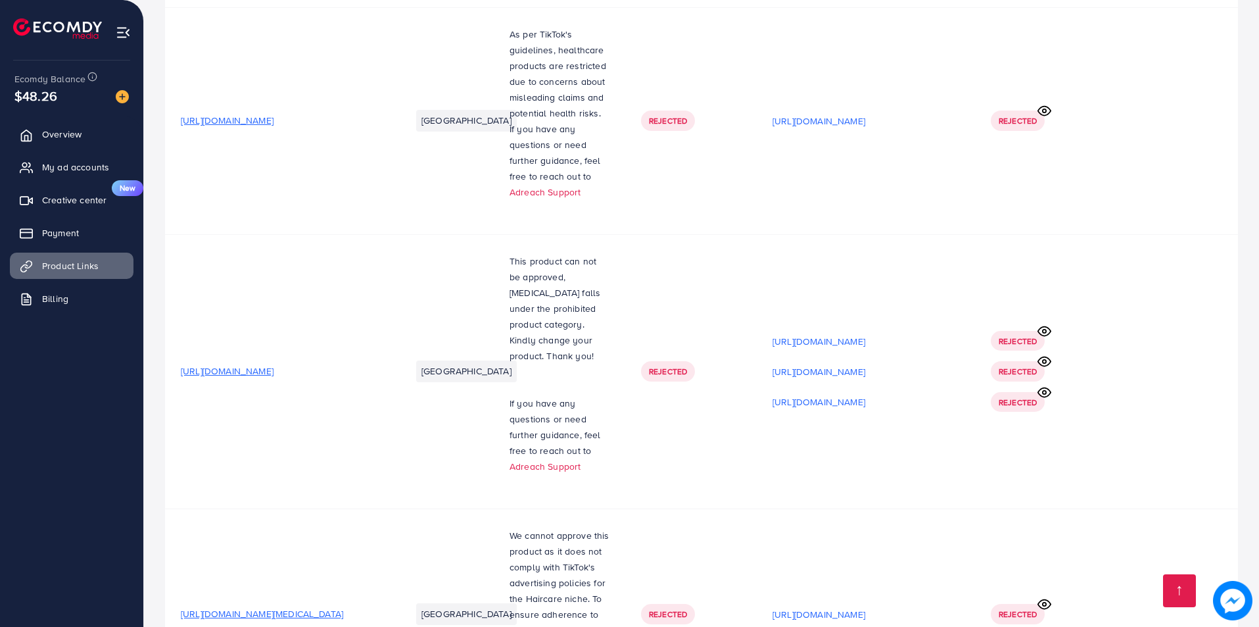
scroll to position [10584, 0]
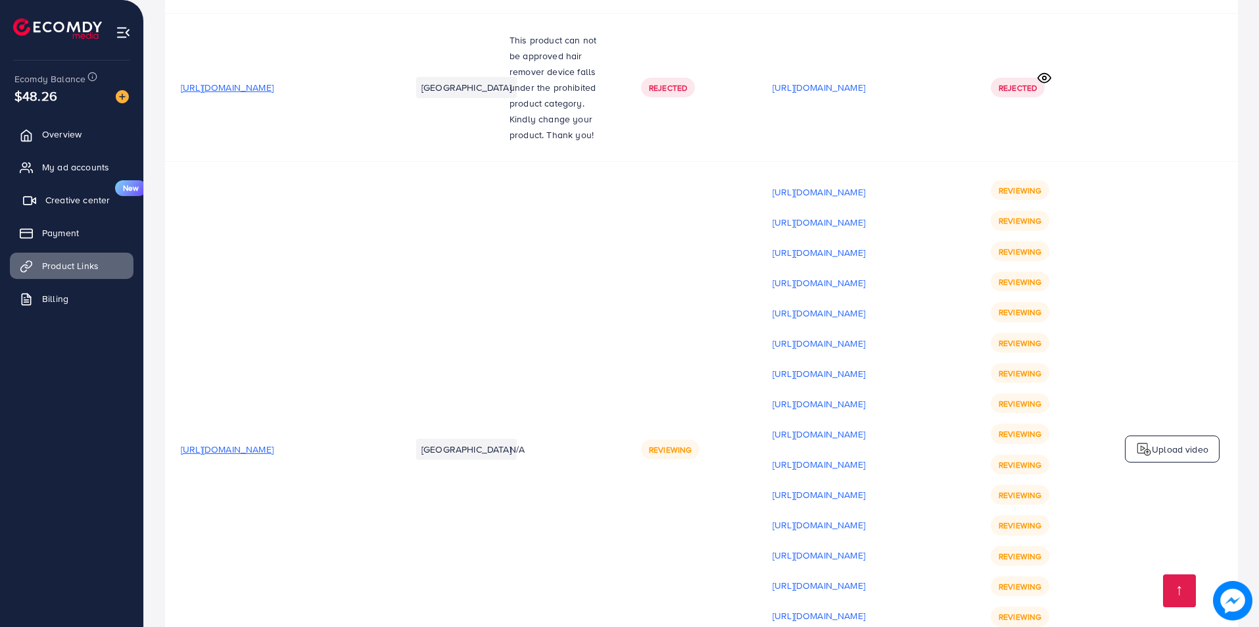
click at [48, 192] on link "Creative center New" at bounding box center [72, 200] width 124 height 26
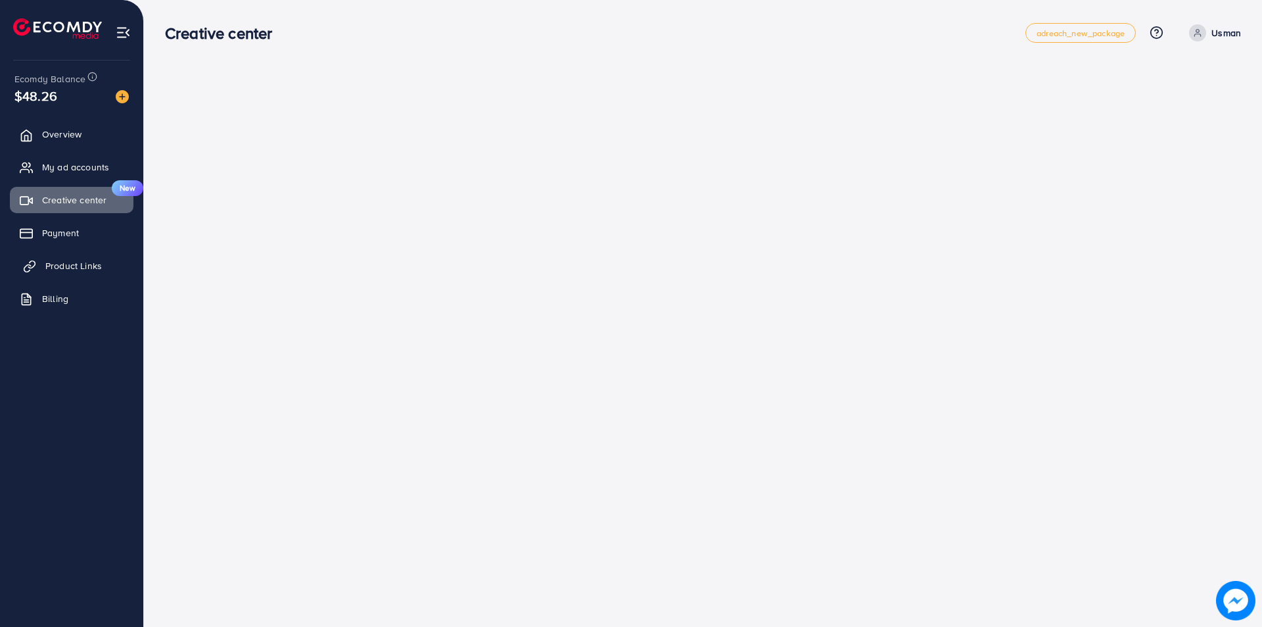
click at [47, 268] on span "Product Links" at bounding box center [73, 265] width 57 height 13
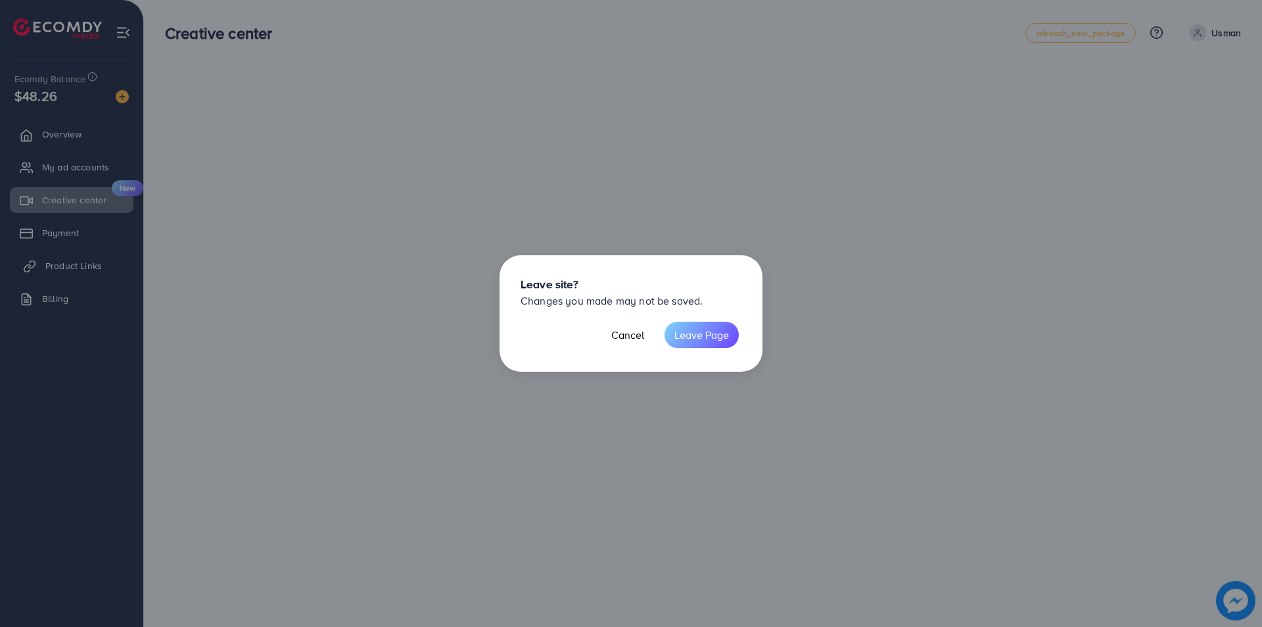
click at [47, 268] on div "Leave site? Changes you made may not be saved. Cancel Leave Page" at bounding box center [631, 313] width 1262 height 627
